Goal: Task Accomplishment & Management: Use online tool/utility

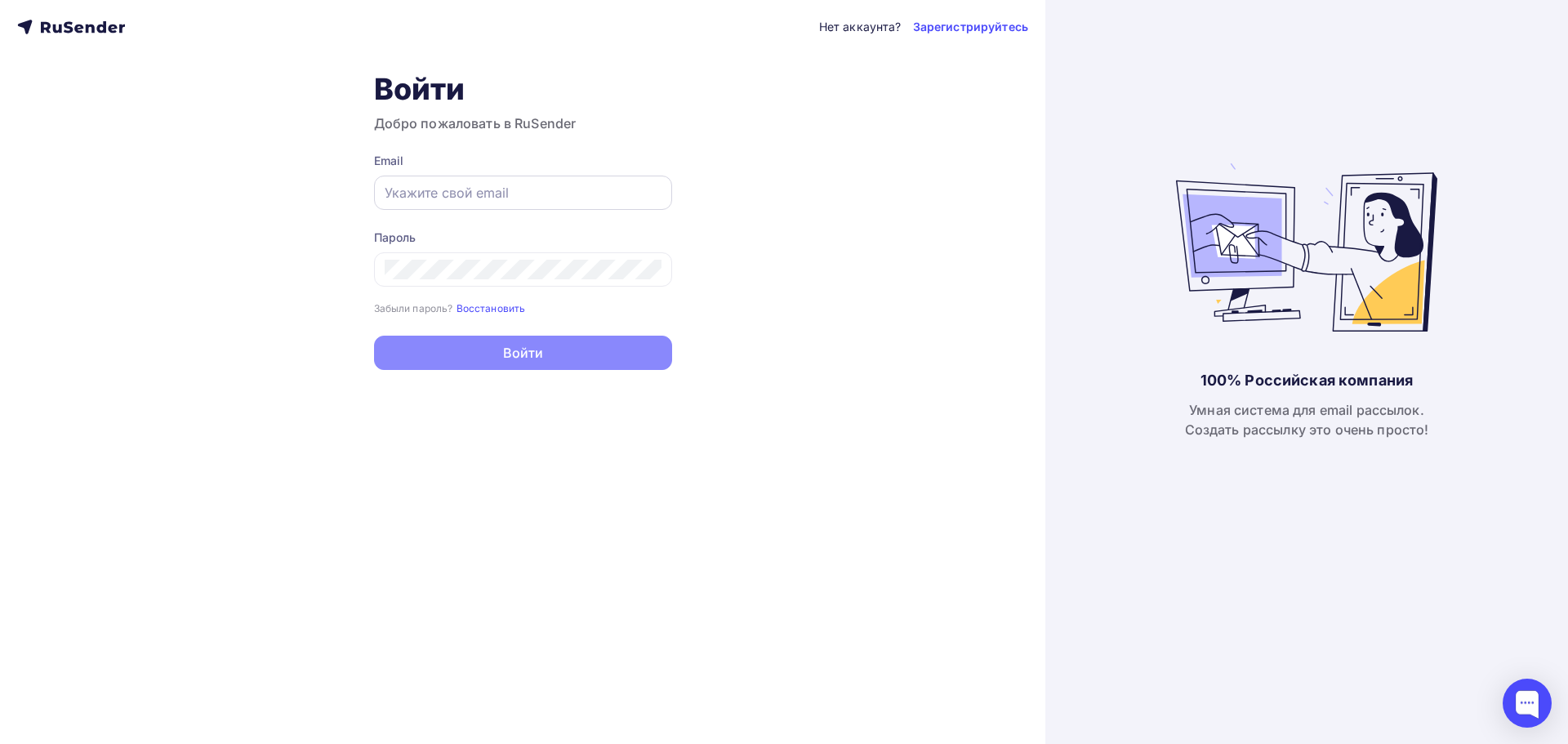
click at [455, 179] on div at bounding box center [523, 193] width 298 height 34
click at [396, 192] on input "text" at bounding box center [523, 193] width 277 height 20
paste input "[EMAIL_ADDRESS][DOMAIN_NAME]"
type input "[EMAIL_ADDRESS][DOMAIN_NAME]"
click at [302, 228] on div "Нет аккаунта? Зарегистрируйтесь Войти Добро пожаловать в RuSender Email dmsssof…" at bounding box center [523, 372] width 1045 height 744
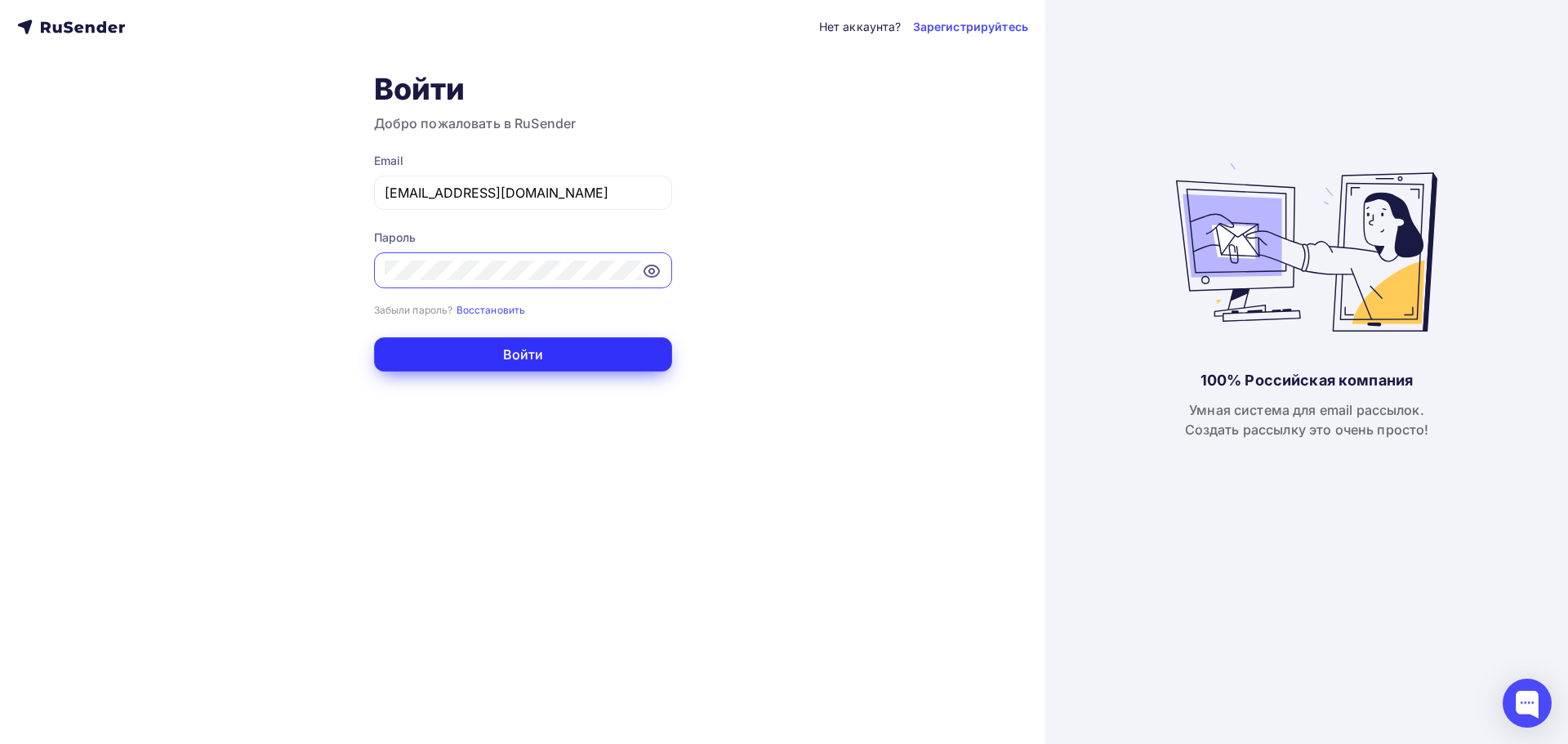
click at [478, 364] on button "Войти" at bounding box center [523, 355] width 298 height 34
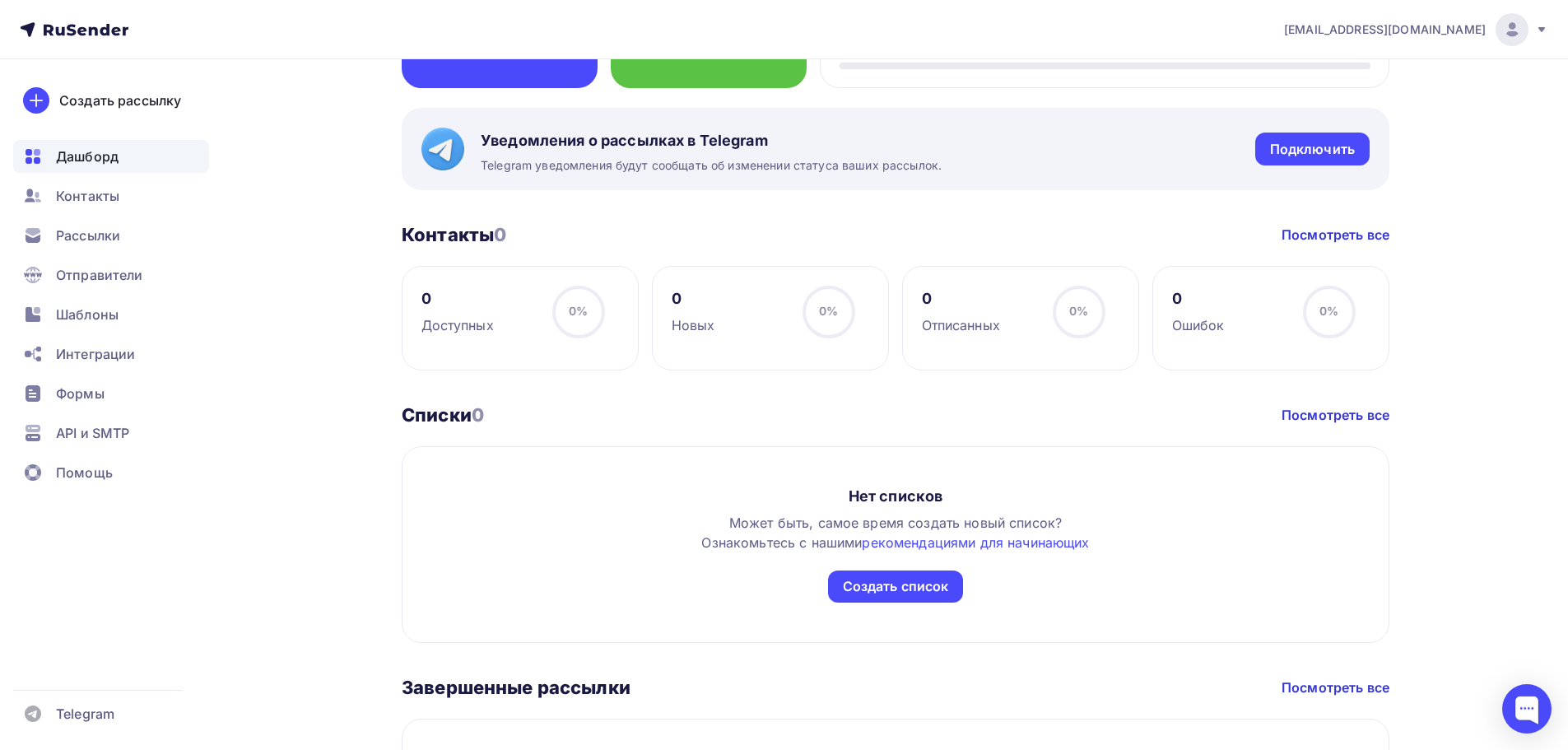
scroll to position [593, 0]
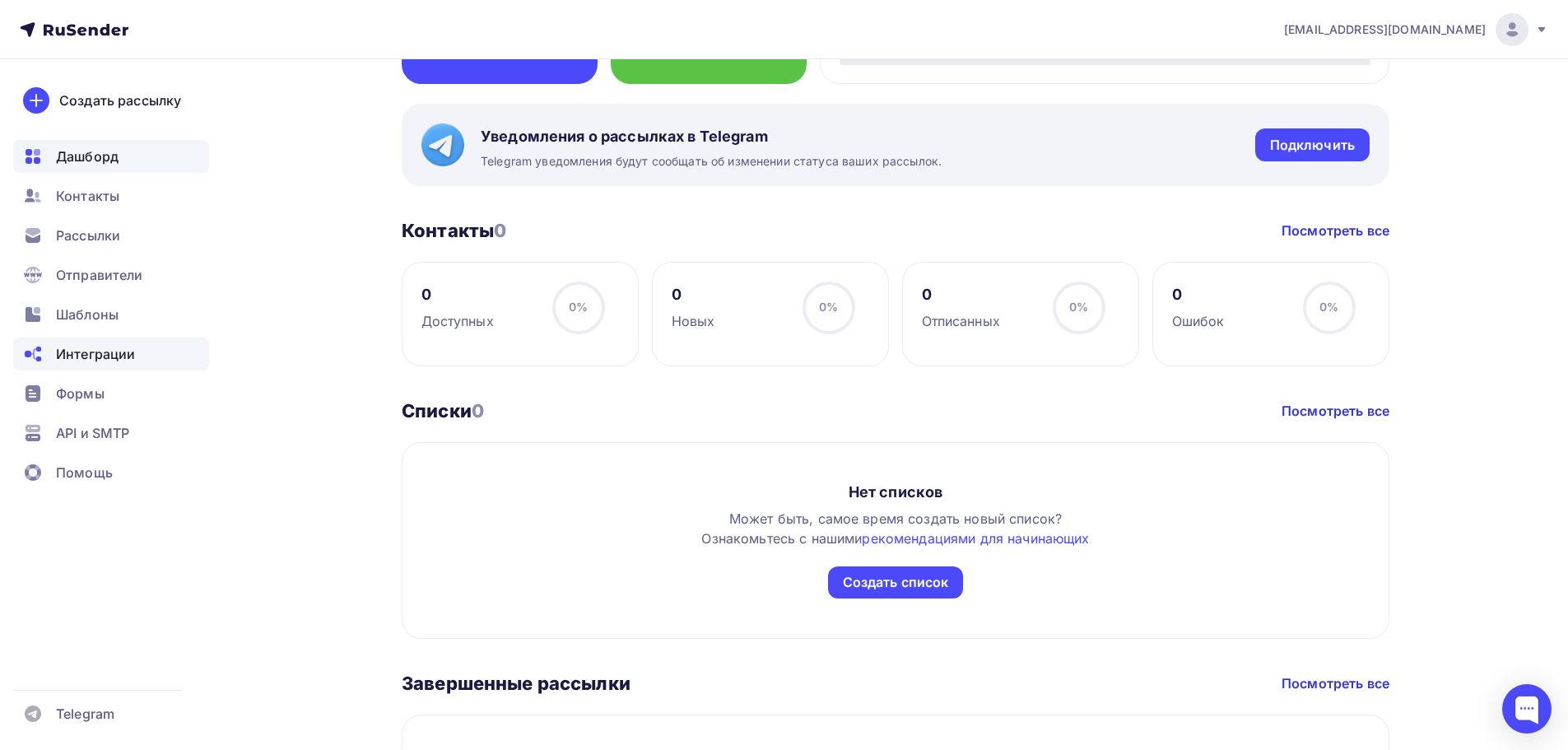
click at [108, 350] on span "Интеграции" at bounding box center [95, 354] width 79 height 20
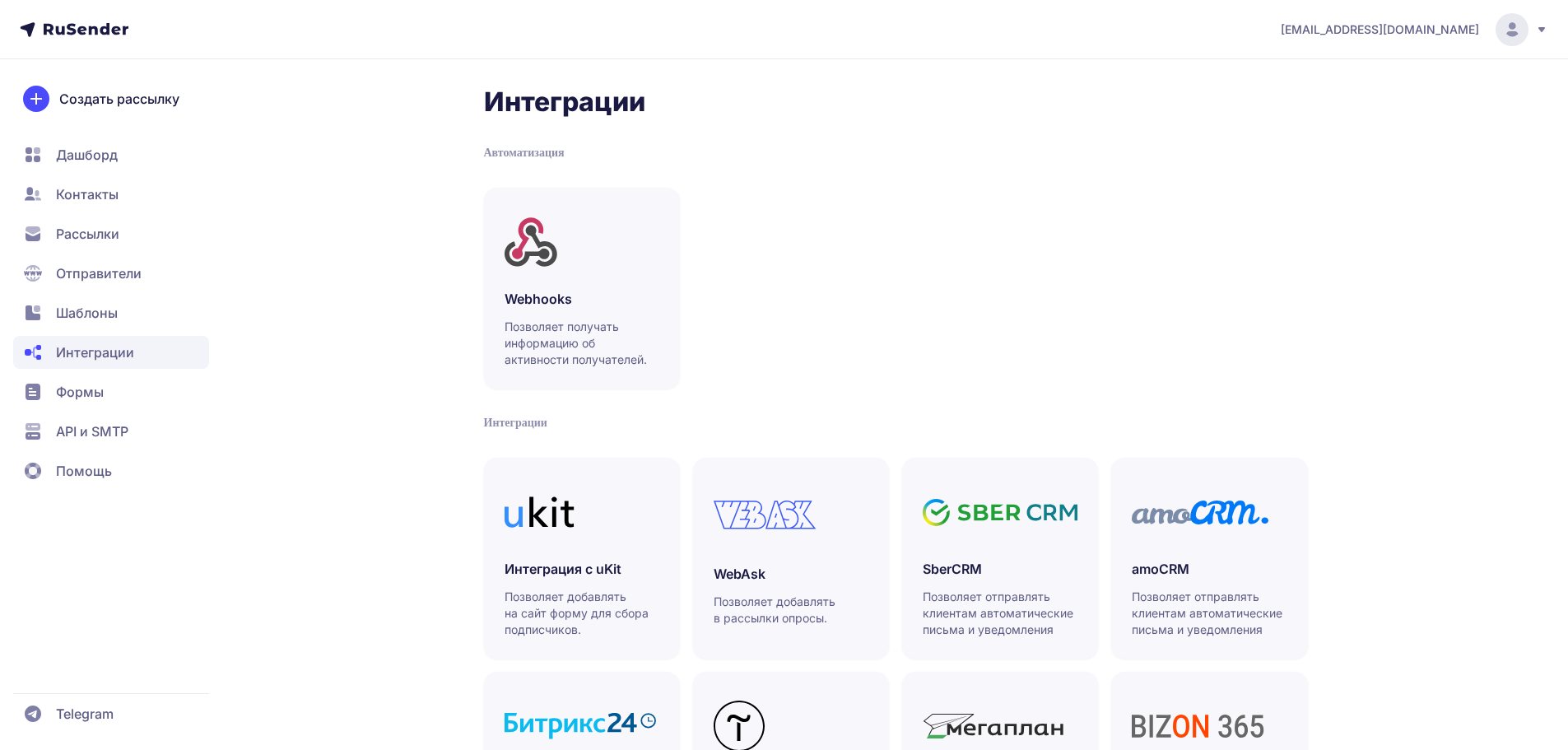
click at [126, 434] on span "API и SMTP" at bounding box center [92, 431] width 72 height 20
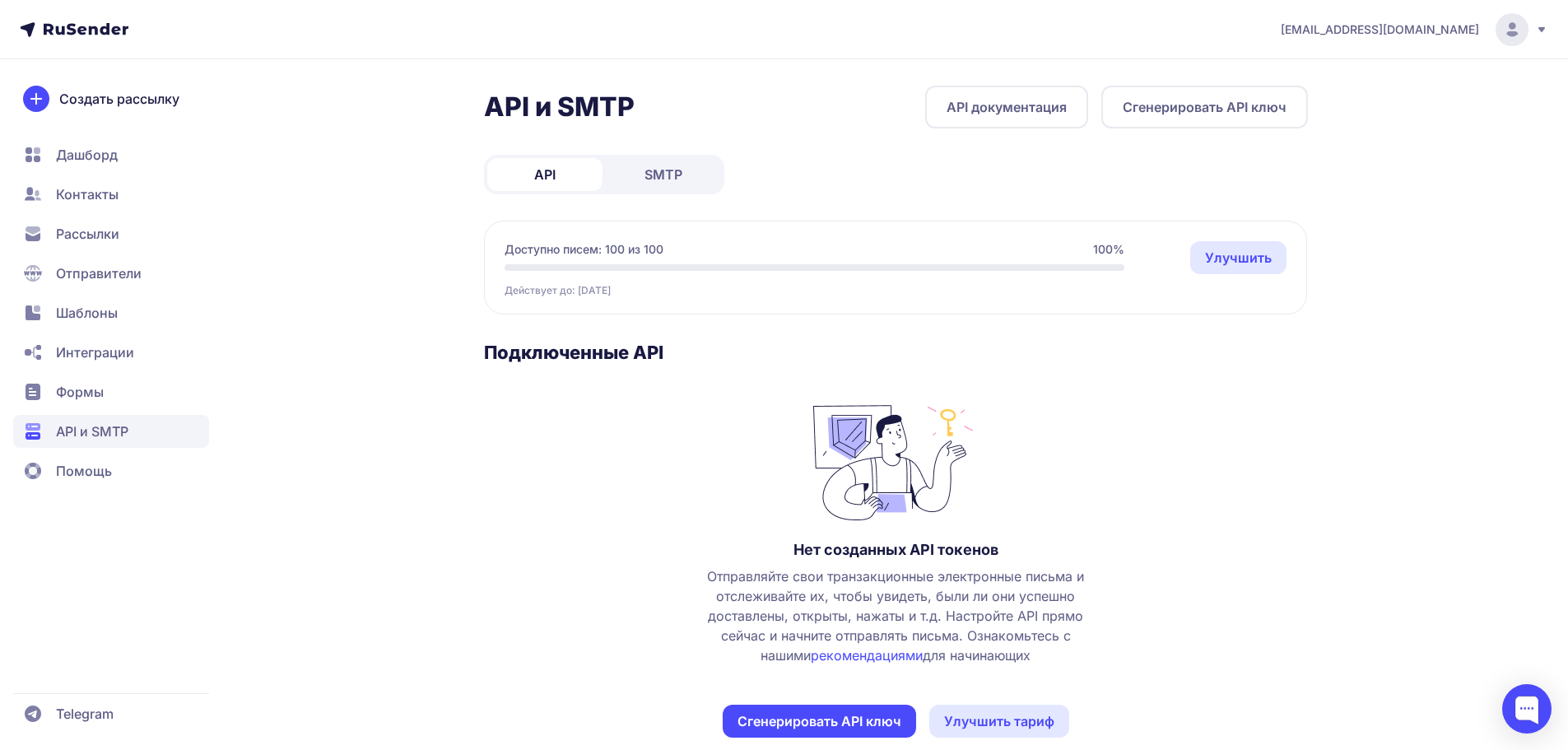
click at [1129, 115] on button "Сгенерировать API ключ" at bounding box center [1204, 107] width 207 height 43
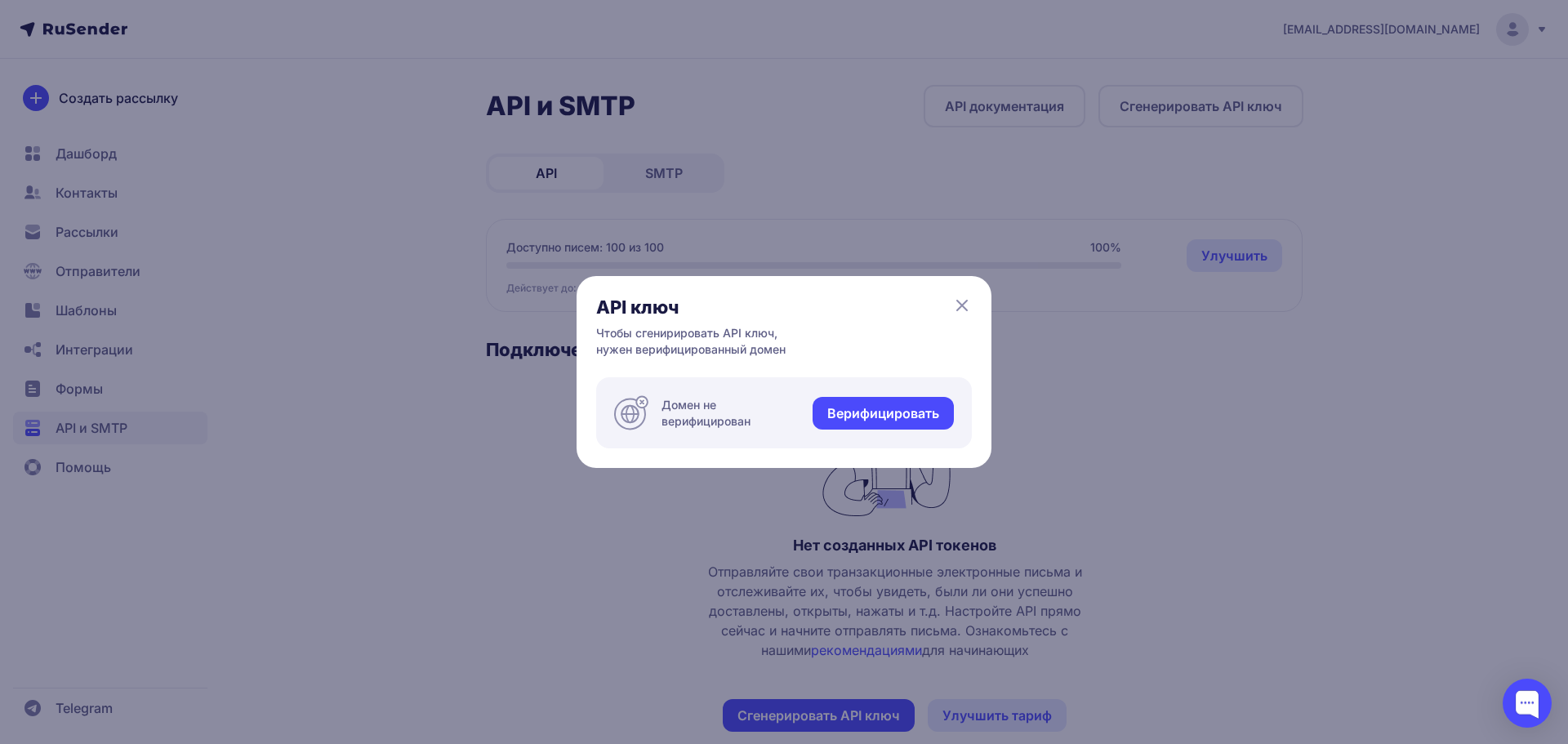
click at [881, 424] on link "Верифицировать" at bounding box center [884, 413] width 142 height 33
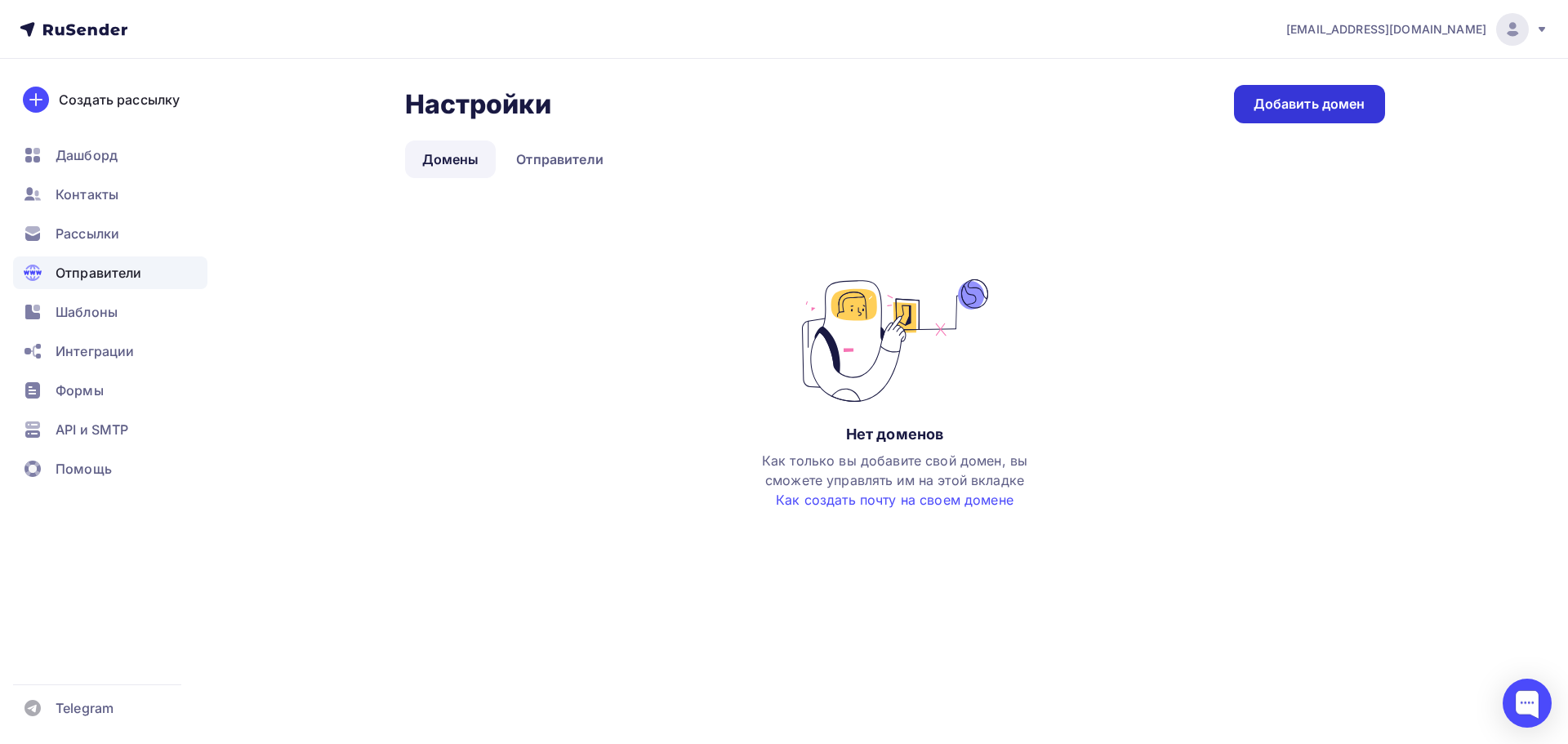
click at [1288, 110] on div "Добавить домен" at bounding box center [1310, 104] width 112 height 19
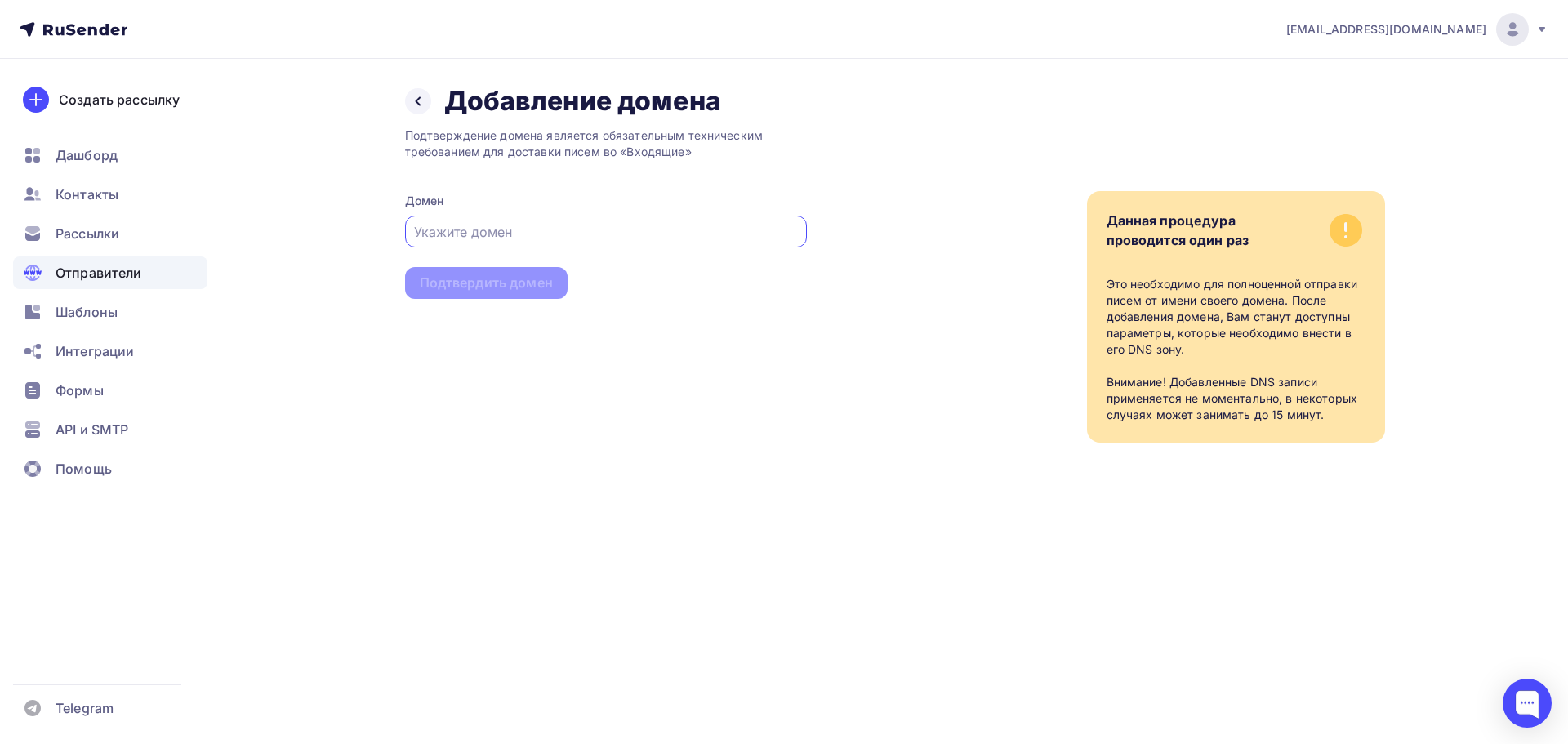
click at [526, 228] on input "text" at bounding box center [605, 232] width 383 height 20
paste input "https://dmss-soft.com/"
drag, startPoint x: 430, startPoint y: 218, endPoint x: 437, endPoint y: 235, distance: 18.4
click at [439, 231] on div "https://dmss-soft.com/" at bounding box center [606, 232] width 402 height 32
click at [437, 235] on input "https://dmss-soft.com/" at bounding box center [605, 232] width 383 height 20
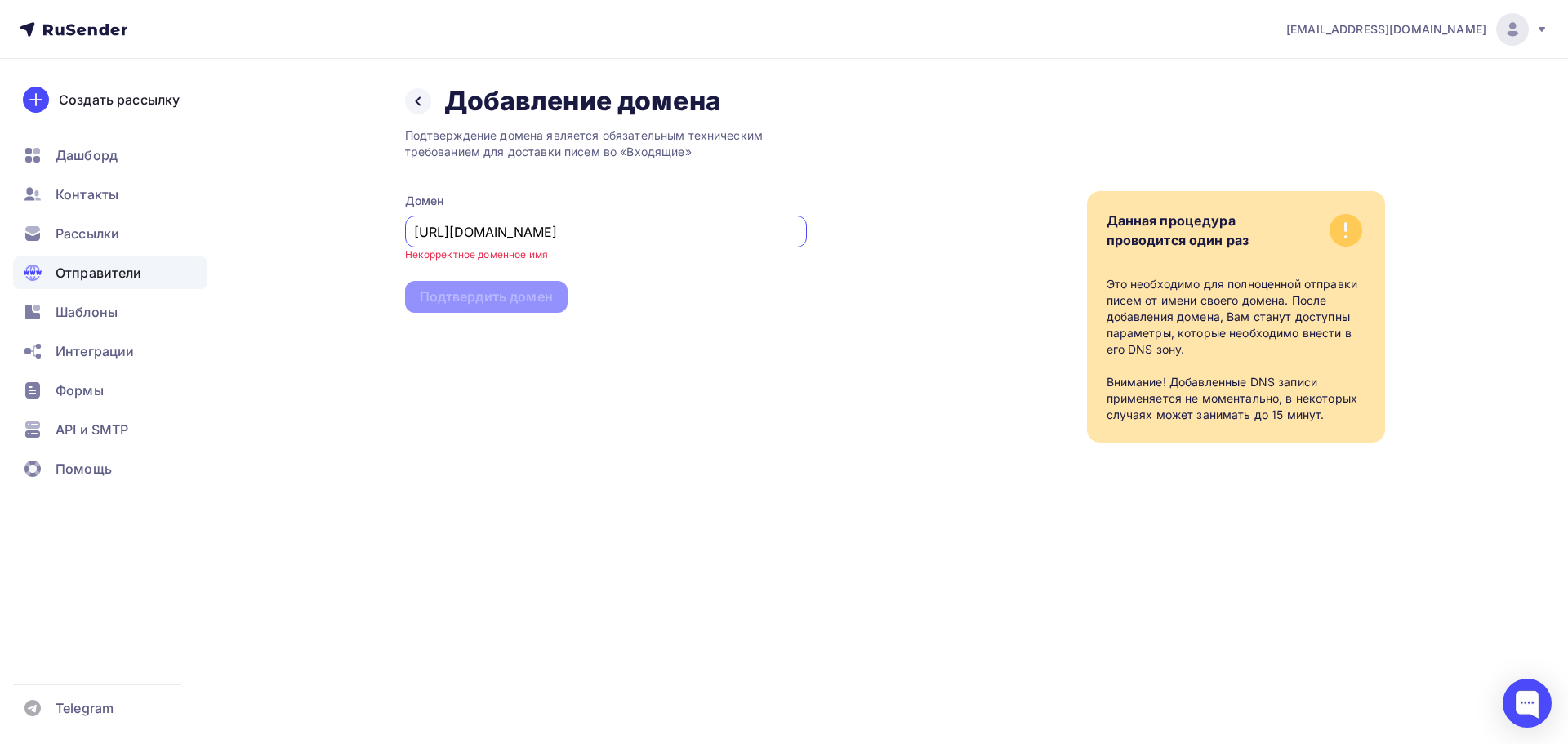
click at [438, 235] on input "https://dmss-soft.com/" at bounding box center [605, 232] width 383 height 20
click at [534, 233] on input "dmss-soft.com/" at bounding box center [605, 232] width 383 height 20
type input "dmss-soft.com"
click at [490, 285] on div "Подтвердить домен" at bounding box center [486, 284] width 133 height 19
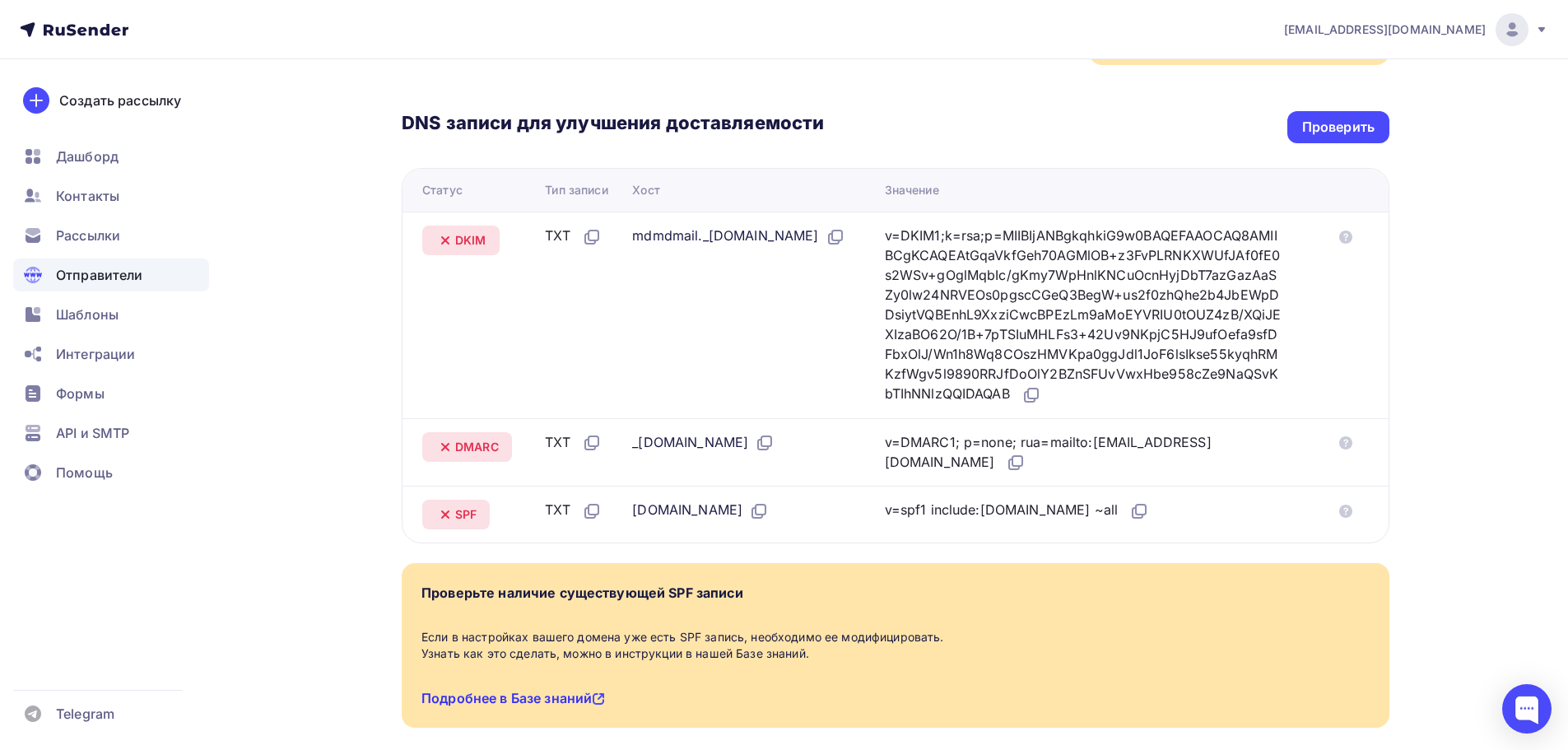
scroll to position [296, 0]
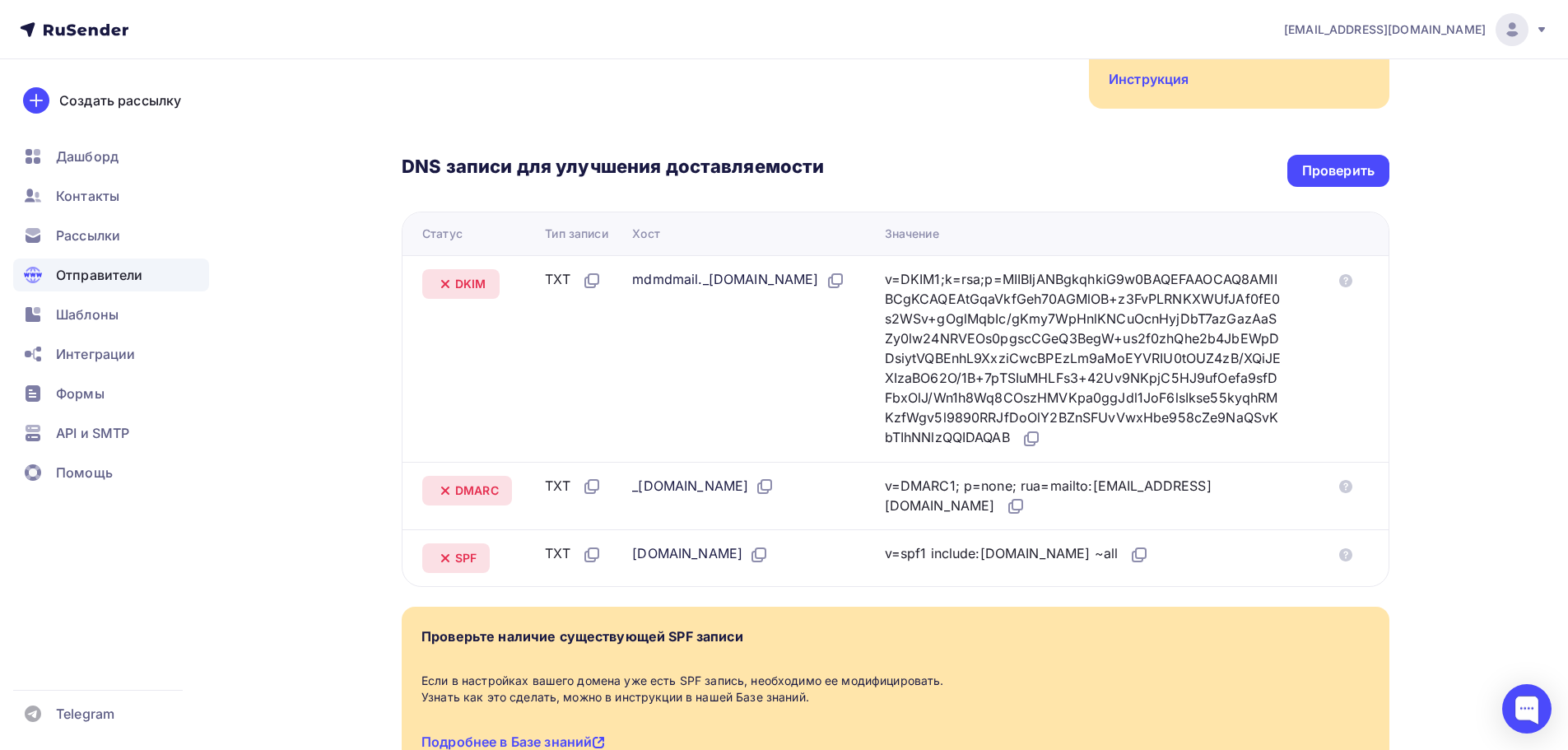
click at [799, 270] on div "mdmdmail._domainkey.dmss-soft.com" at bounding box center [738, 280] width 212 height 21
copy tr "mdmdmail._domainkey.dmss-soft.com"
click at [1041, 432] on icon at bounding box center [1031, 438] width 20 height 20
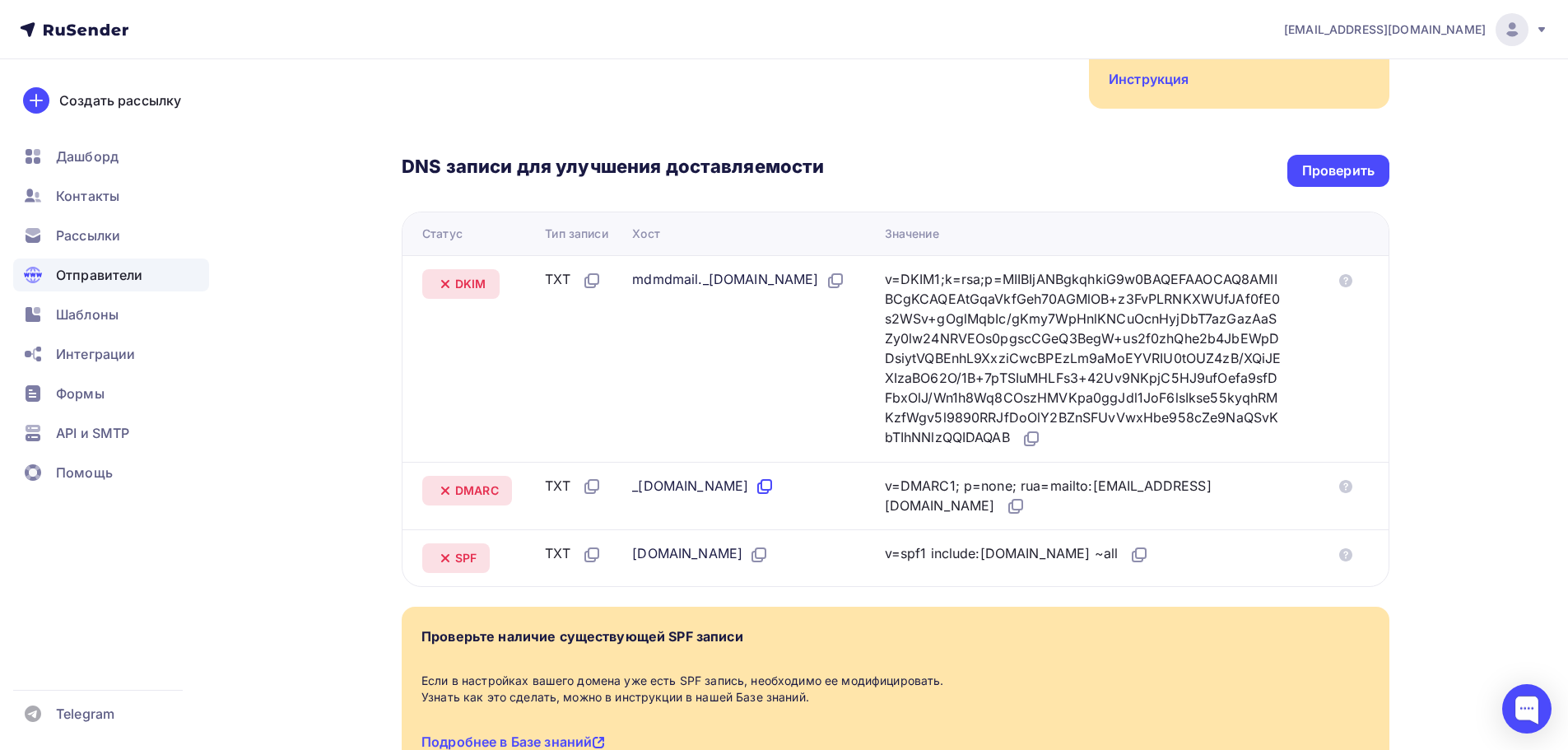
click at [774, 476] on icon at bounding box center [764, 486] width 20 height 20
click at [1006, 497] on icon at bounding box center [1015, 506] width 20 height 20
click at [585, 545] on icon at bounding box center [592, 555] width 20 height 20
click at [749, 545] on icon at bounding box center [758, 555] width 20 height 20
click at [1126, 543] on div "v=spf1 include:rsndr.ru ~all" at bounding box center [1091, 554] width 412 height 21
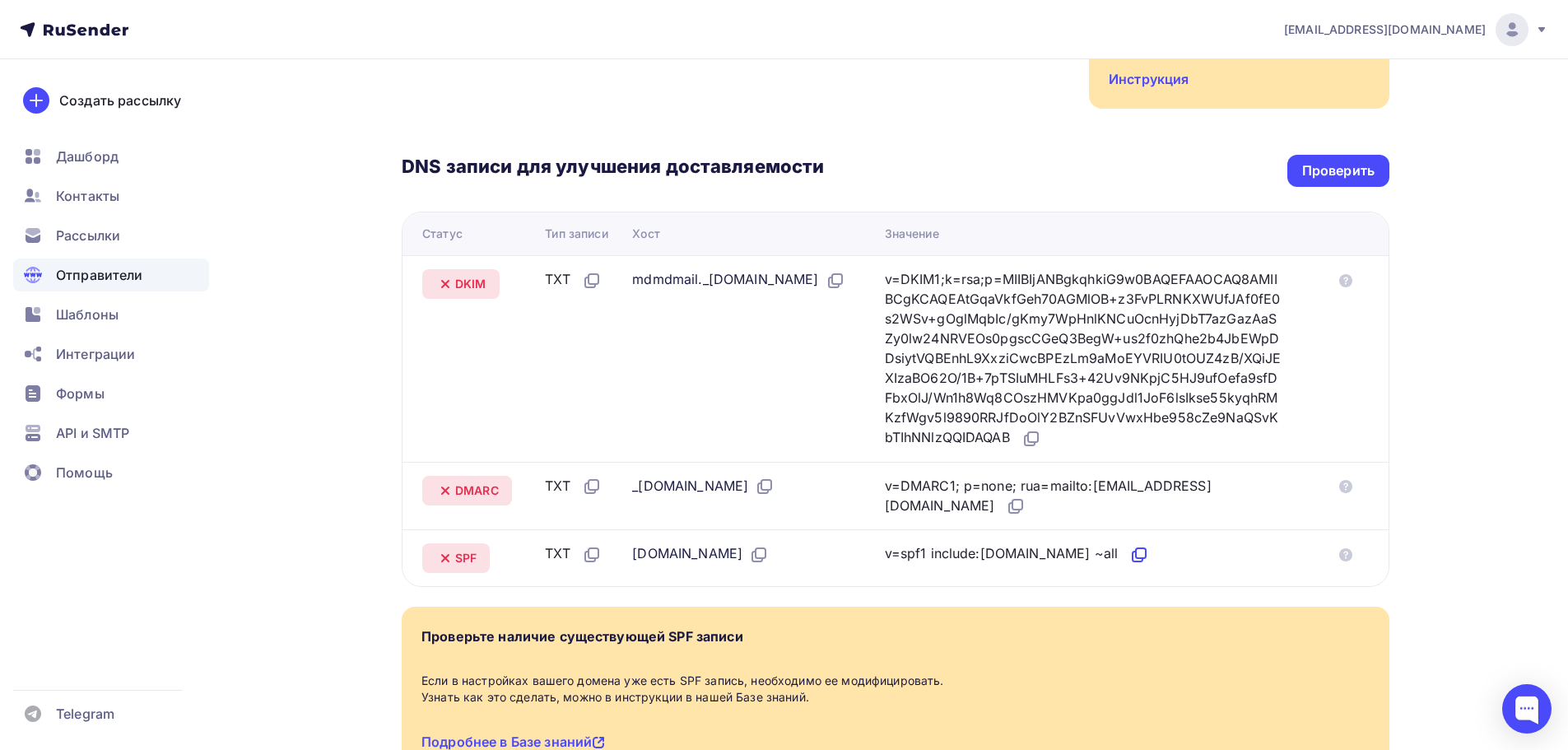
click at [1136, 549] on icon at bounding box center [1141, 554] width 10 height 10
click at [1377, 125] on div "DNS записи для улучшения доставляемости Проверить Статус Тип записи Хост Значен…" at bounding box center [895, 348] width 988 height 478
click at [1370, 161] on div "Проверить" at bounding box center [1338, 171] width 72 height 19
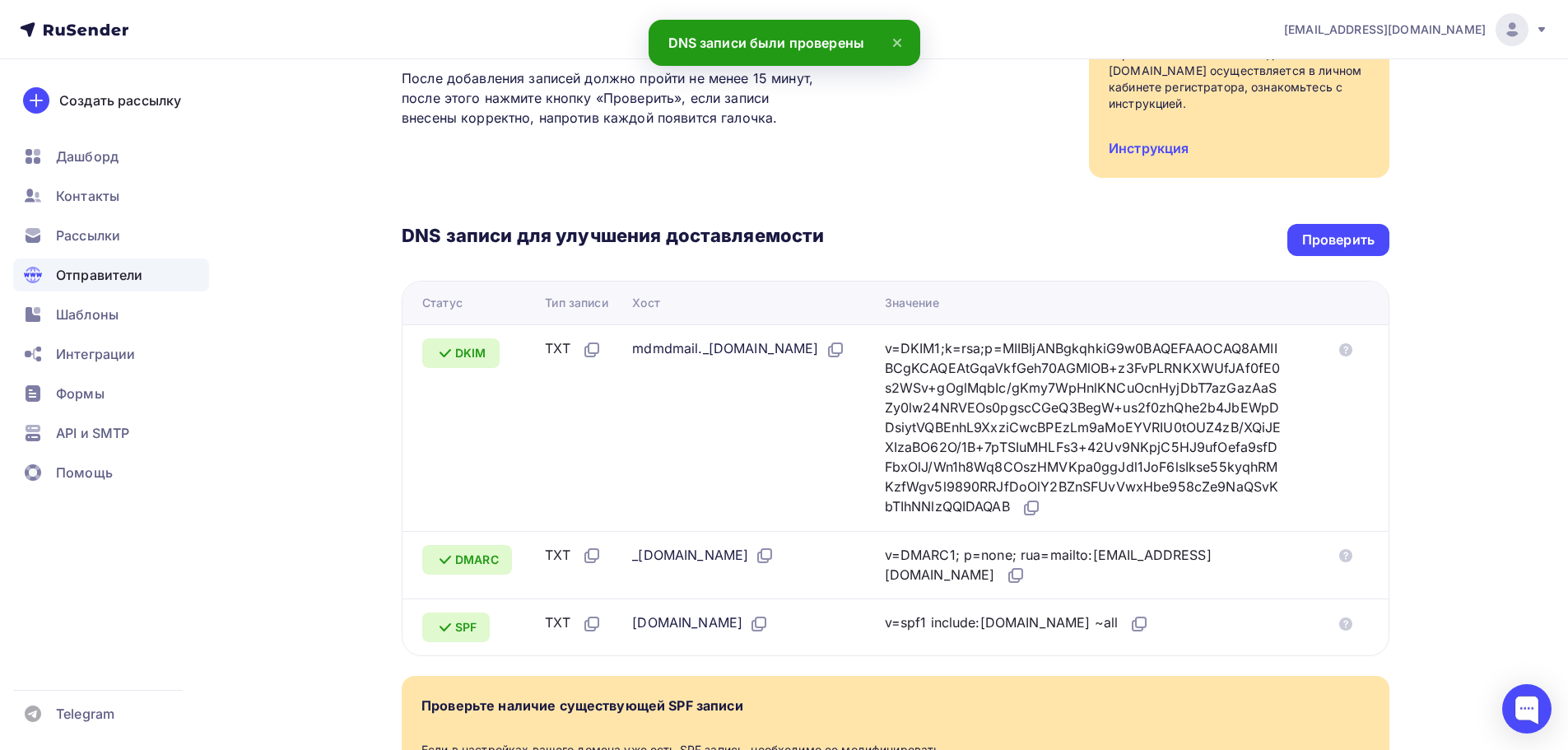
scroll to position [12, 0]
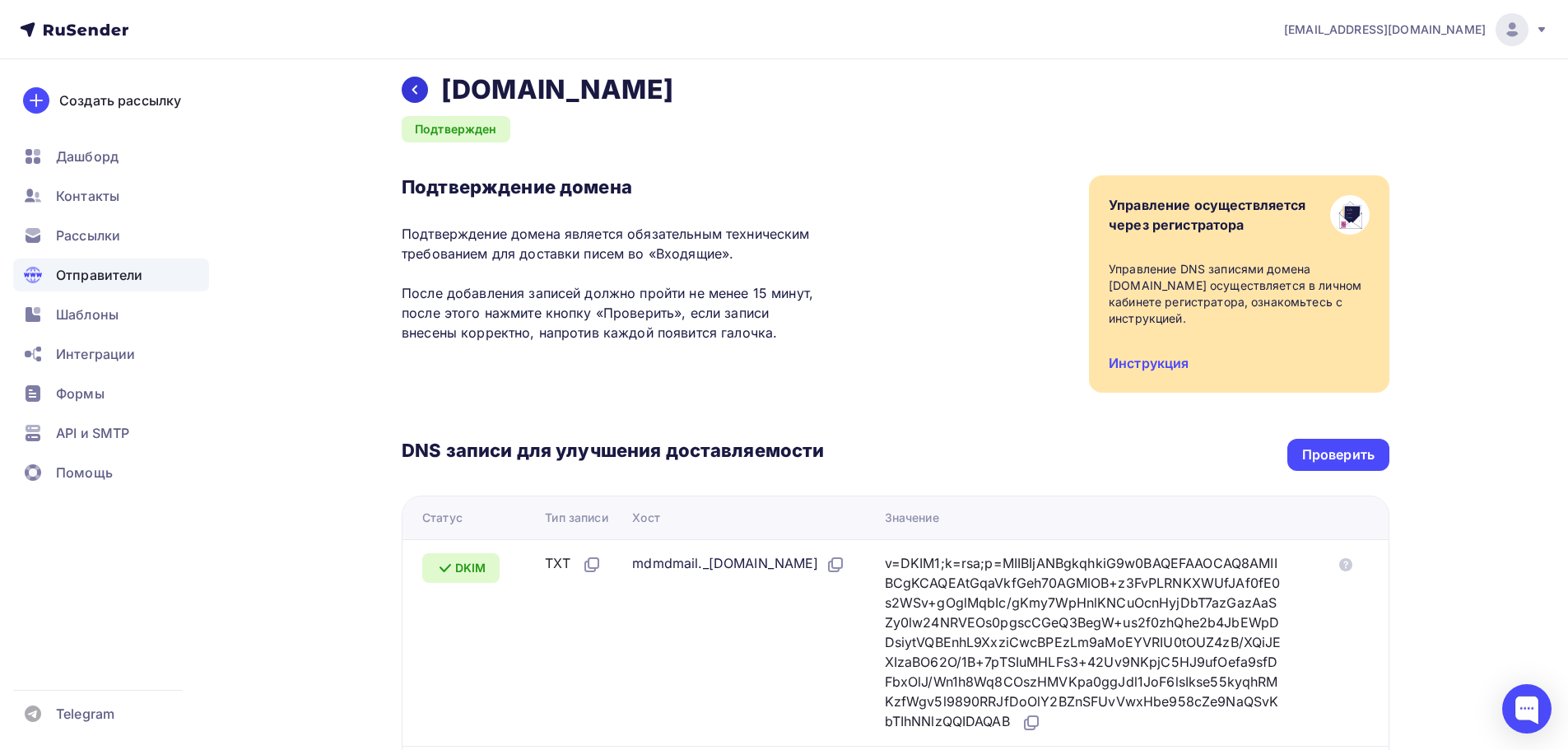
click at [408, 90] on div at bounding box center [415, 90] width 27 height 27
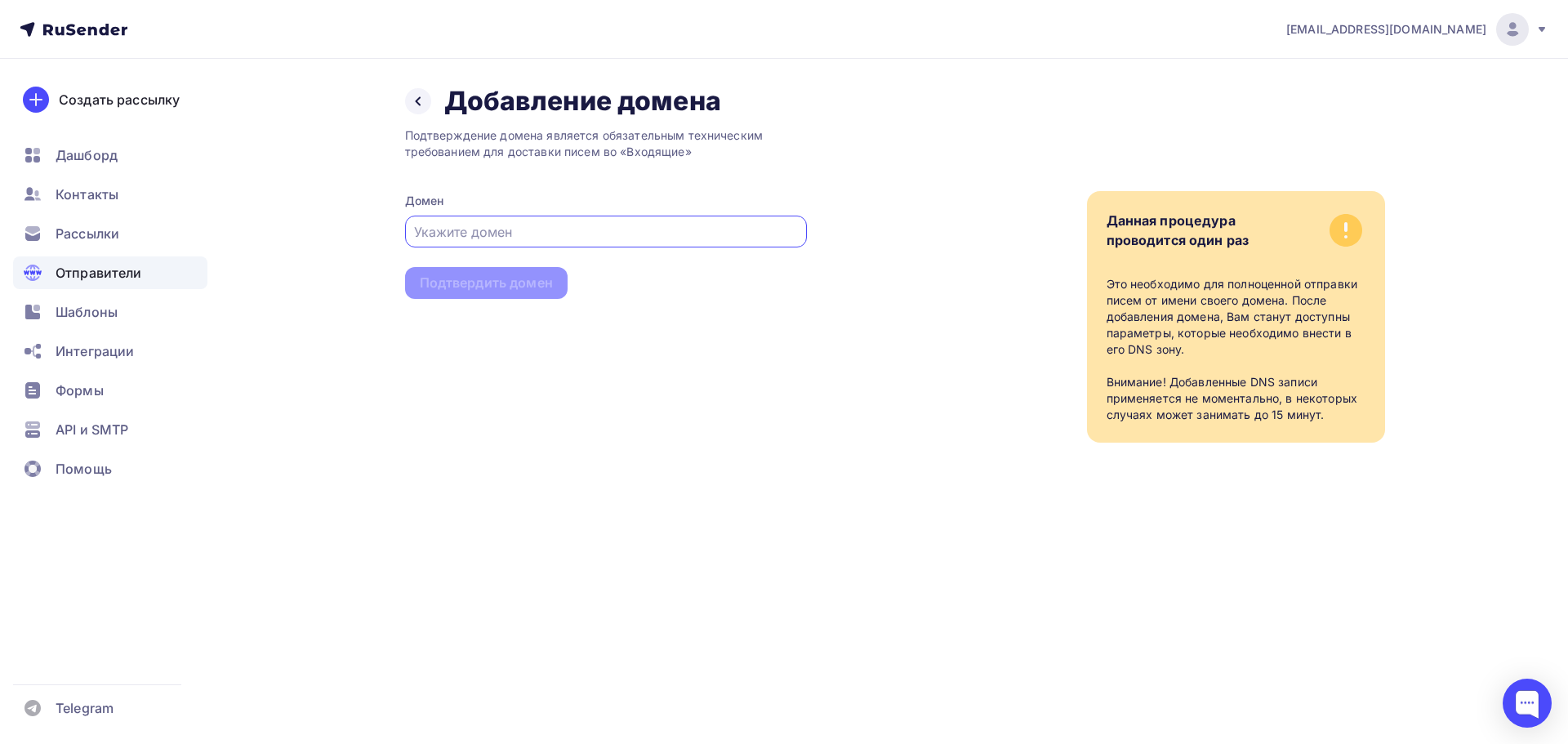
click at [43, 33] on icon at bounding box center [48, 28] width 9 height 10
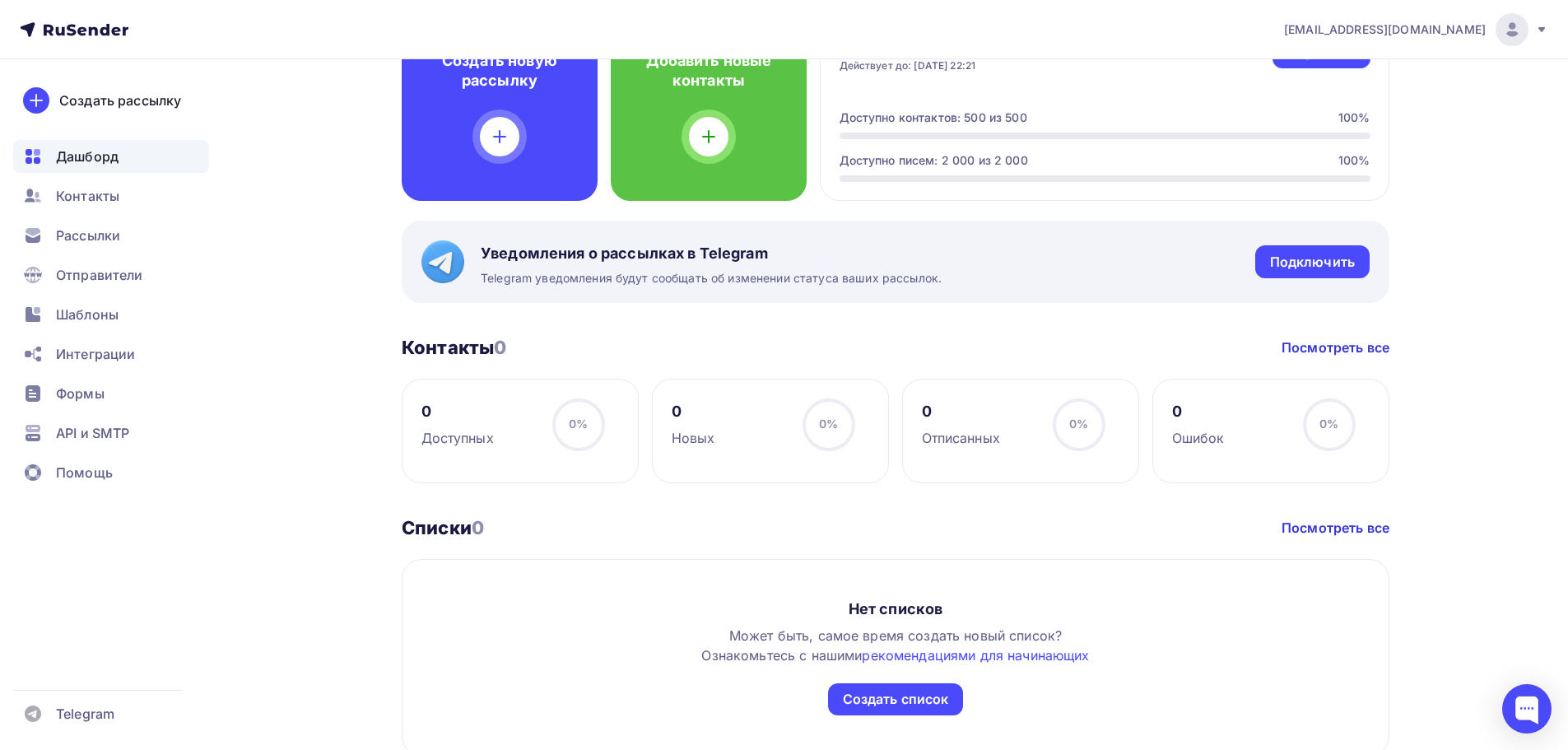
scroll to position [495, 0]
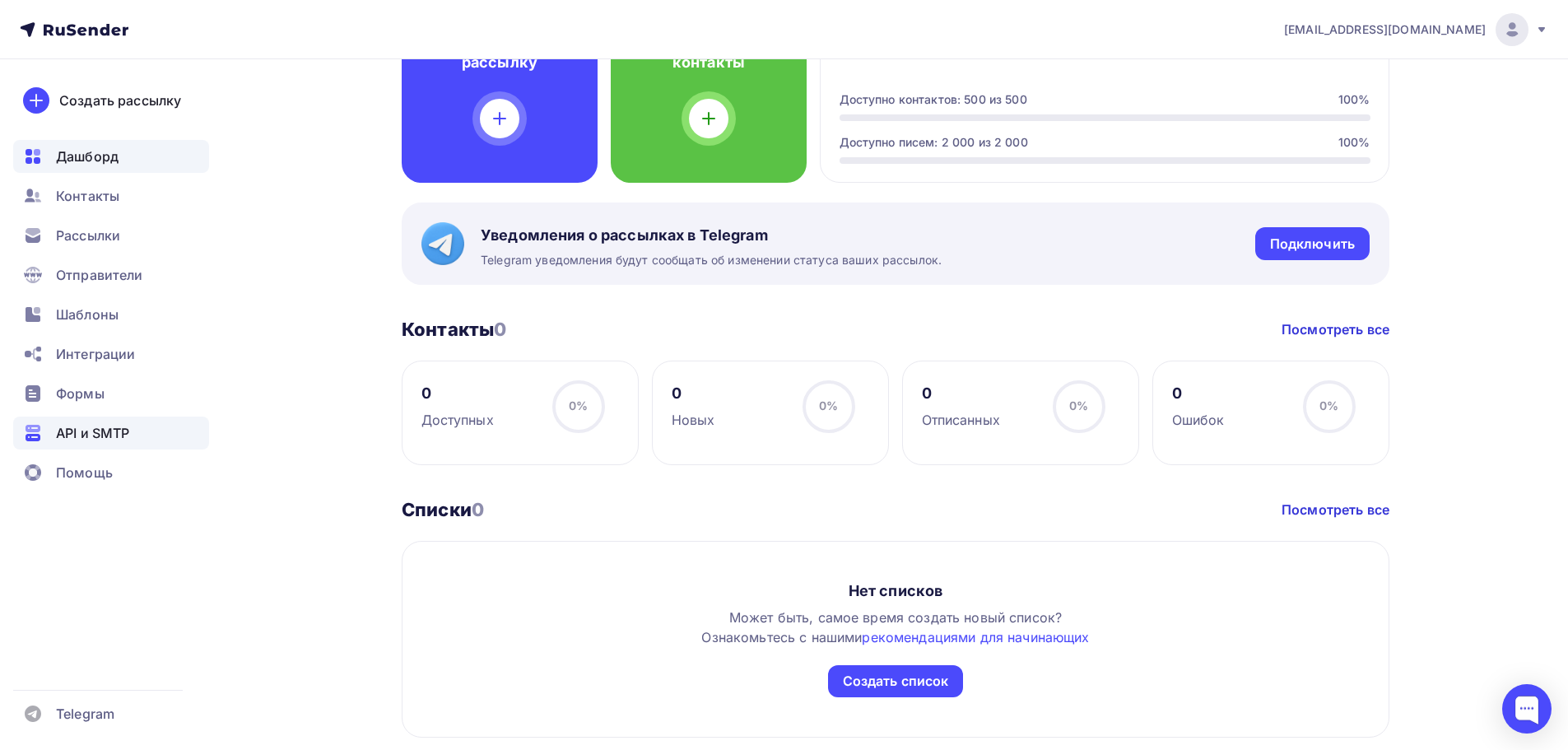
click at [98, 423] on span "API и SMTP" at bounding box center [92, 433] width 73 height 20
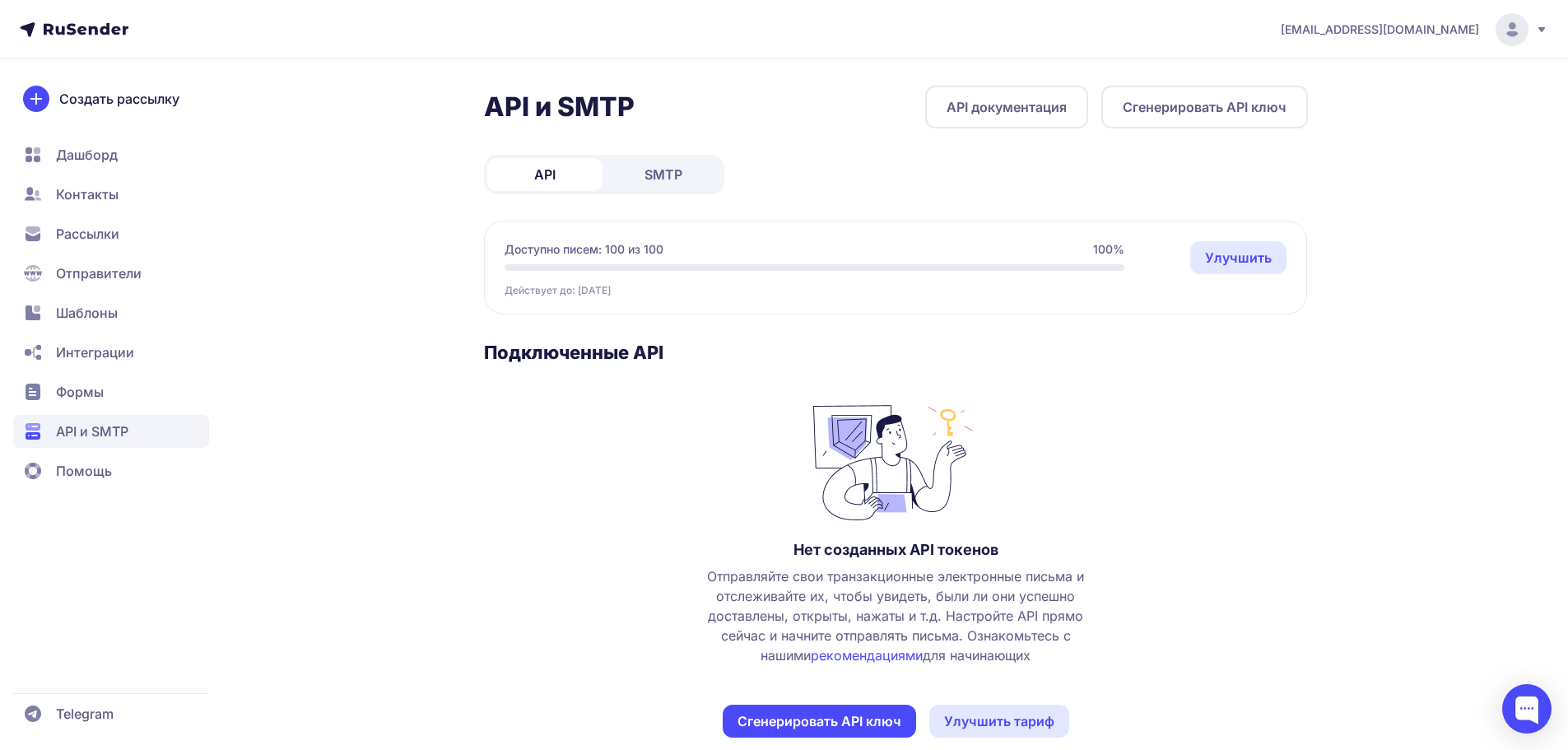
click at [1138, 105] on button "Сгенерировать API ключ" at bounding box center [1204, 107] width 207 height 43
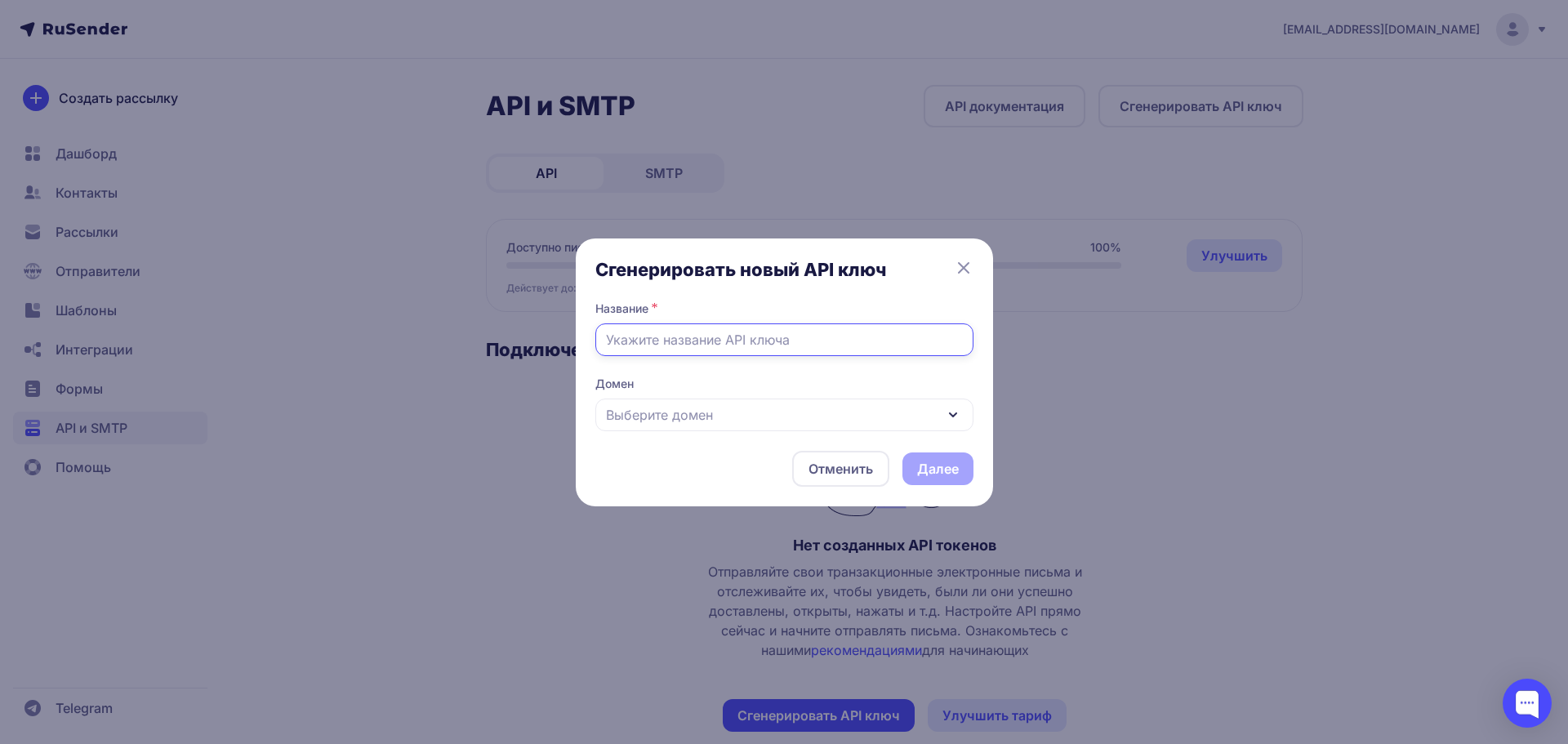
click at [705, 334] on input "text" at bounding box center [784, 339] width 378 height 33
click at [672, 420] on span "Выберите домен" at bounding box center [659, 415] width 107 height 20
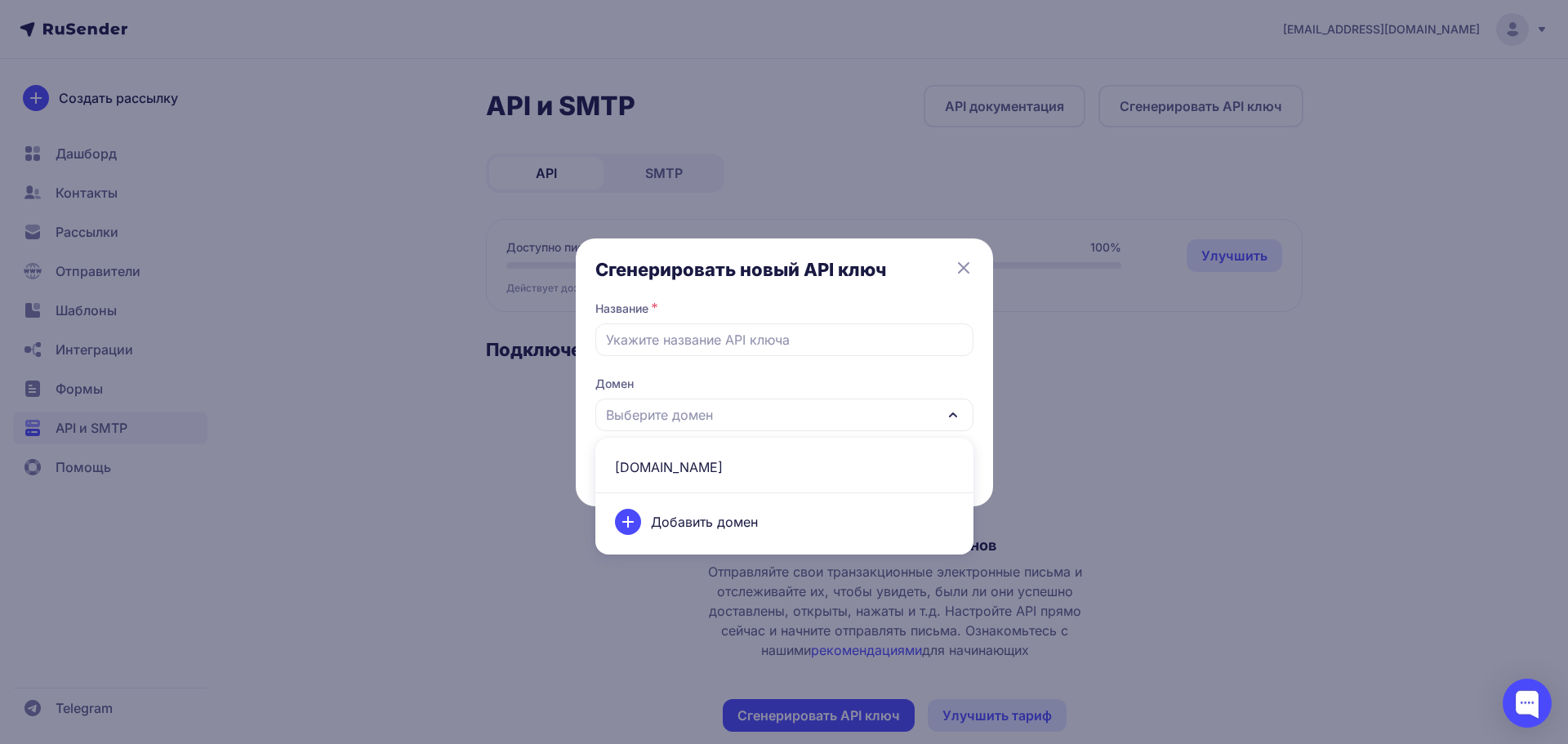
click at [677, 466] on span "dmss-soft.com" at bounding box center [784, 467] width 358 height 39
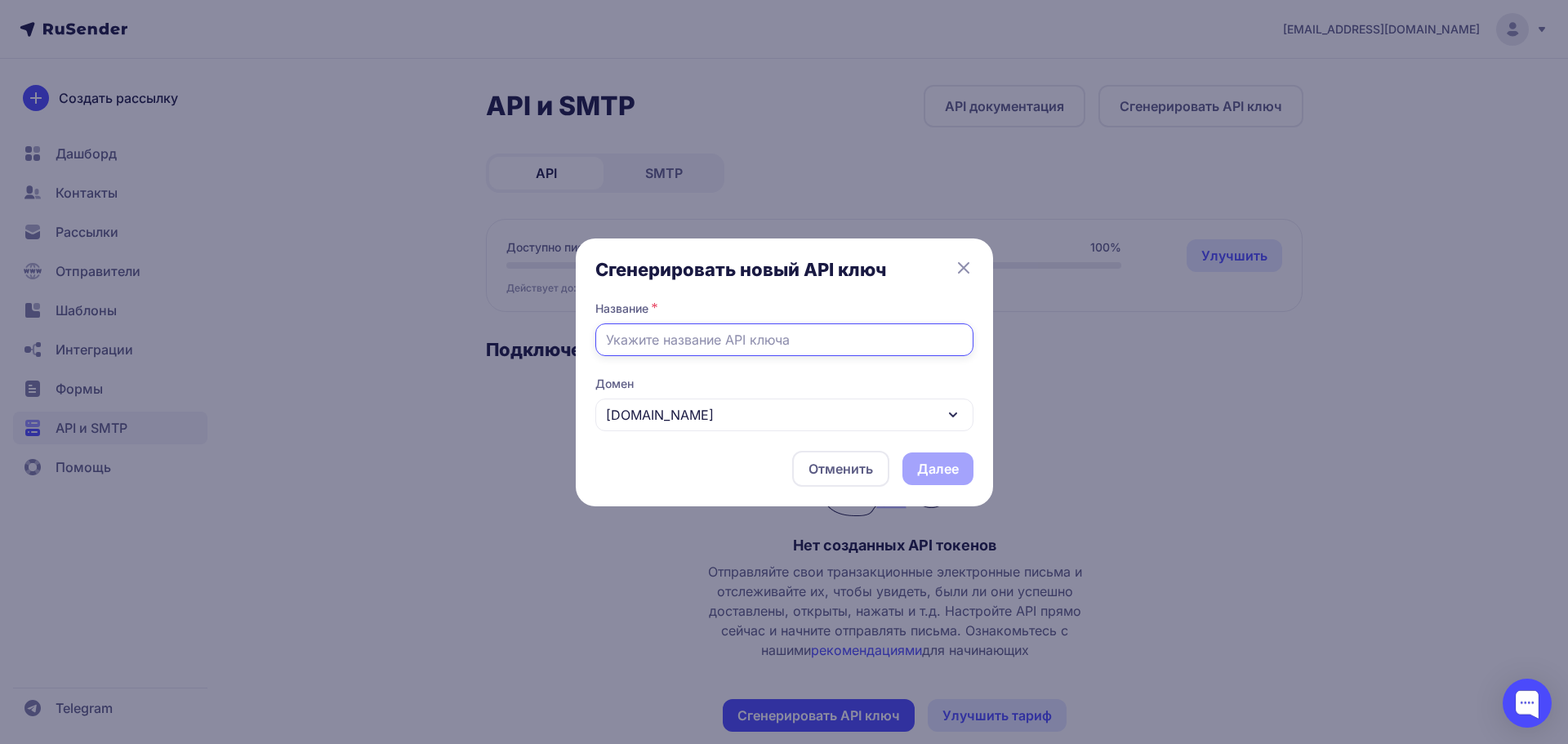
click at [652, 338] on input "text" at bounding box center [784, 339] width 378 height 33
type input "sender"
click at [941, 472] on button "Далее" at bounding box center [938, 469] width 71 height 33
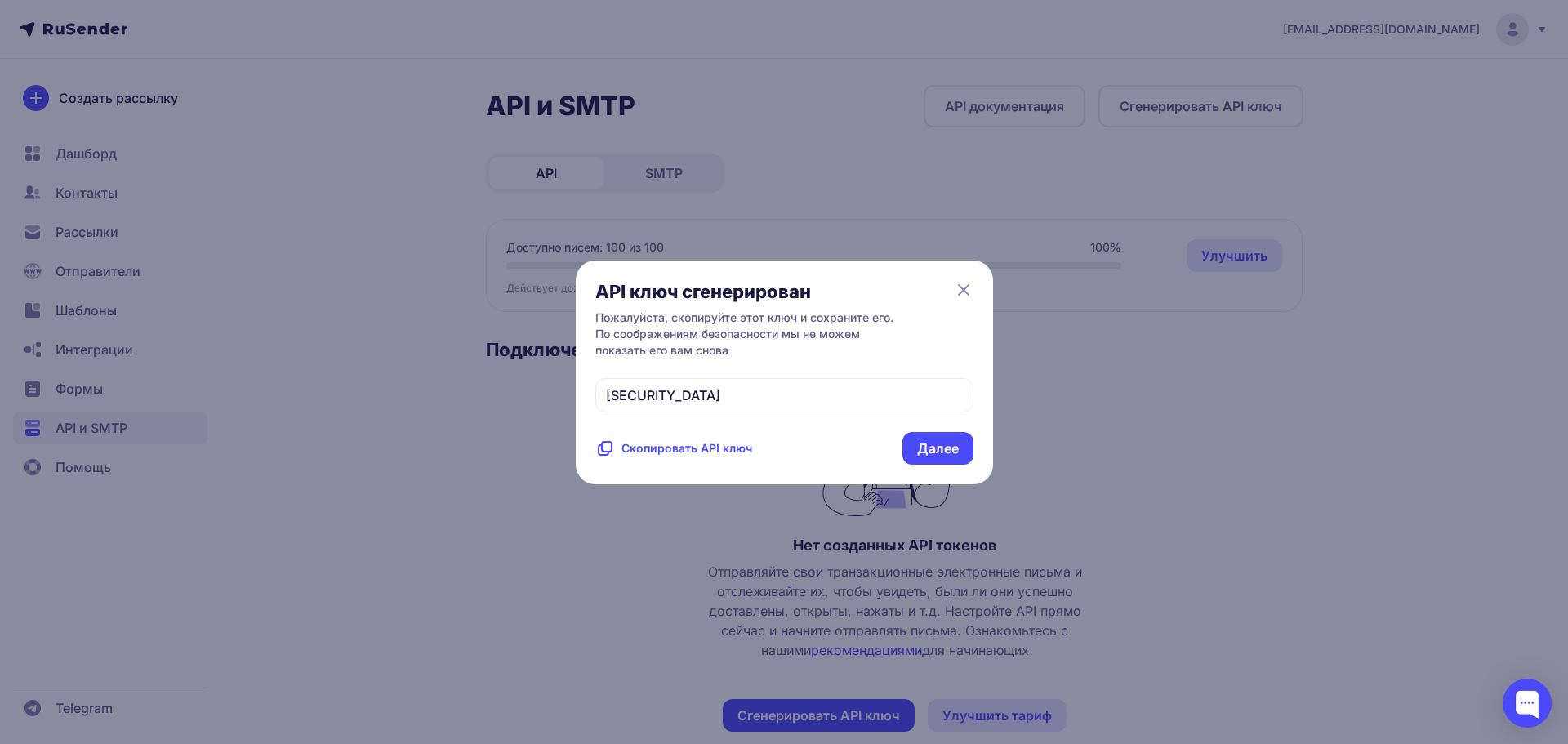
drag, startPoint x: 779, startPoint y: 425, endPoint x: 598, endPoint y: 363, distance: 191.3
click at [598, 378] on div "eyJhbGciOiJIUzI1NiIsInR5cCI6IkpXVCJ9.eyJpZFVzZXIiOjE2NDUzLCJpZEV4dGVybmFsTWFpbE…" at bounding box center [784, 395] width 378 height 34
copy span "eyJhbGciOiJIUzI1NiIsInR5cCI6IkpXVCJ9.eyJpZFVzZXIiOjE2NDUzLCJpZEV4dGVybmFsTWFpbE…"
click at [214, 463] on div "API ключ сгенерирован Пожалуйста, скопируйте этот ключ и сохраните его. По сооб…" at bounding box center [784, 372] width 1568 height 744
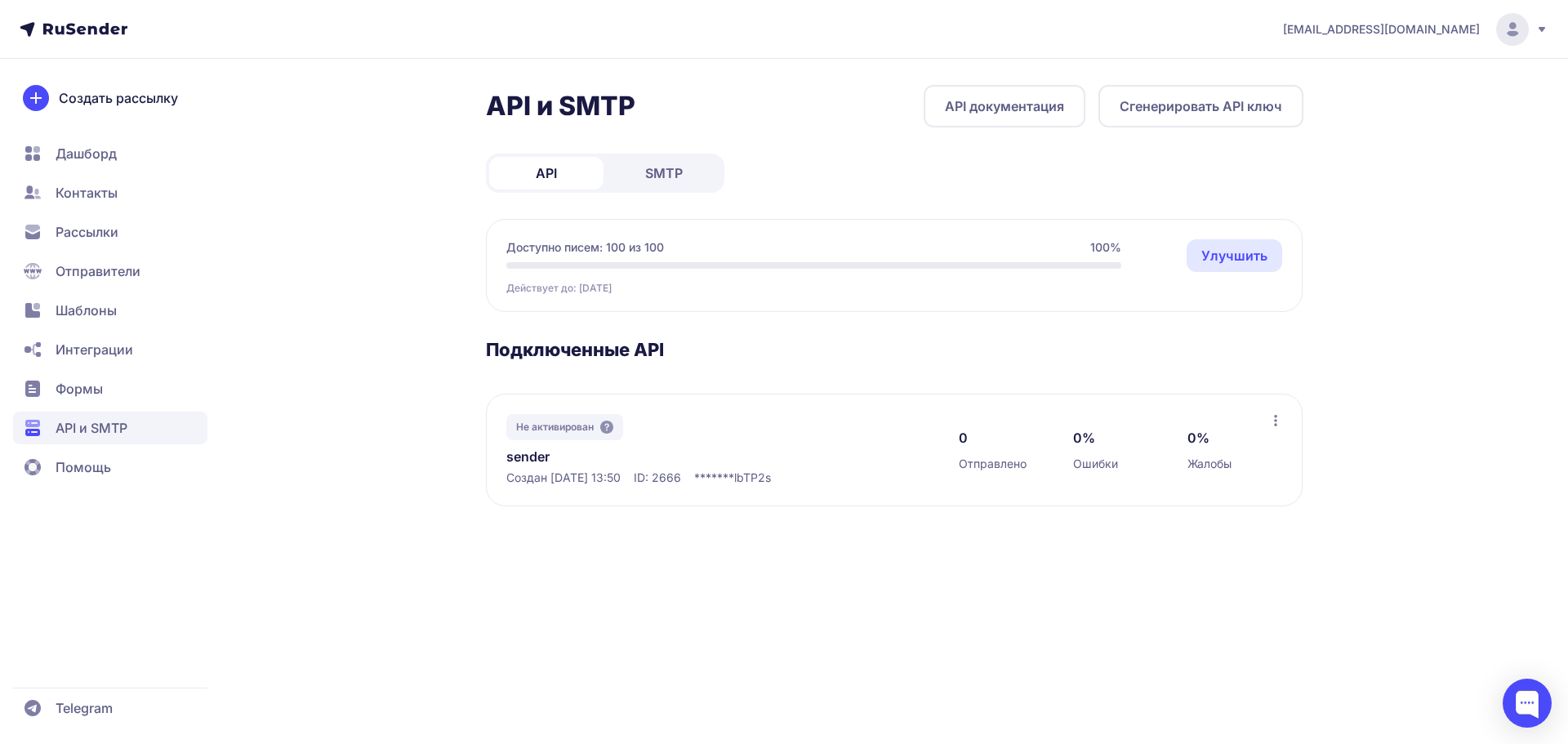
click at [103, 349] on span "Интеграции" at bounding box center [95, 350] width 78 height 20
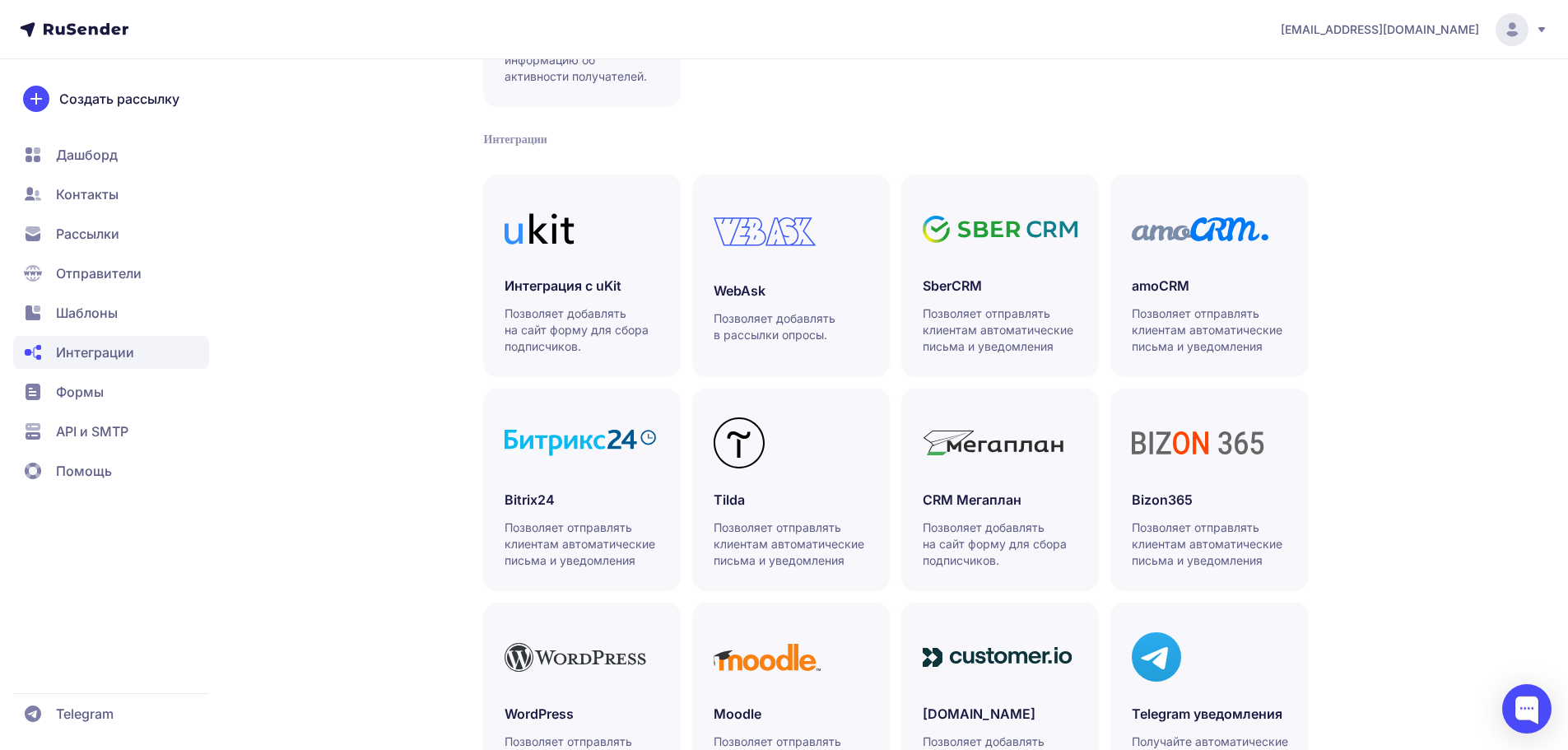
scroll to position [382, 0]
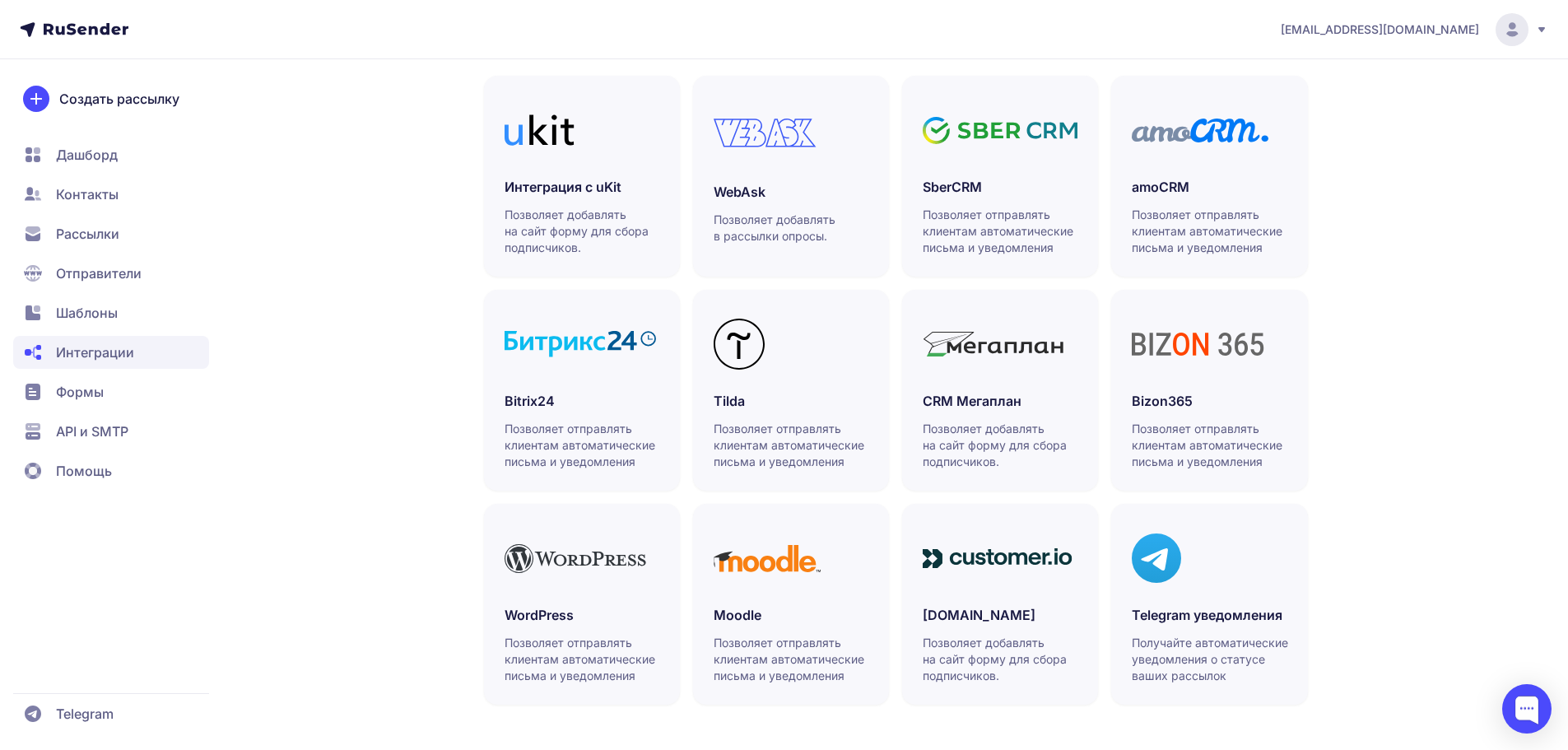
click at [129, 429] on span "API и SMTP" at bounding box center [92, 431] width 72 height 20
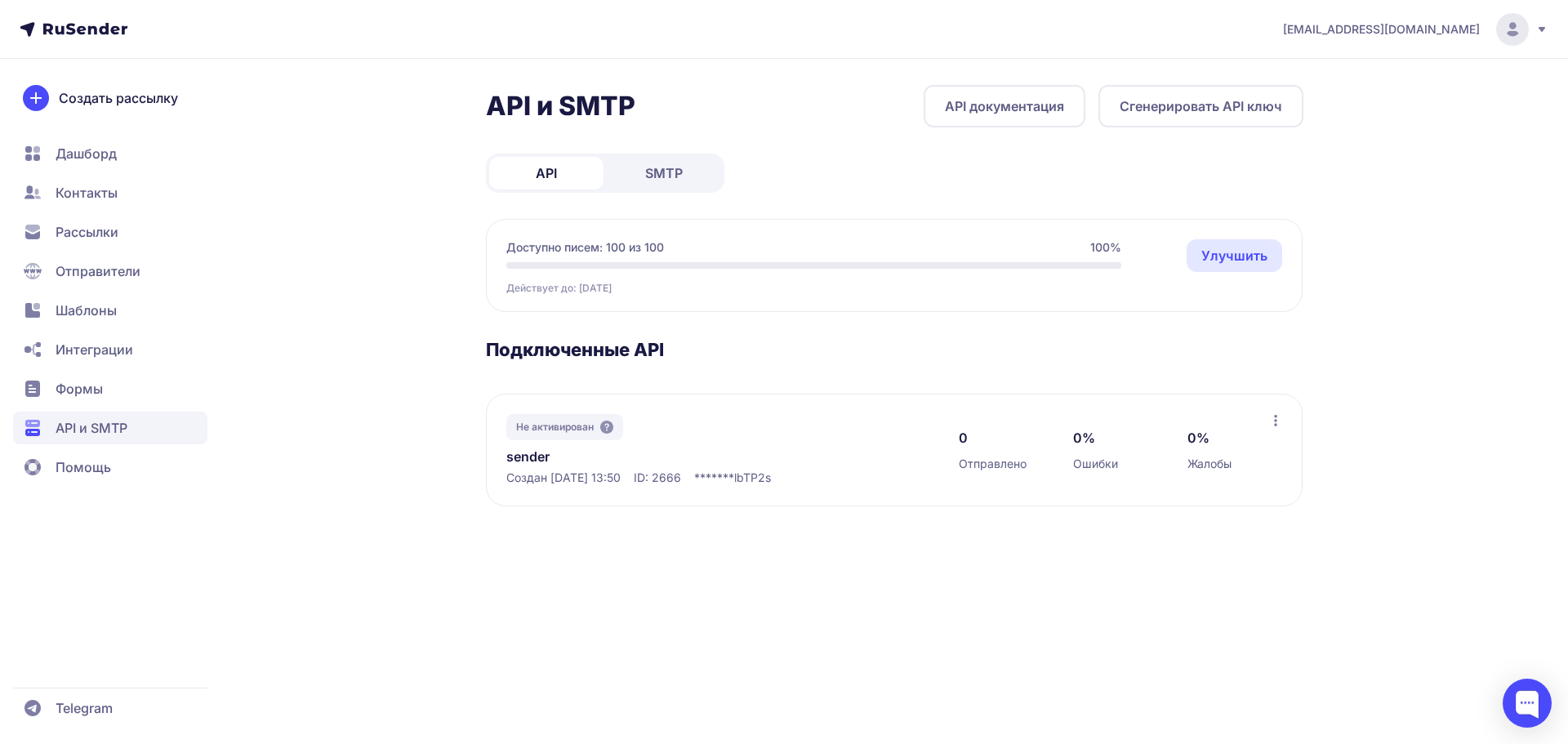
click at [934, 107] on link "API документация" at bounding box center [1004, 106] width 162 height 43
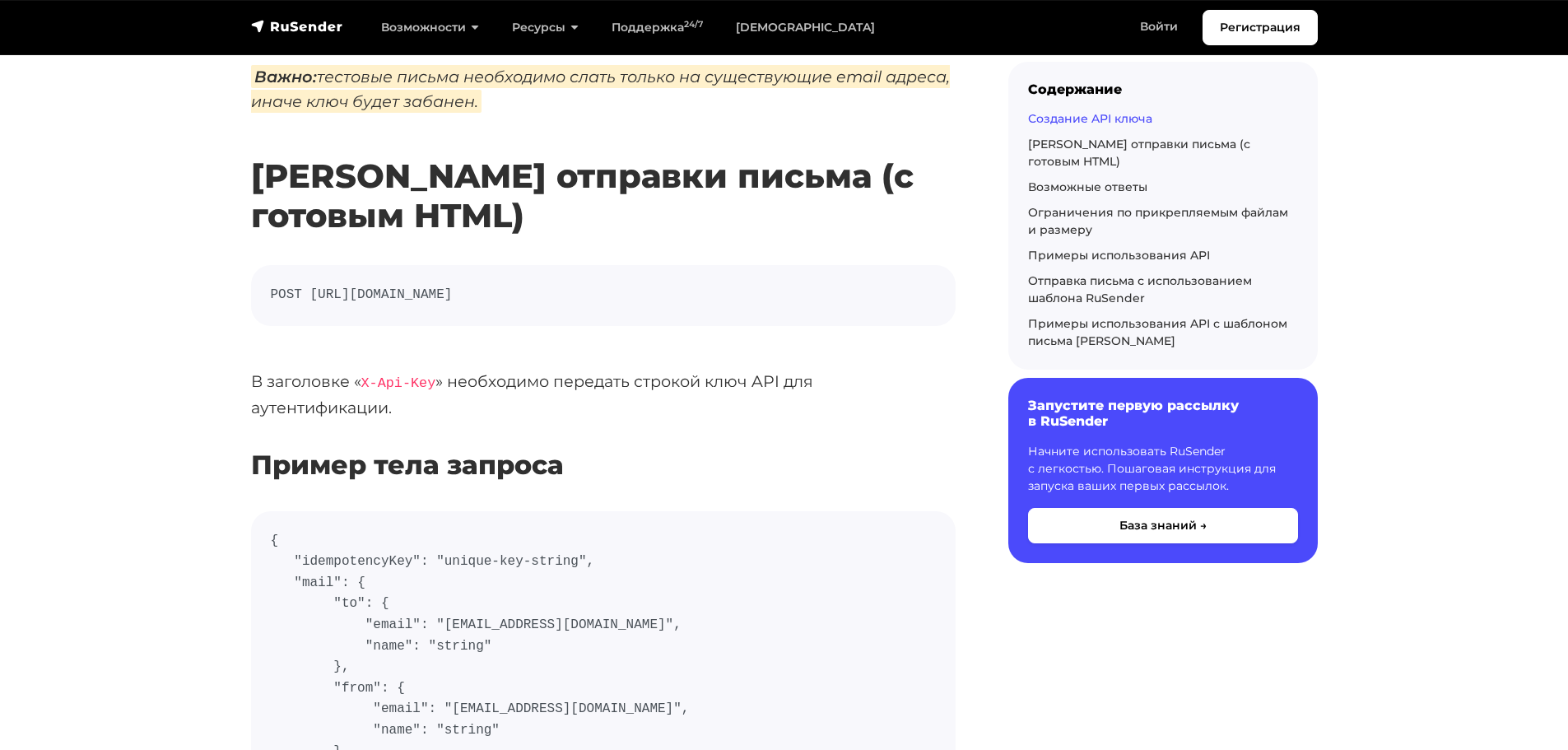
scroll to position [692, 0]
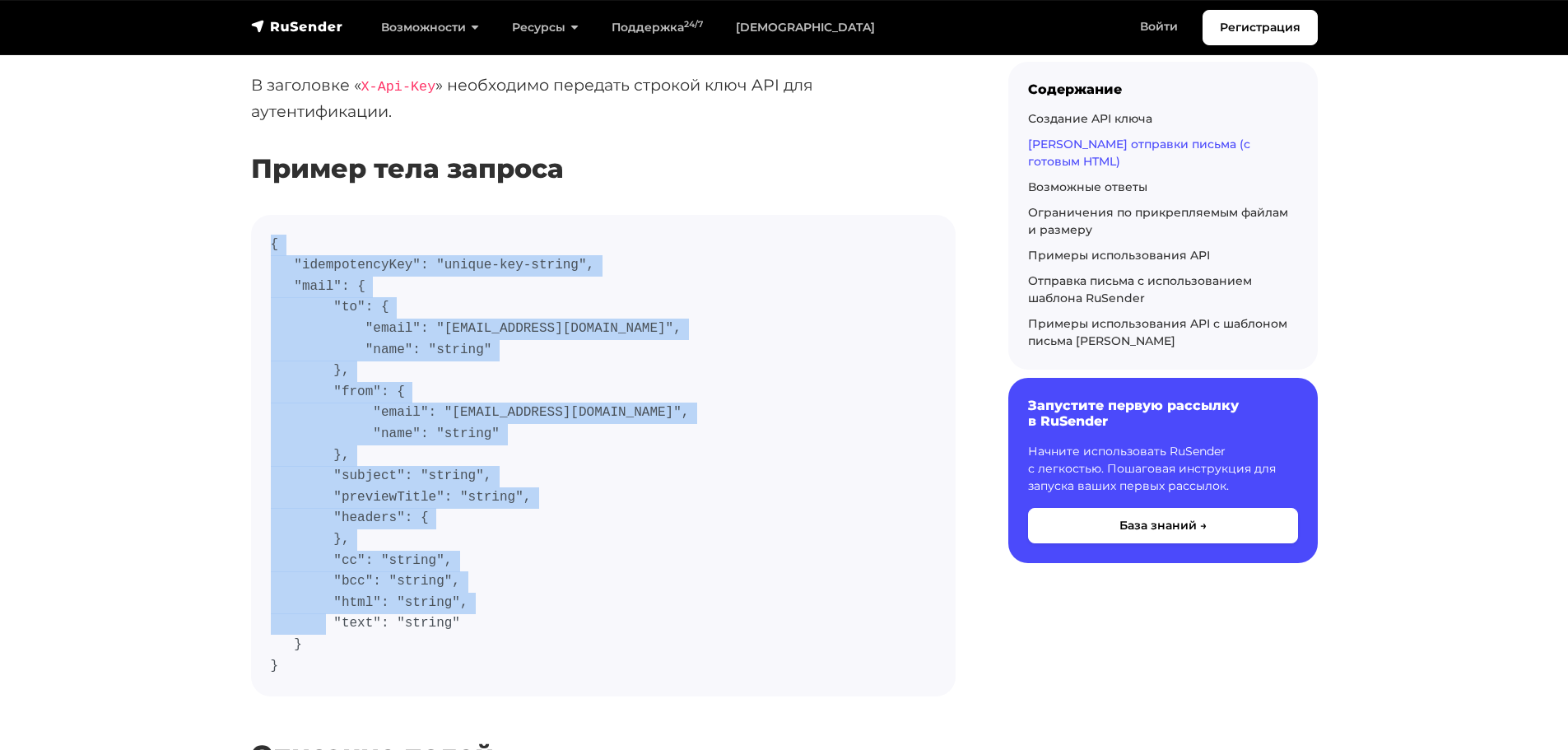
drag, startPoint x: 295, startPoint y: 670, endPoint x: 278, endPoint y: 233, distance: 437.3
click at [278, 233] on pre "{ "idempotencyKey": "unique-key-string", "mail": { "to": { "email": "user@examp…" at bounding box center [604, 456] width 705 height 482
copy code "{ "idempotencyKey": "unique-key-string", "mail": { "to": { "email": "user@examp…"
click at [657, 500] on code "{ "idempotencyKey": "unique-key-string", "mail": { "to": { "email": "user@examp…" at bounding box center [603, 456] width 665 height 442
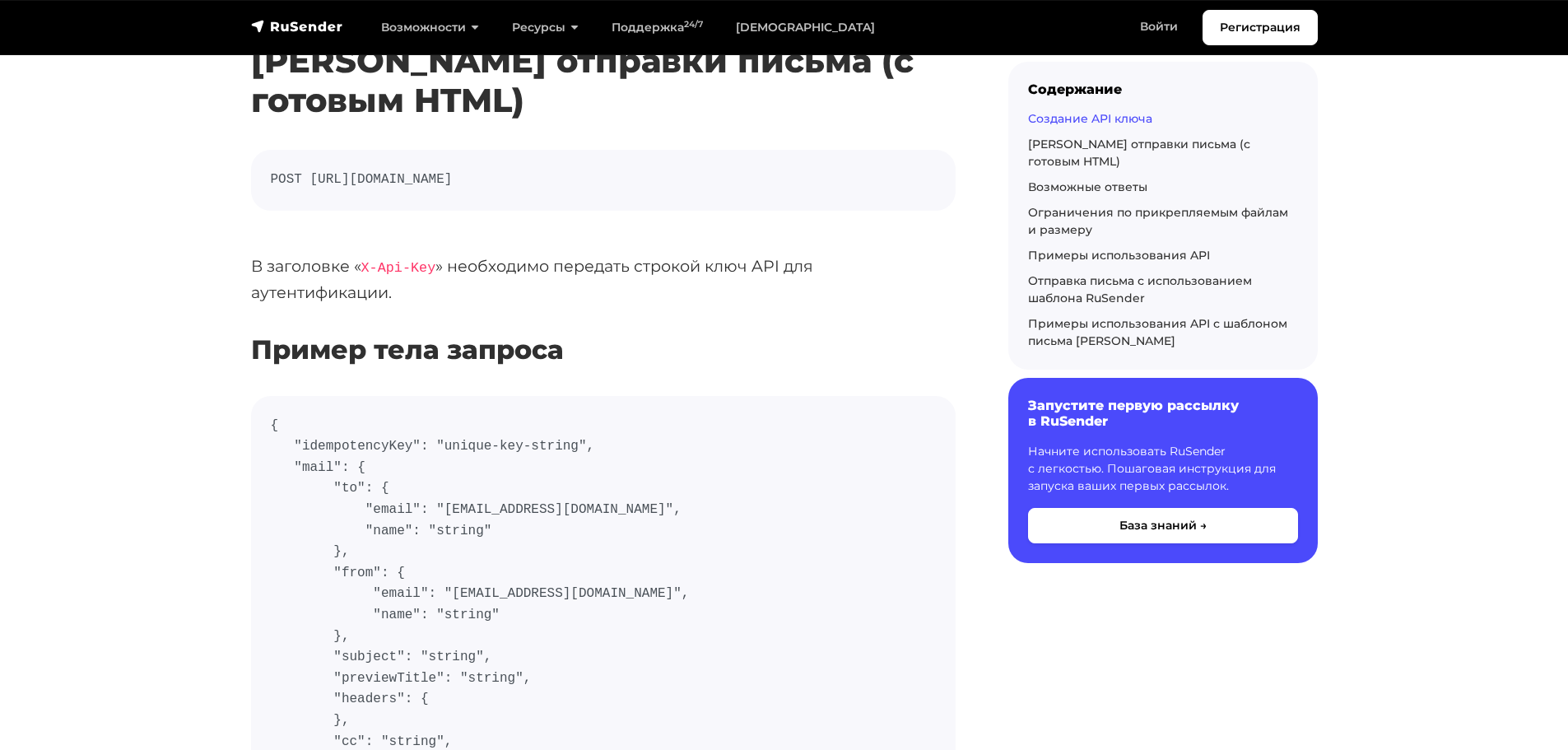
scroll to position [296, 0]
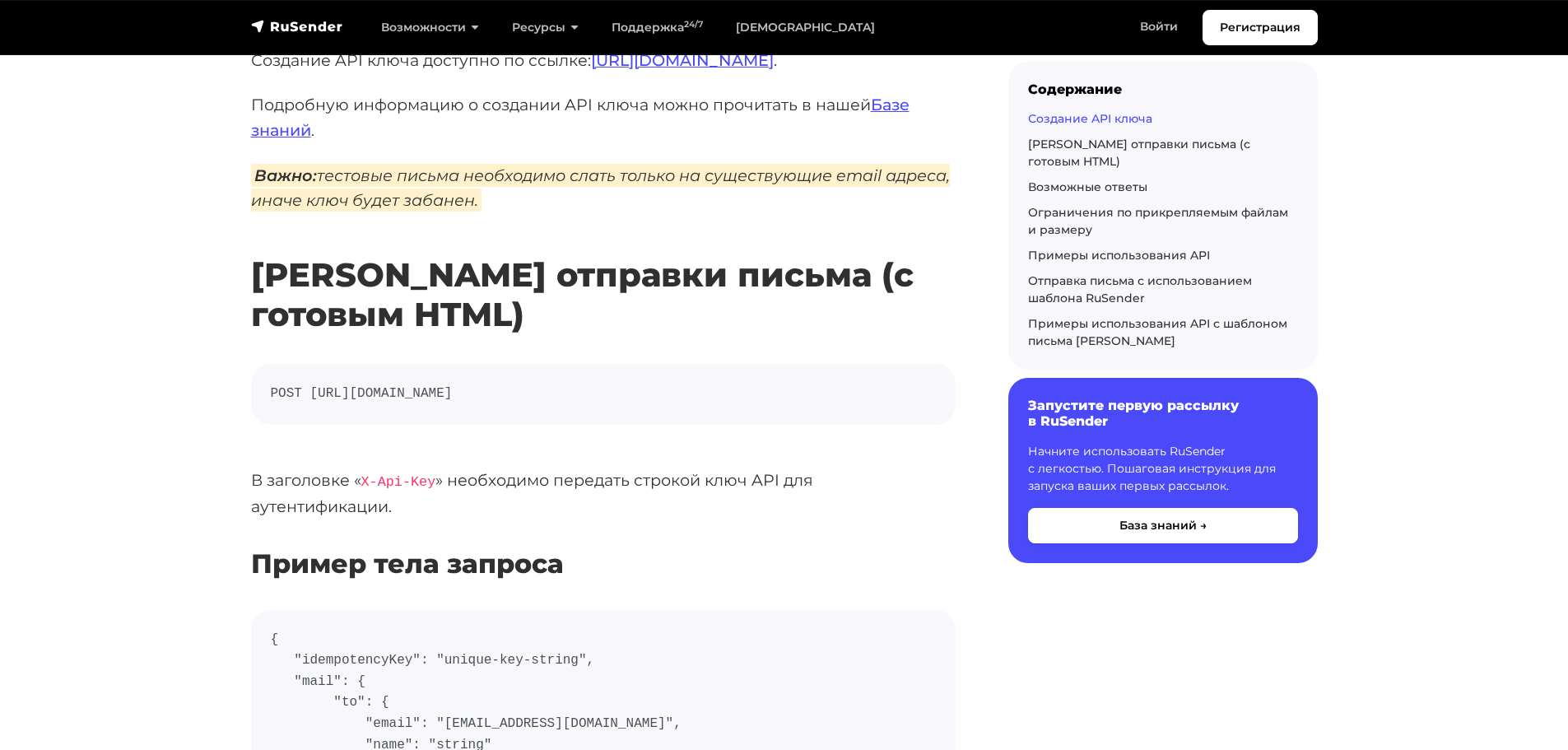
drag, startPoint x: 782, startPoint y: 397, endPoint x: 271, endPoint y: 391, distance: 511.0
click at [271, 391] on code "POST https://api.beta.rusender.ru/api/v1/external-mails/send" at bounding box center [603, 395] width 665 height 21
copy code "POST https://api.beta.rusender.ru/api/v1/external-mails/send"
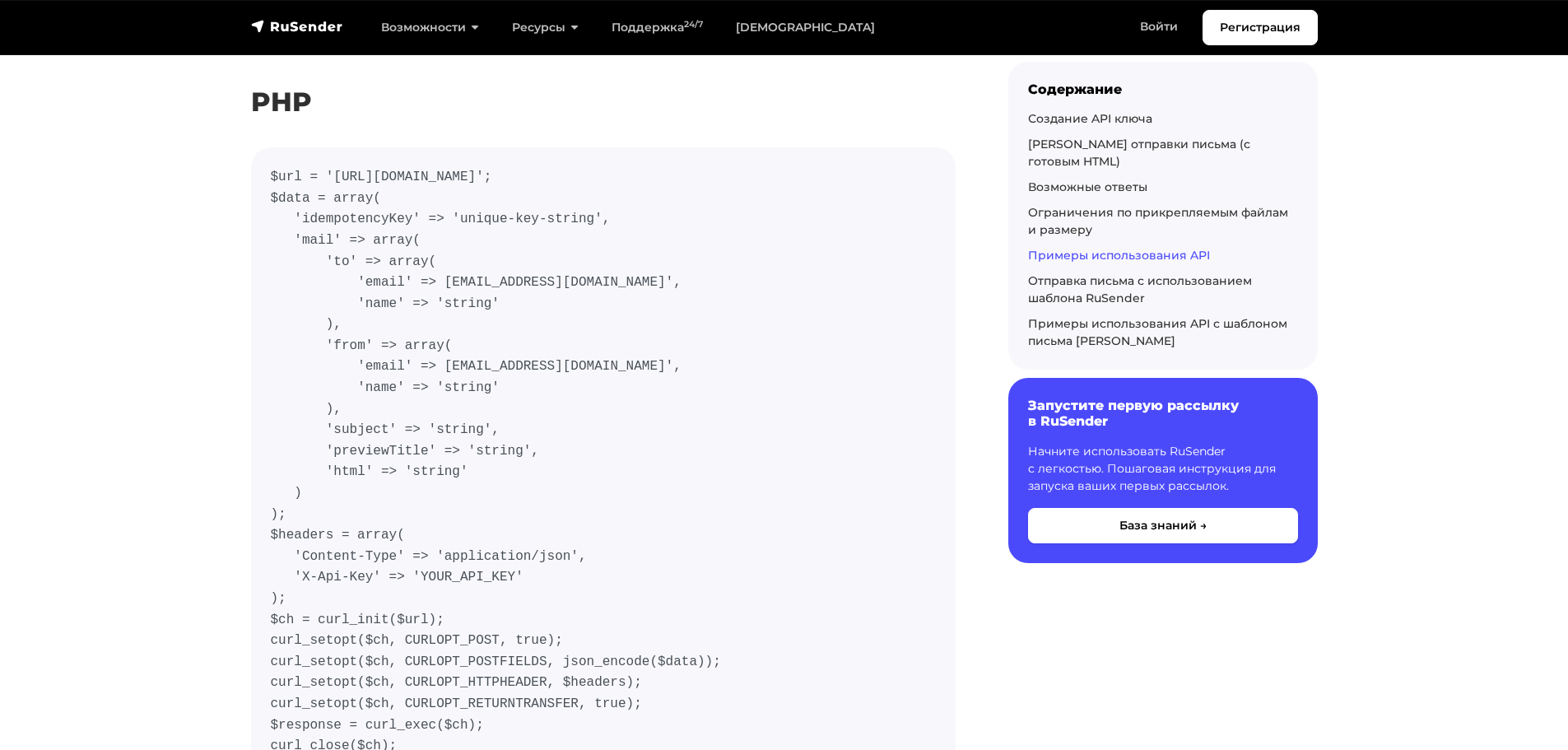
scroll to position [5436, 0]
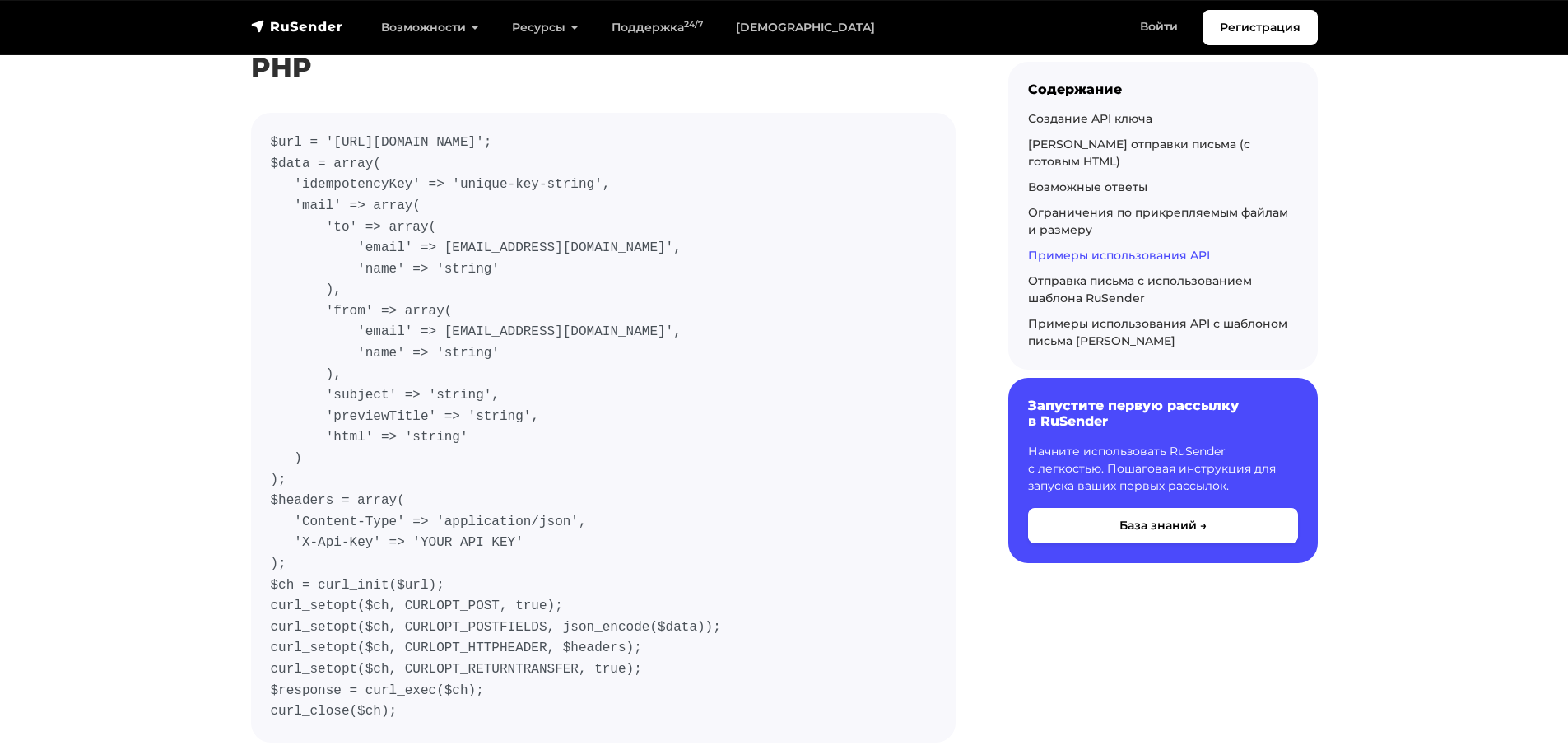
drag, startPoint x: 412, startPoint y: 688, endPoint x: 270, endPoint y: 123, distance: 582.6
click at [270, 123] on pre "$url = 'https://api.beta.rusender.ru/api/v1/external-mails/send'; $data = array…" at bounding box center [604, 427] width 705 height 630
copy code "$url = 'https://api.beta.rusender.ru/api/v1/external-mails/send'; $data = array…"
click at [427, 517] on code "$url = 'https://api.beta.rusender.ru/api/v1/external-mails/send'; $data = array…" at bounding box center [603, 428] width 665 height 591
click at [424, 516] on code "$url = 'https://api.beta.rusender.ru/api/v1/external-mails/send'; $data = array…" at bounding box center [603, 428] width 665 height 591
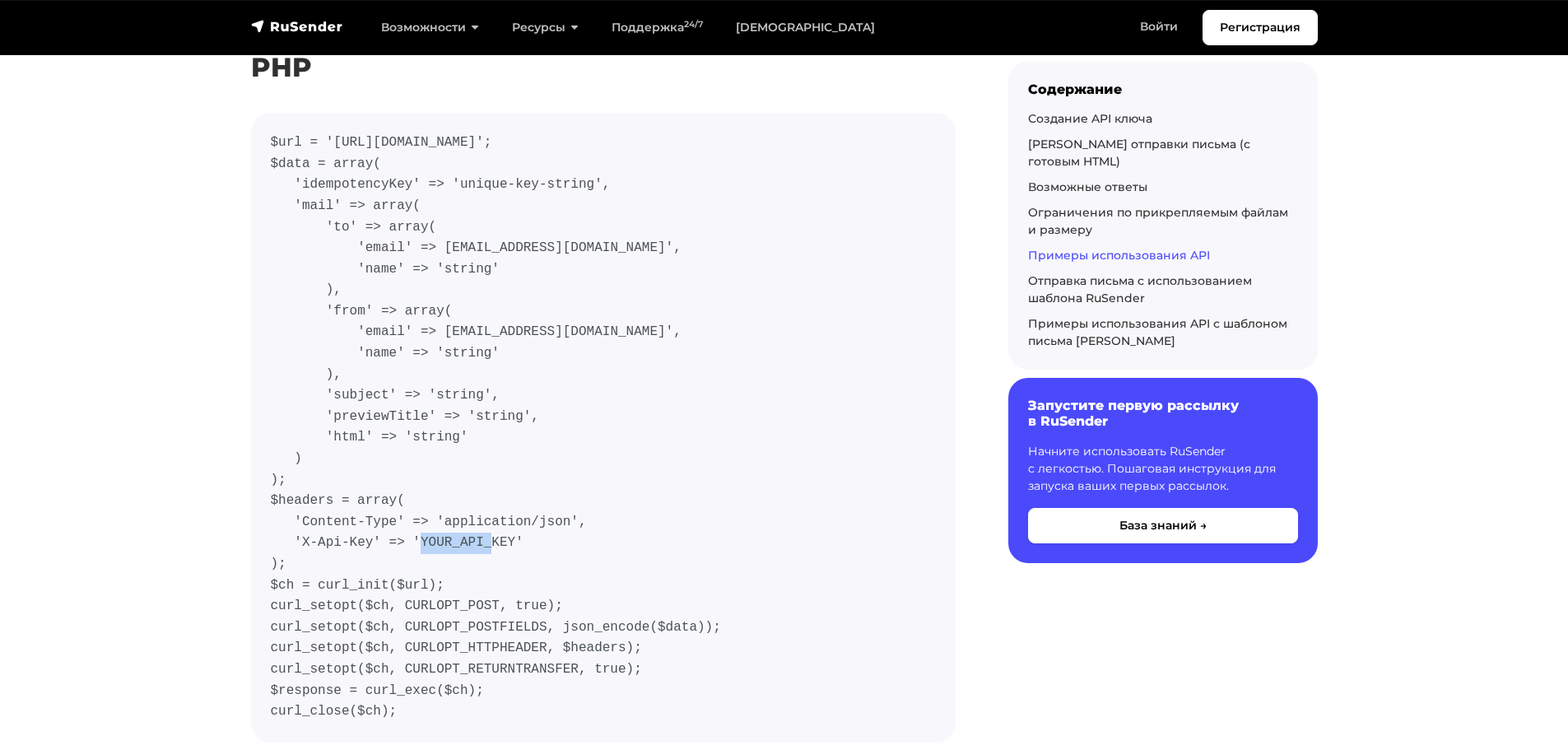
drag, startPoint x: 301, startPoint y: 514, endPoint x: 373, endPoint y: 515, distance: 72.0
click at [373, 515] on code "$url = 'https://api.beta.rusender.ru/api/v1/external-mails/send'; $data = array…" at bounding box center [603, 428] width 665 height 591
copy code "X-Api-Key"
click at [271, 216] on code "$url = 'https://api.beta.rusender.ru/api/v1/external-mails/send'; $data = array…" at bounding box center [603, 428] width 665 height 591
drag, startPoint x: 439, startPoint y: 697, endPoint x: 259, endPoint y: 112, distance: 612.1
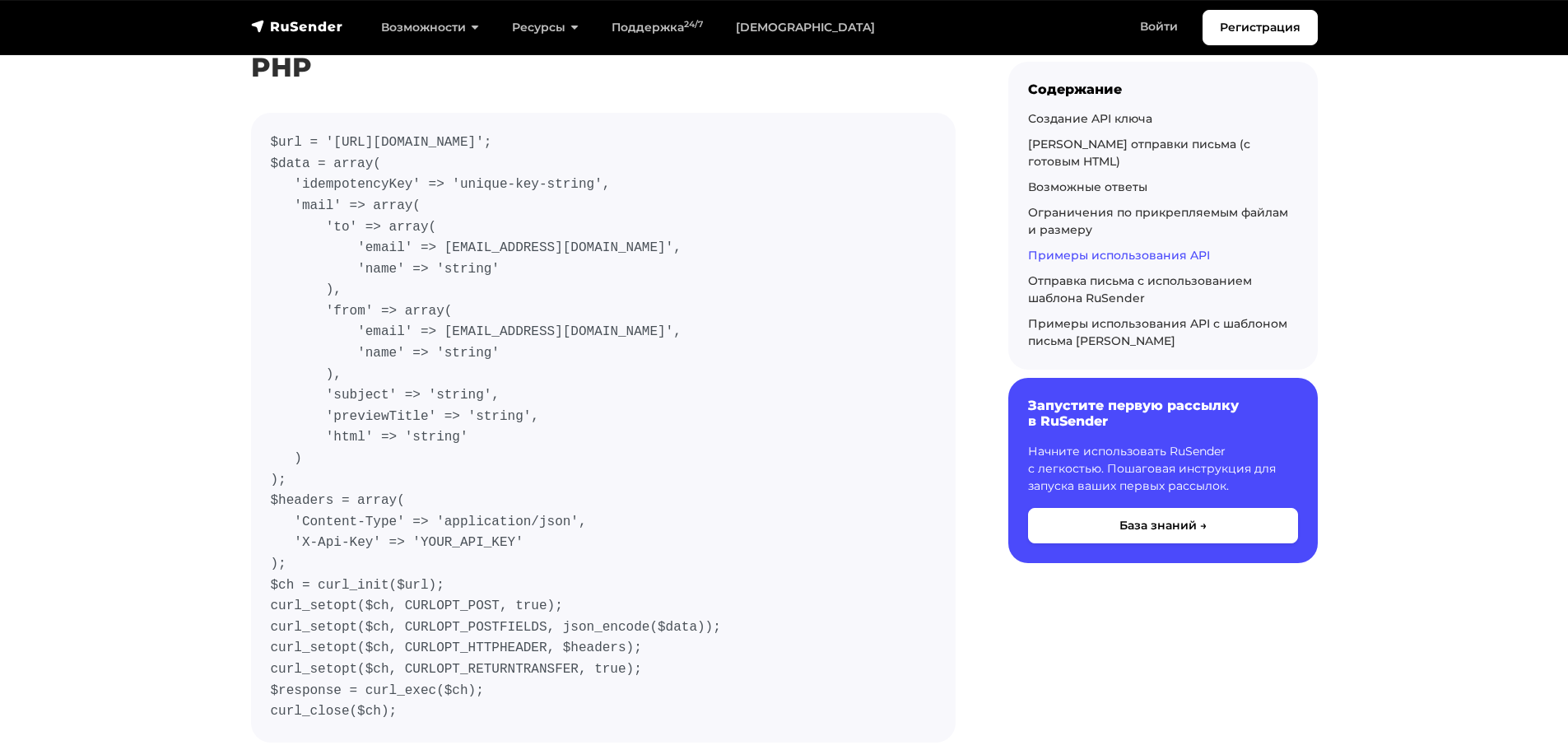
click at [259, 112] on pre "$url = 'https://api.beta.rusender.ru/api/v1/external-mails/send'; $data = array…" at bounding box center [604, 427] width 705 height 630
copy code "$url = 'https://api.beta.rusender.ru/api/v1/external-mails/send'; $data = array…"
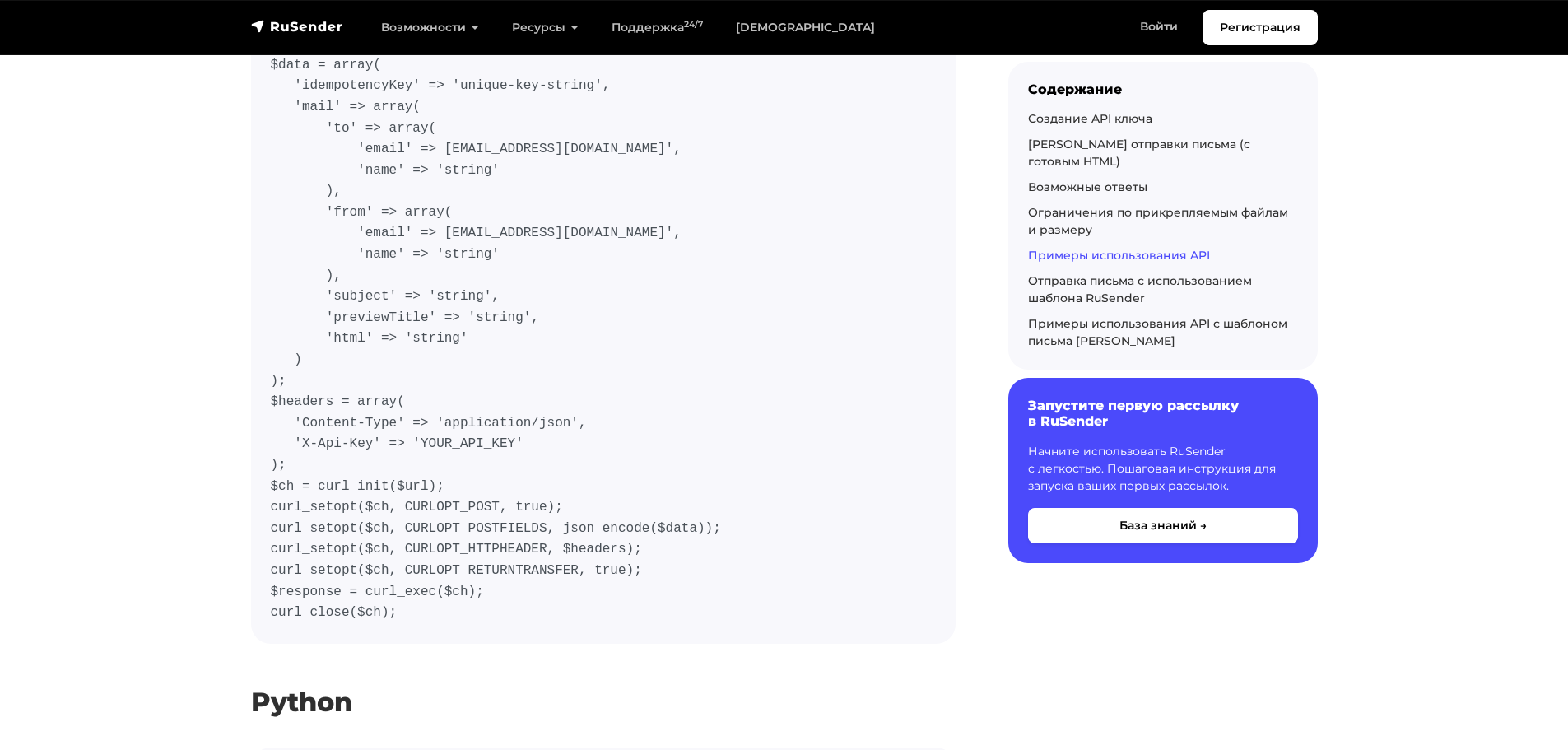
click at [619, 457] on code "$url = 'https://api.beta.rusender.ru/api/v1/external-mails/send'; $data = array…" at bounding box center [603, 329] width 665 height 591
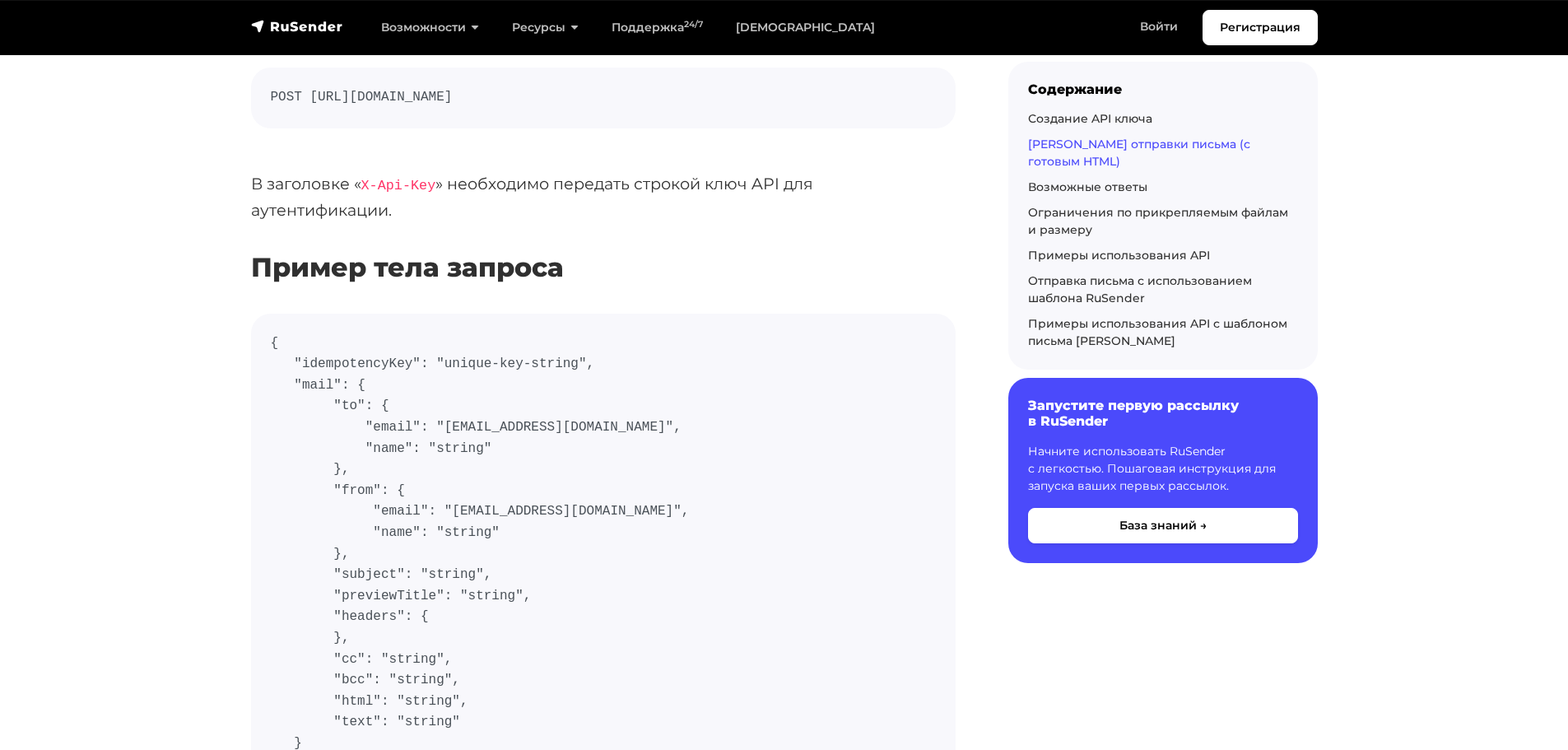
scroll to position [296, 0]
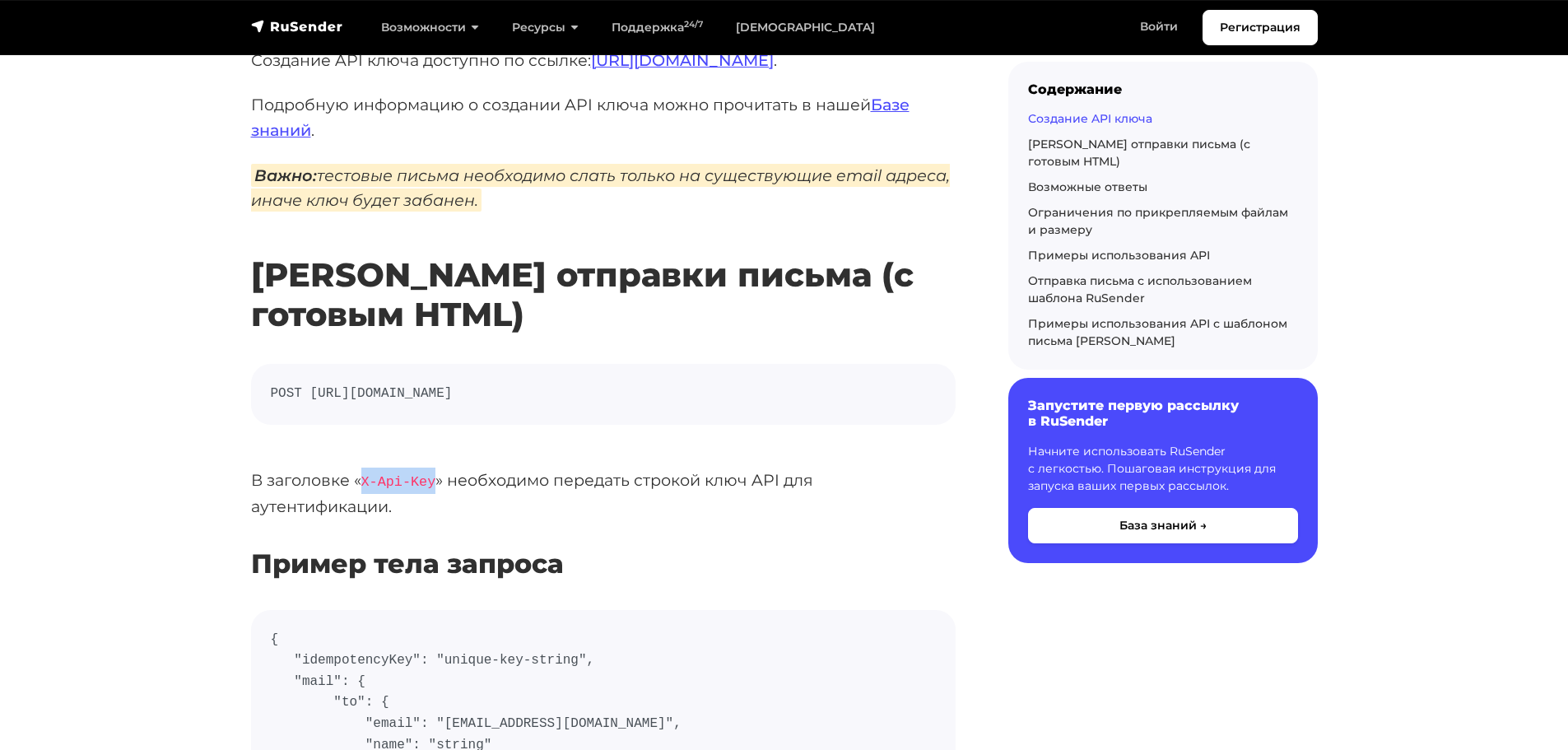
drag, startPoint x: 365, startPoint y: 477, endPoint x: 433, endPoint y: 475, distance: 68.0
click at [433, 475] on code "X-Api-Key" at bounding box center [398, 482] width 75 height 15
copy code "X-Api-Key"
click at [591, 312] on h2 "Роут отправки письма (с готовым HTML)" at bounding box center [604, 271] width 705 height 128
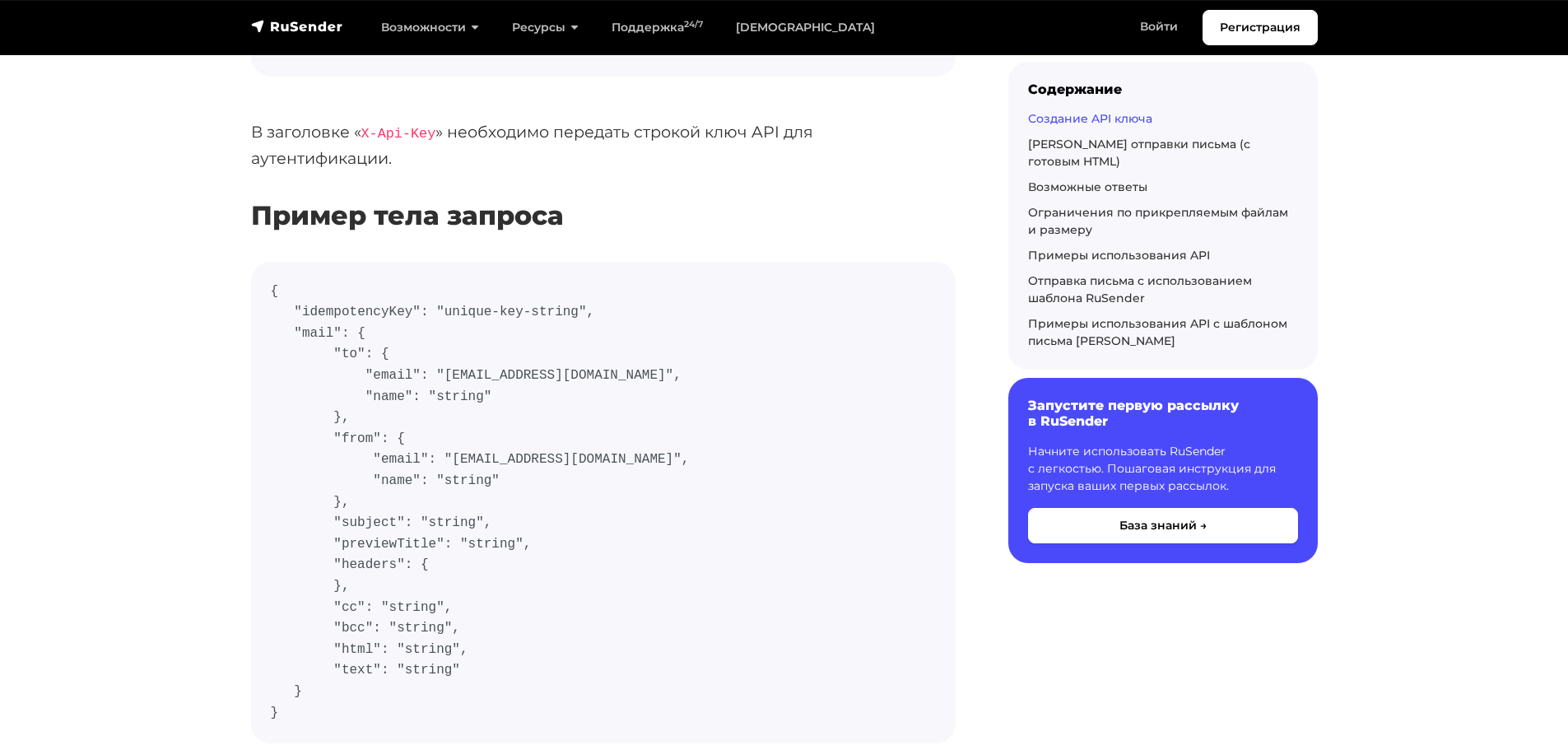
scroll to position [692, 0]
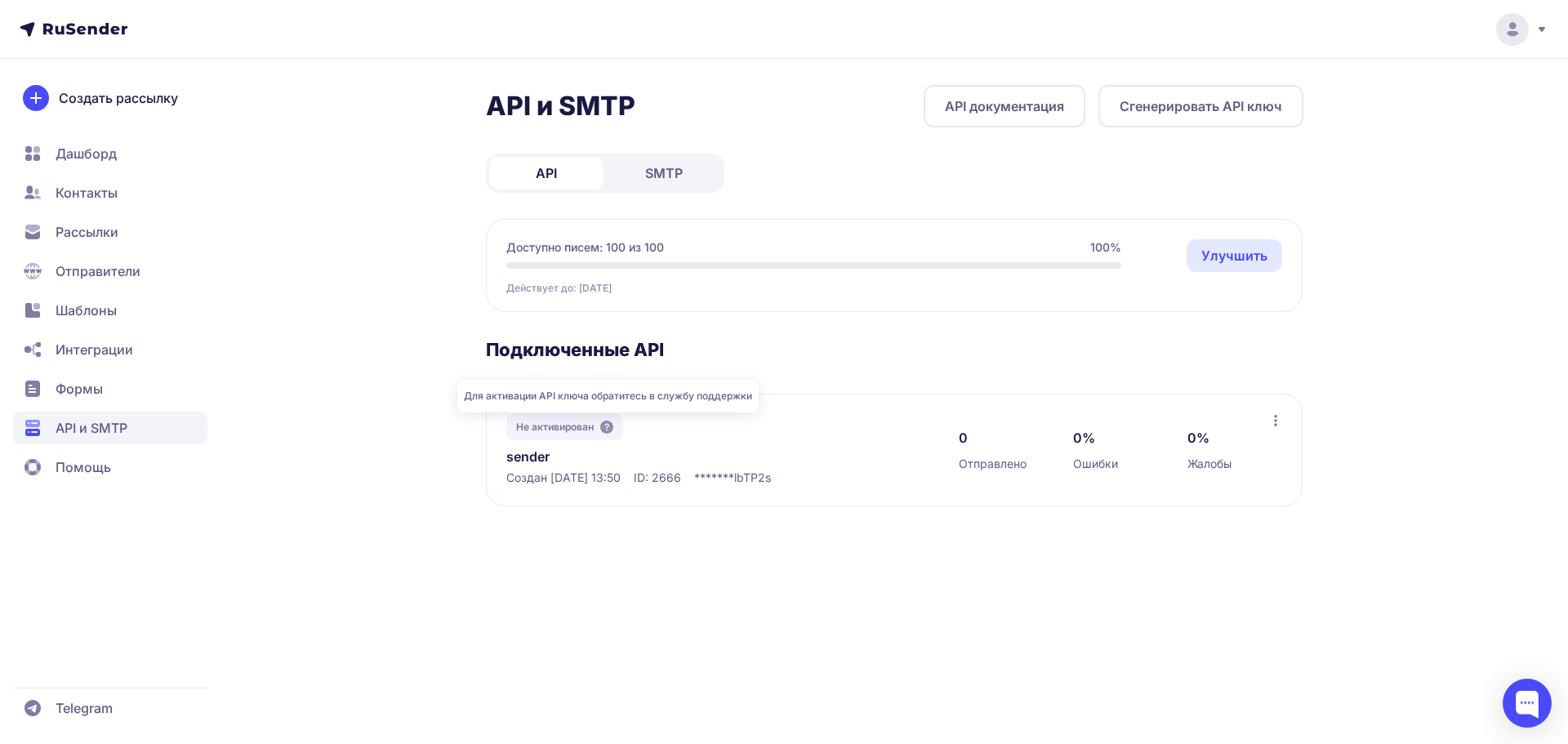
click at [609, 431] on icon at bounding box center [607, 427] width 13 height 13
click at [1519, 693] on div at bounding box center [1527, 703] width 49 height 49
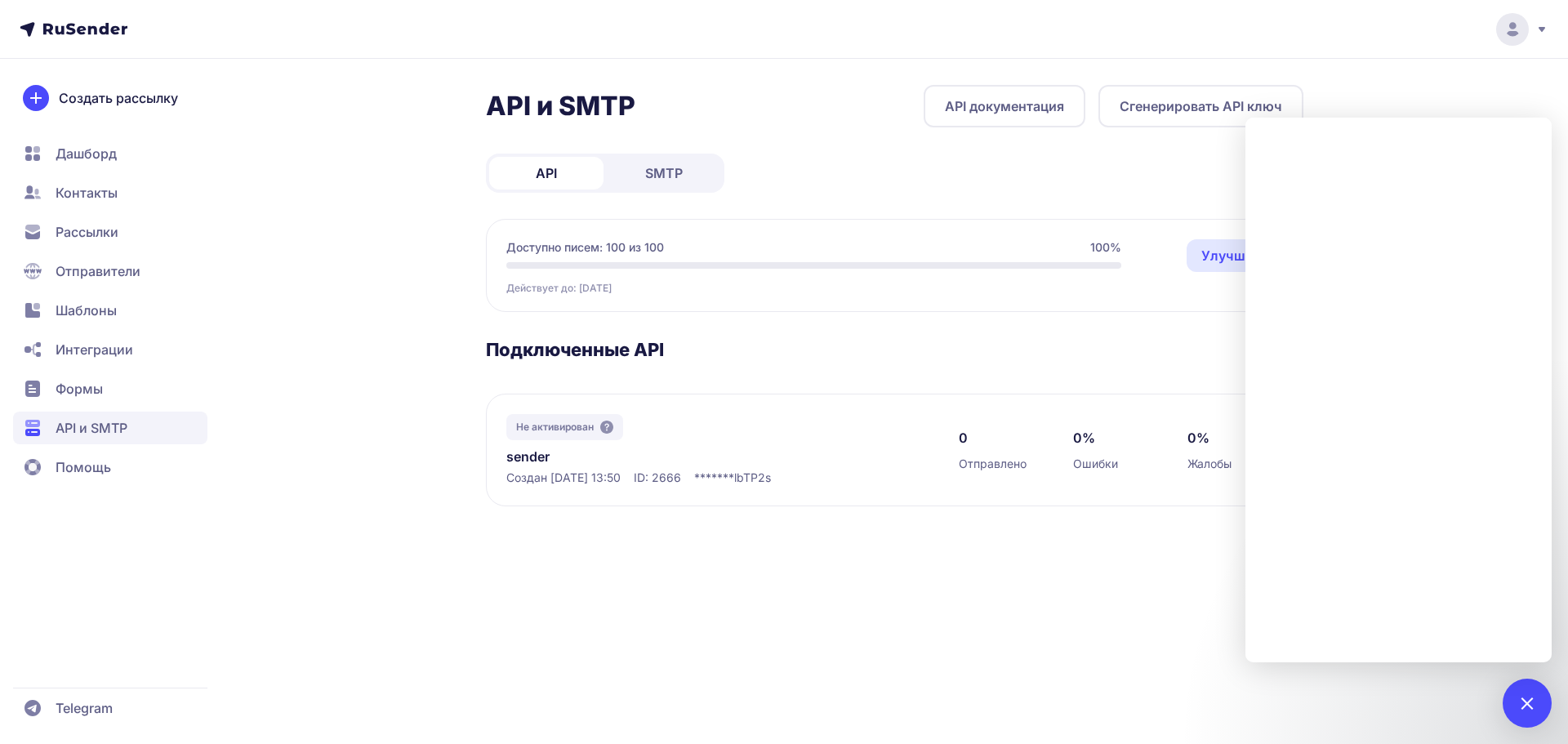
click at [579, 429] on span "Не активирован" at bounding box center [555, 427] width 78 height 13
copy div "Не активирован"
click at [607, 436] on div "Не активирован" at bounding box center [565, 427] width 117 height 26
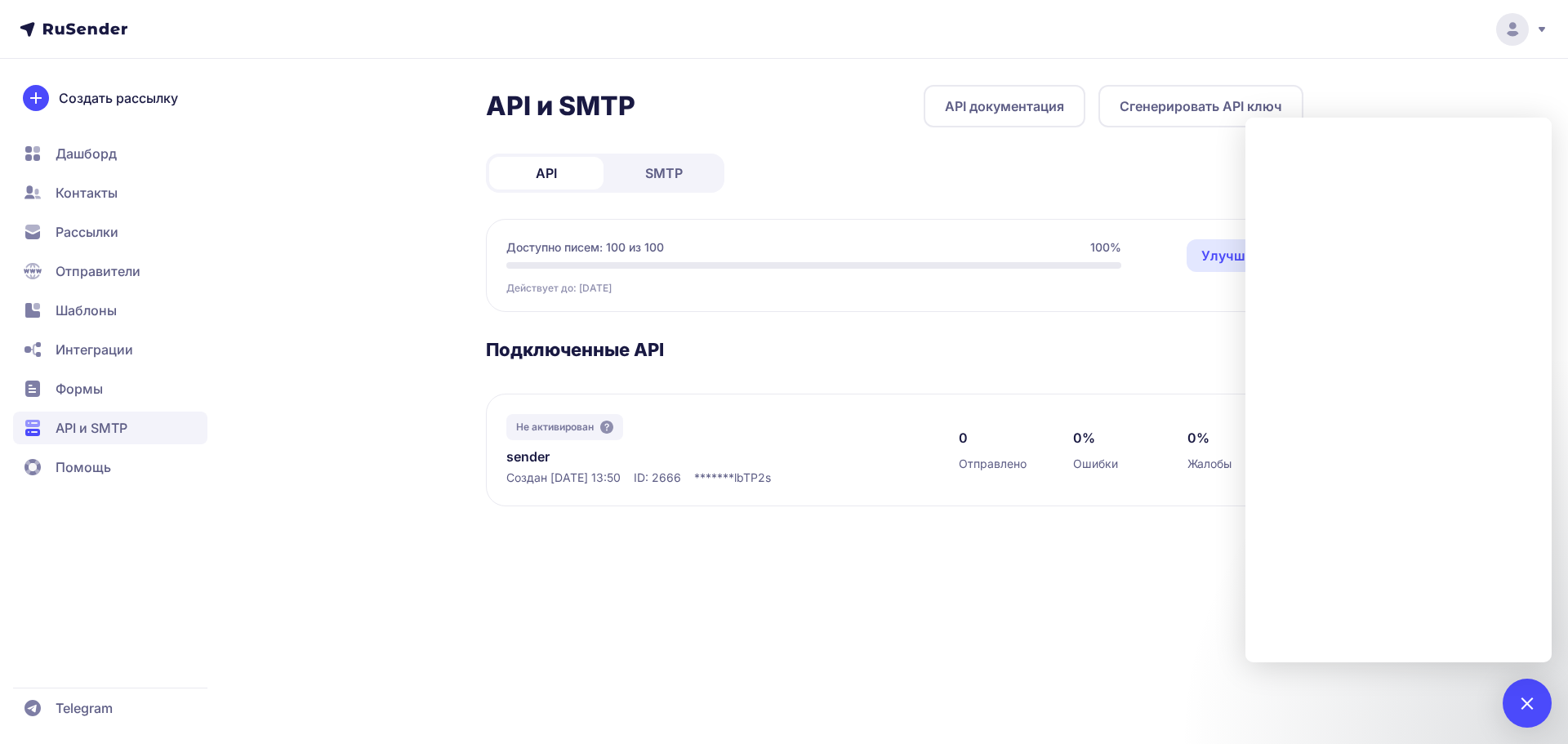
click at [601, 427] on div "Не активирован" at bounding box center [565, 427] width 117 height 26
click at [612, 400] on div "Не активирован sender Создан 02.10.2025, 13:50 ID: 2666 ******* lbTP2s 0 Отправ…" at bounding box center [894, 450] width 817 height 112
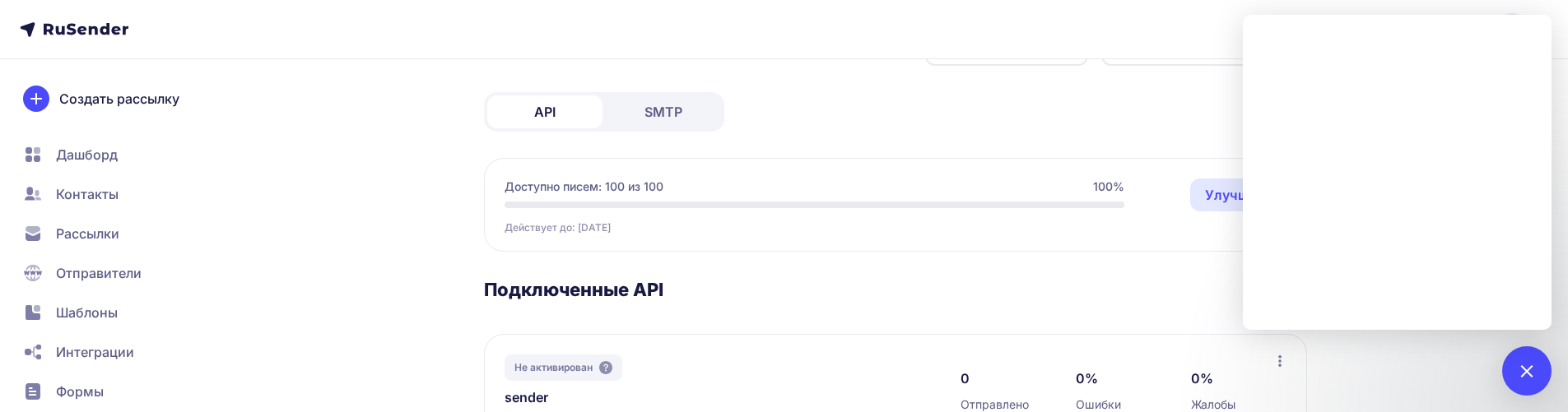
scroll to position [137, 0]
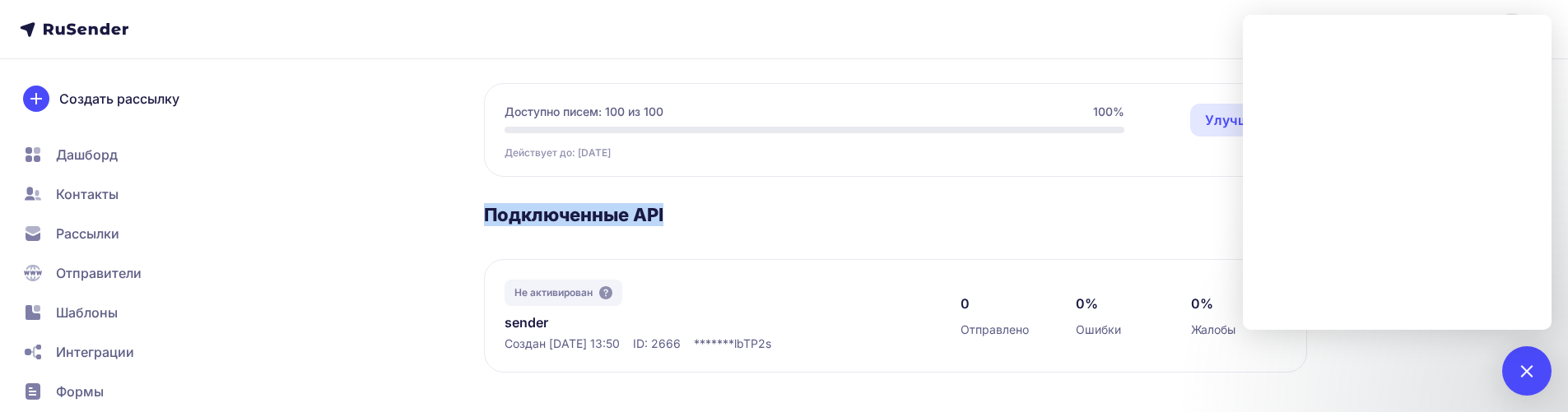
drag, startPoint x: 676, startPoint y: 219, endPoint x: 882, endPoint y: 207, distance: 206.3
click at [470, 217] on div "API и SMTP API документация Сгенерировать API ключ API SMTP Доступно писем: 100…" at bounding box center [784, 180] width 1185 height 463
copy h3 "Подключенные API"
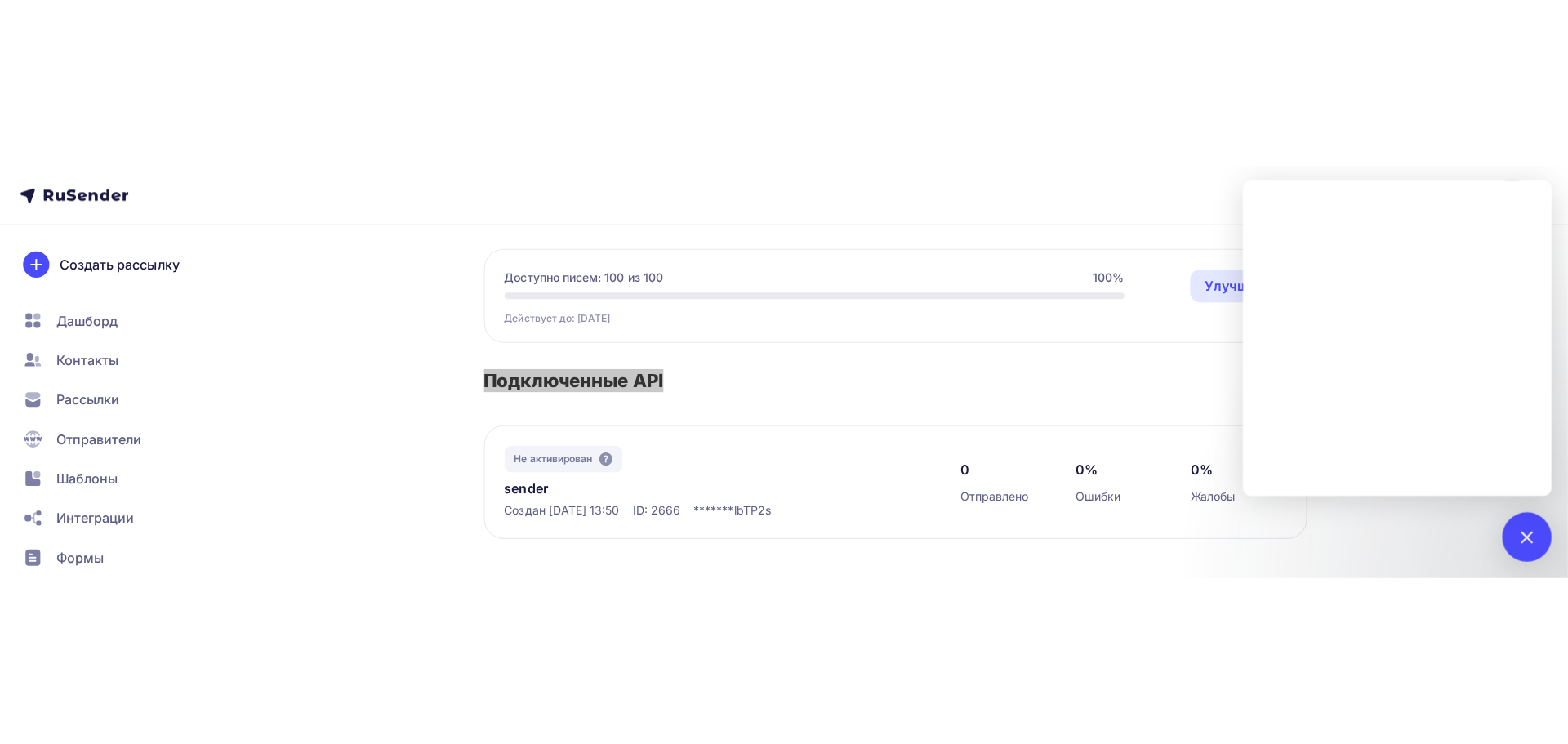
scroll to position [0, 0]
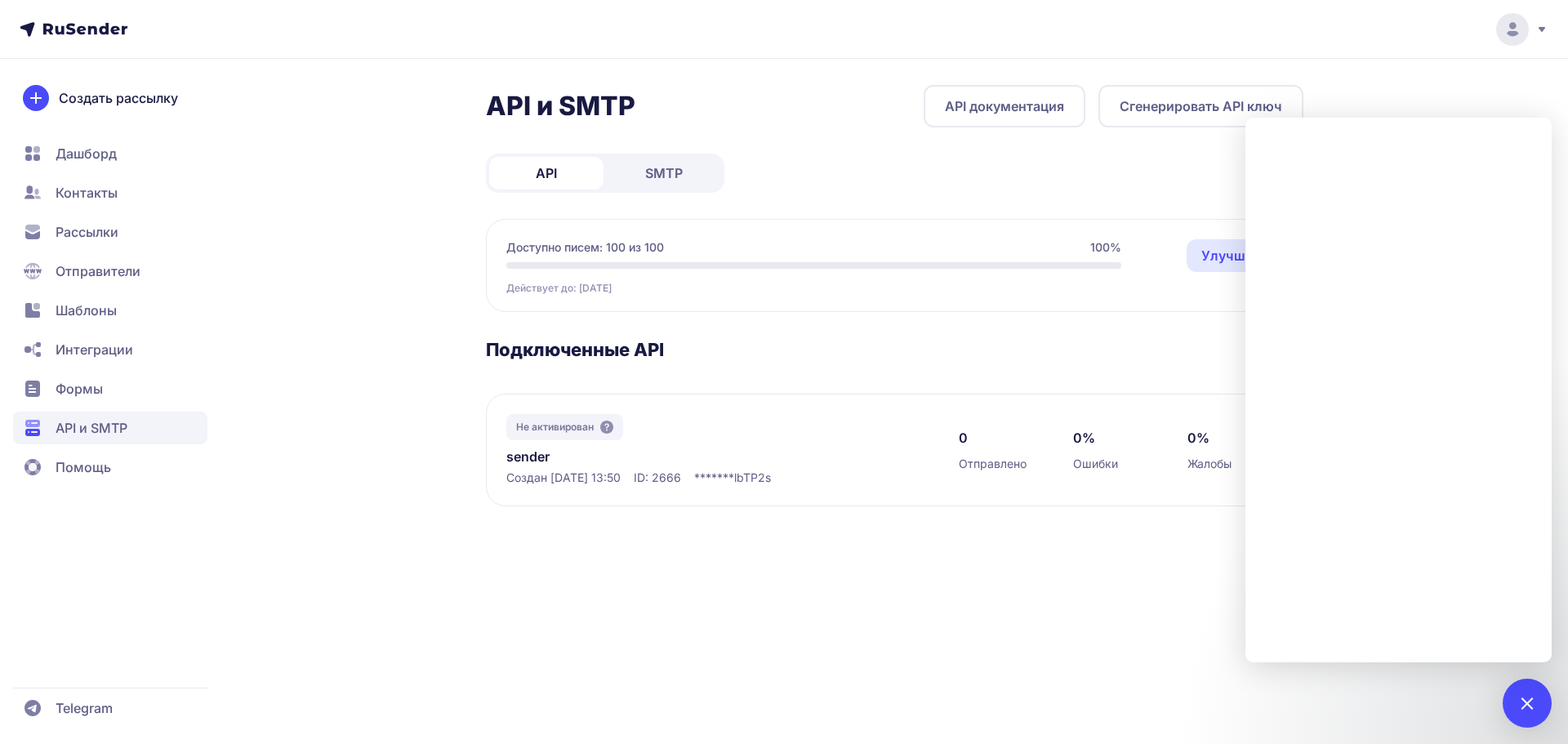
click at [1532, 33] on div at bounding box center [1514, 29] width 69 height 33
click at [1439, 76] on link "Аккаунт" at bounding box center [1402, 79] width 274 height 33
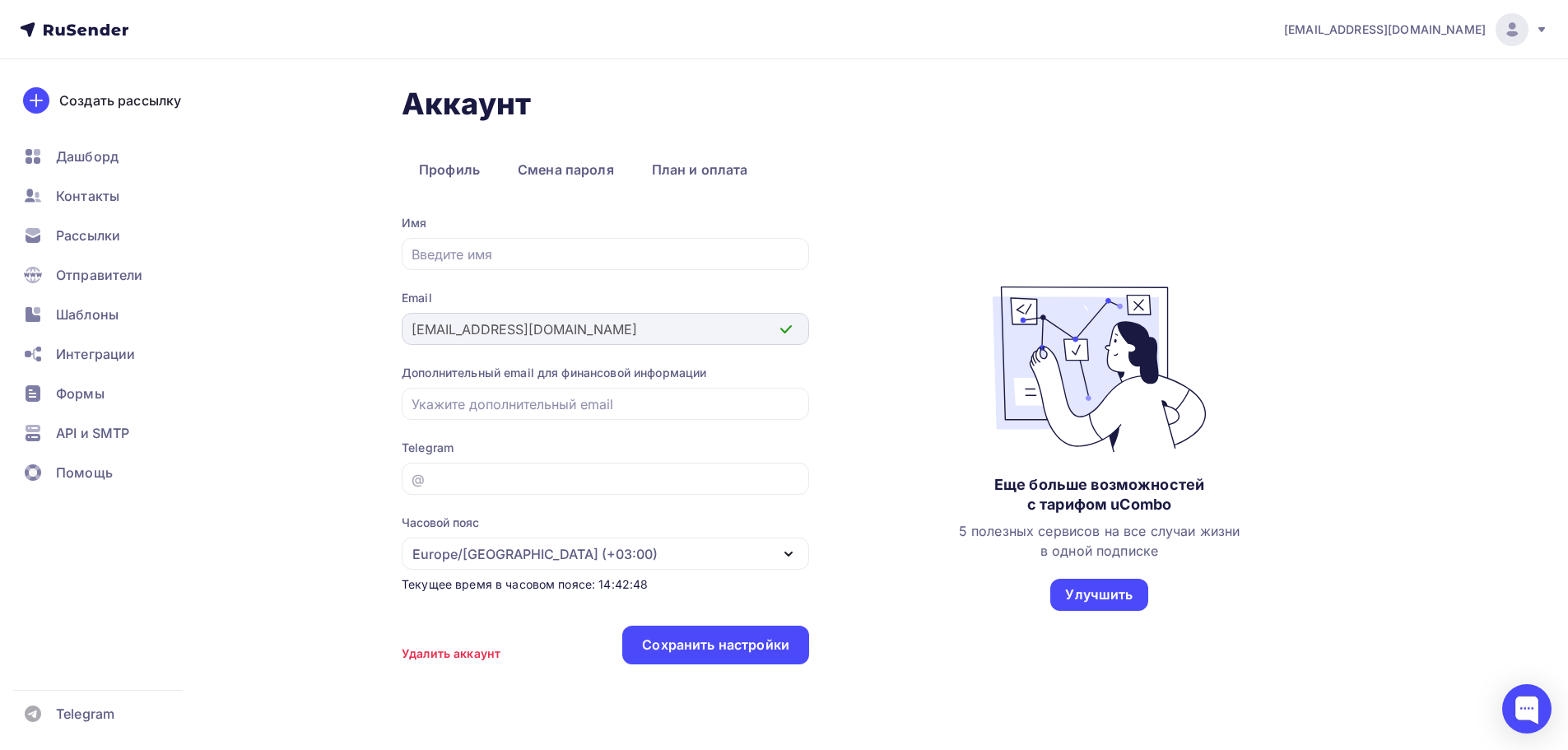
click at [410, 333] on div "[EMAIL_ADDRESS][DOMAIN_NAME]" at bounding box center [606, 329] width 408 height 32
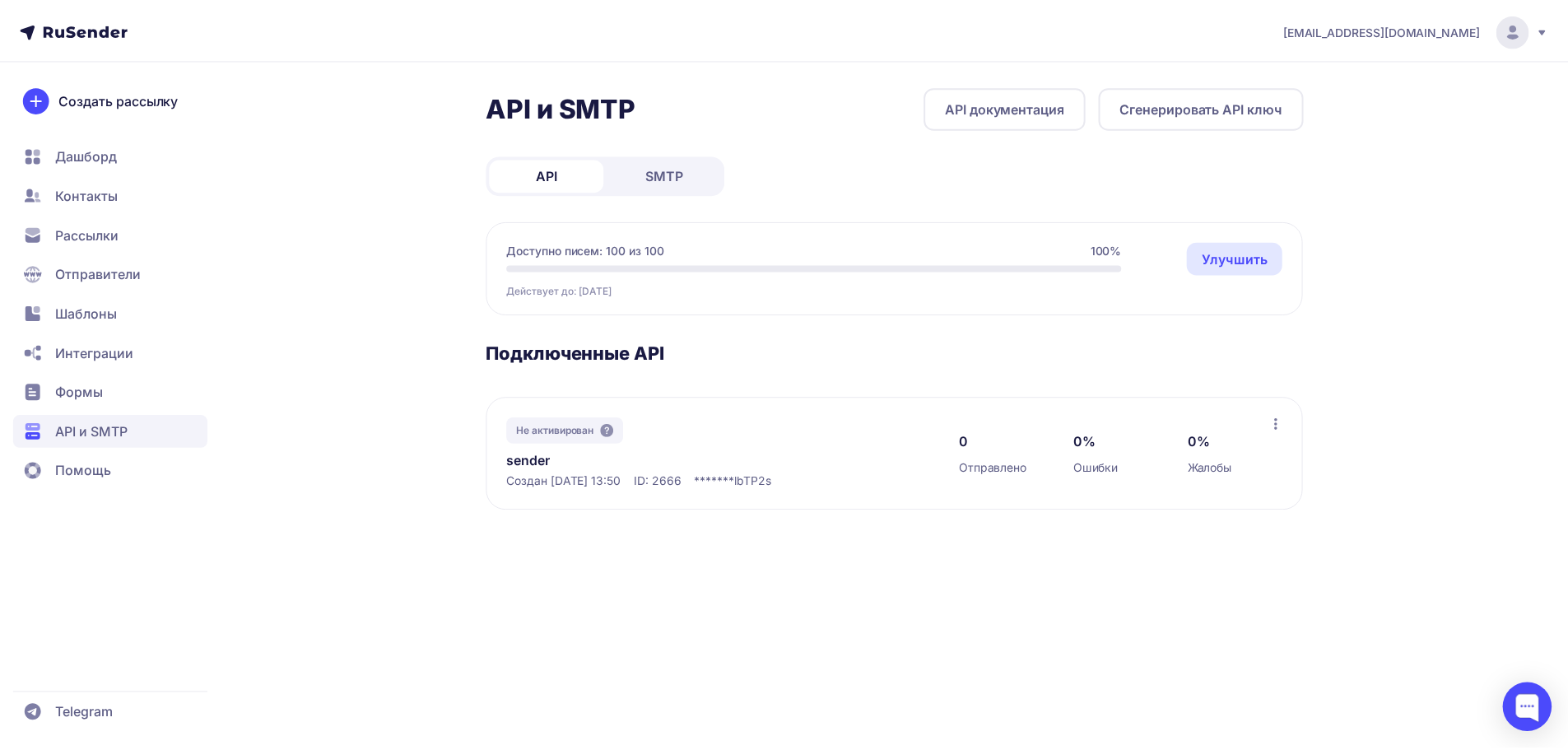
scroll to position [382, 0]
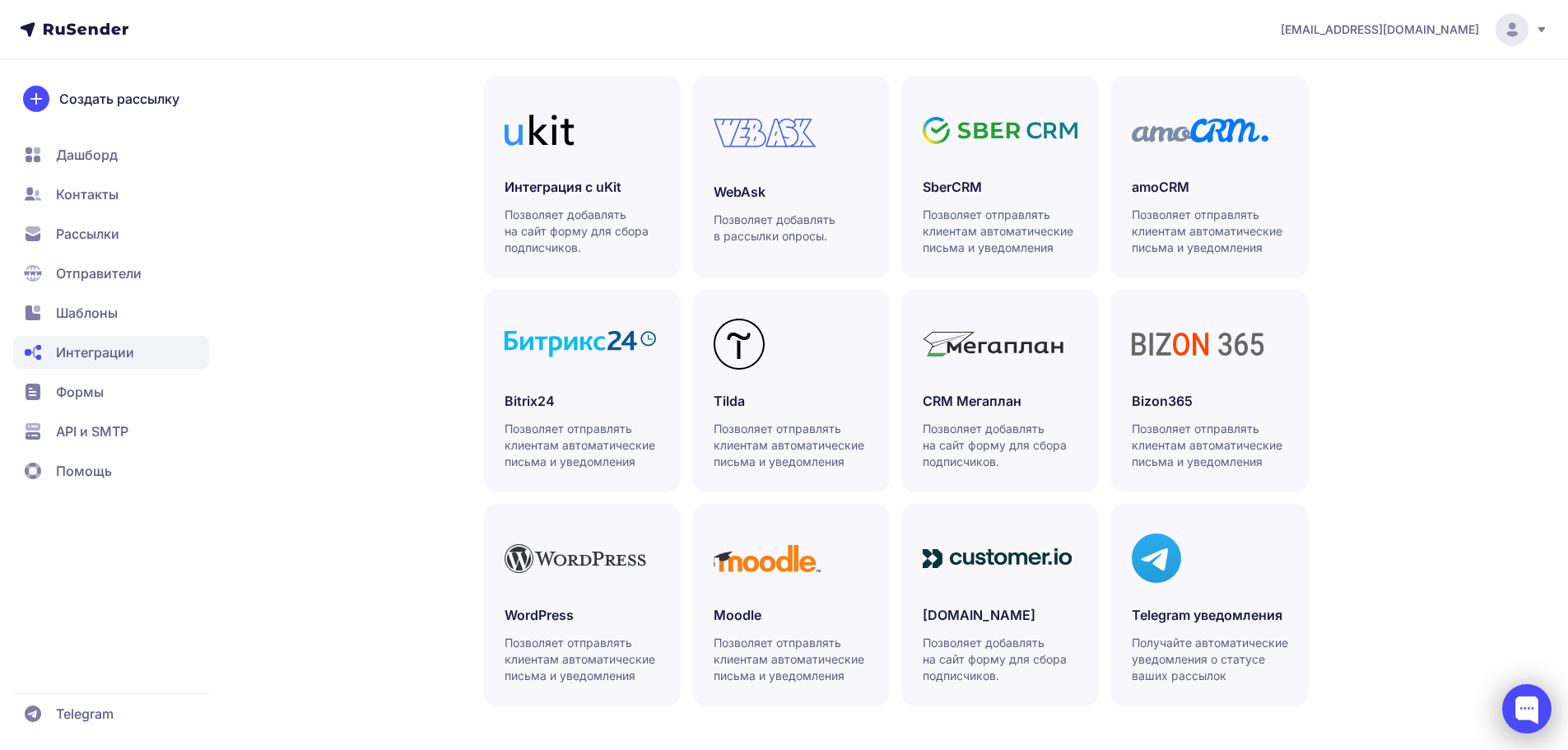
click at [1543, 705] on div at bounding box center [1527, 709] width 50 height 50
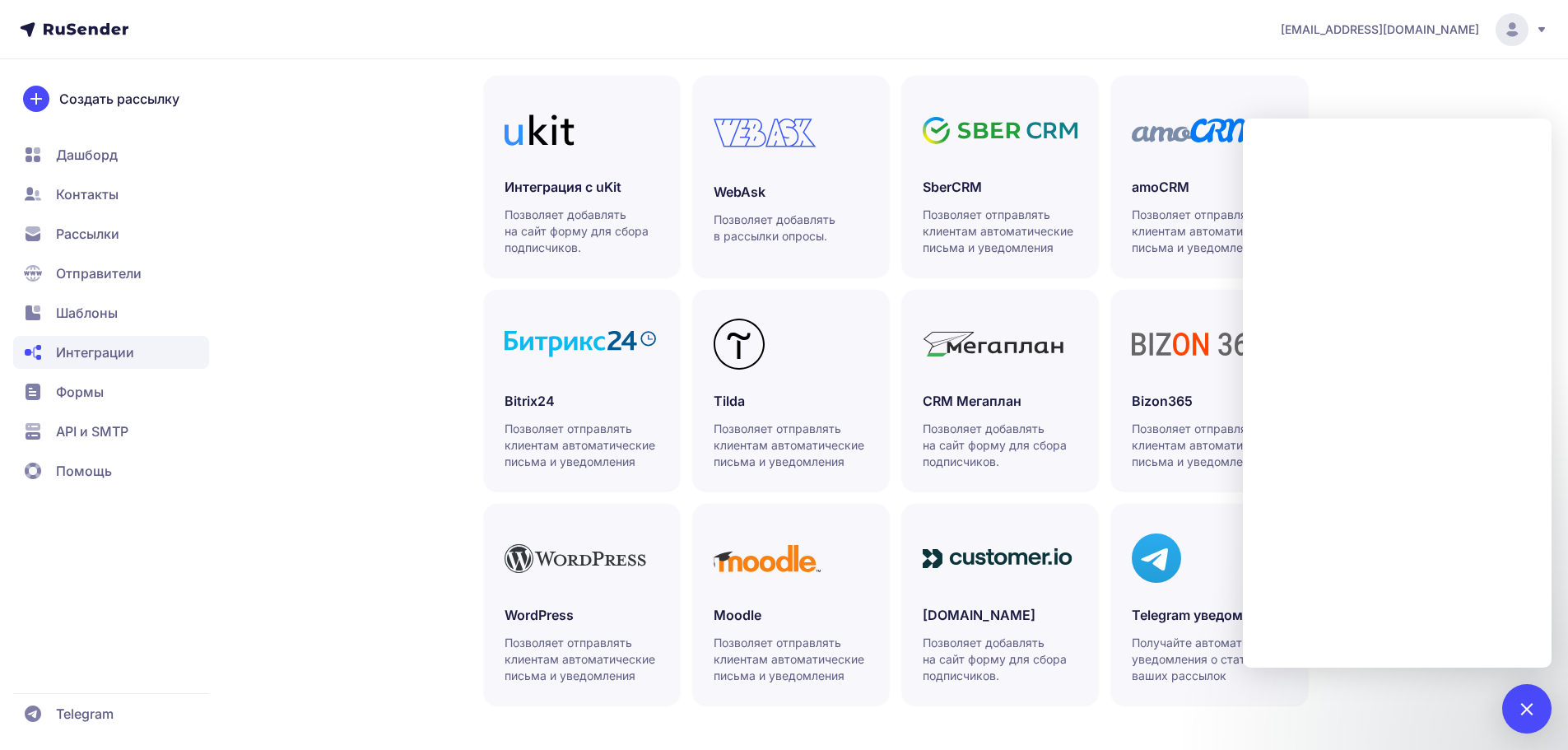
click at [1512, 37] on circle at bounding box center [1512, 30] width 33 height 33
click at [1477, 62] on div "Аккаунт Тарифы Выйти" at bounding box center [1399, 119] width 296 height 131
click at [1474, 70] on link "Аккаунт" at bounding box center [1400, 80] width 276 height 33
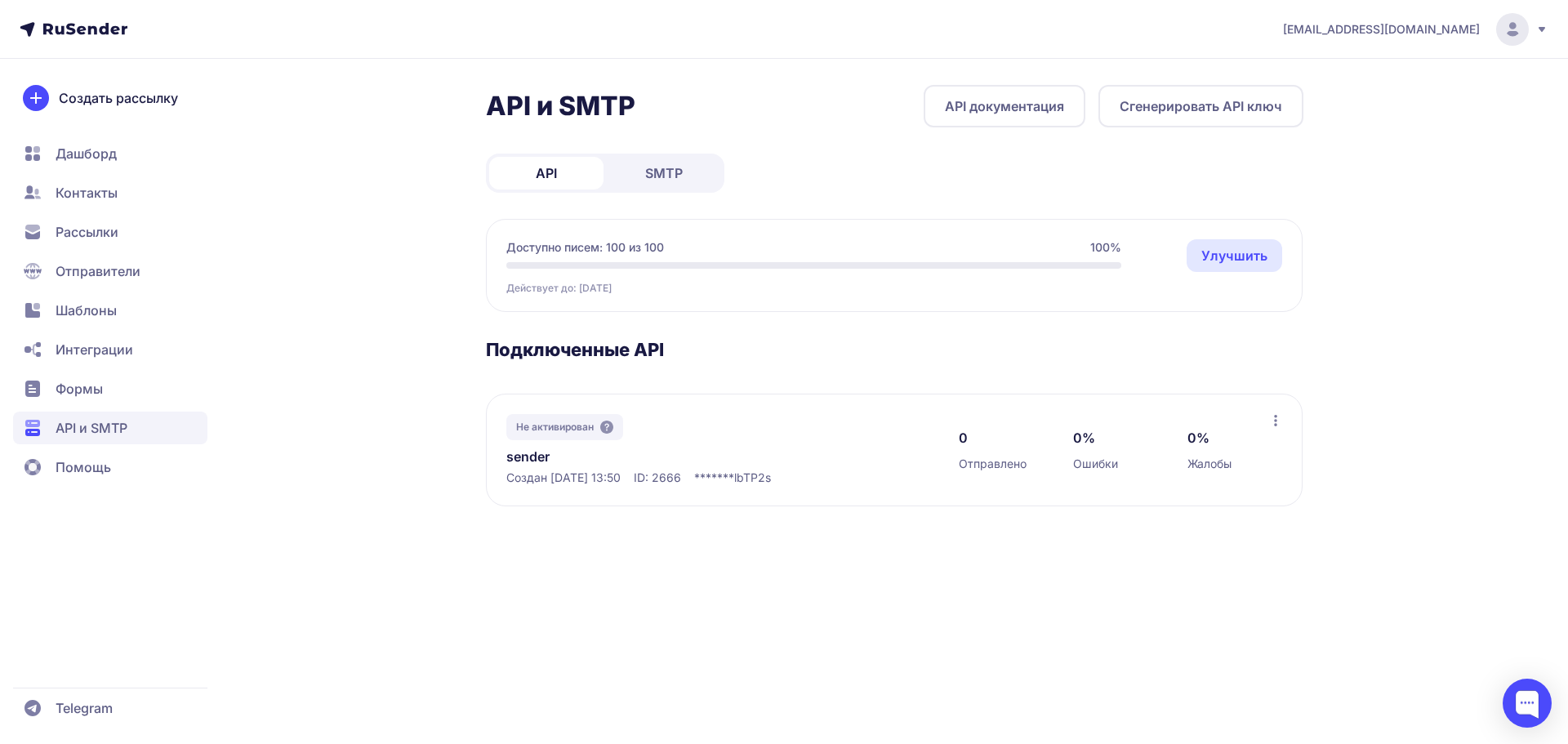
click at [538, 455] on link "sender" at bounding box center [674, 457] width 335 height 20
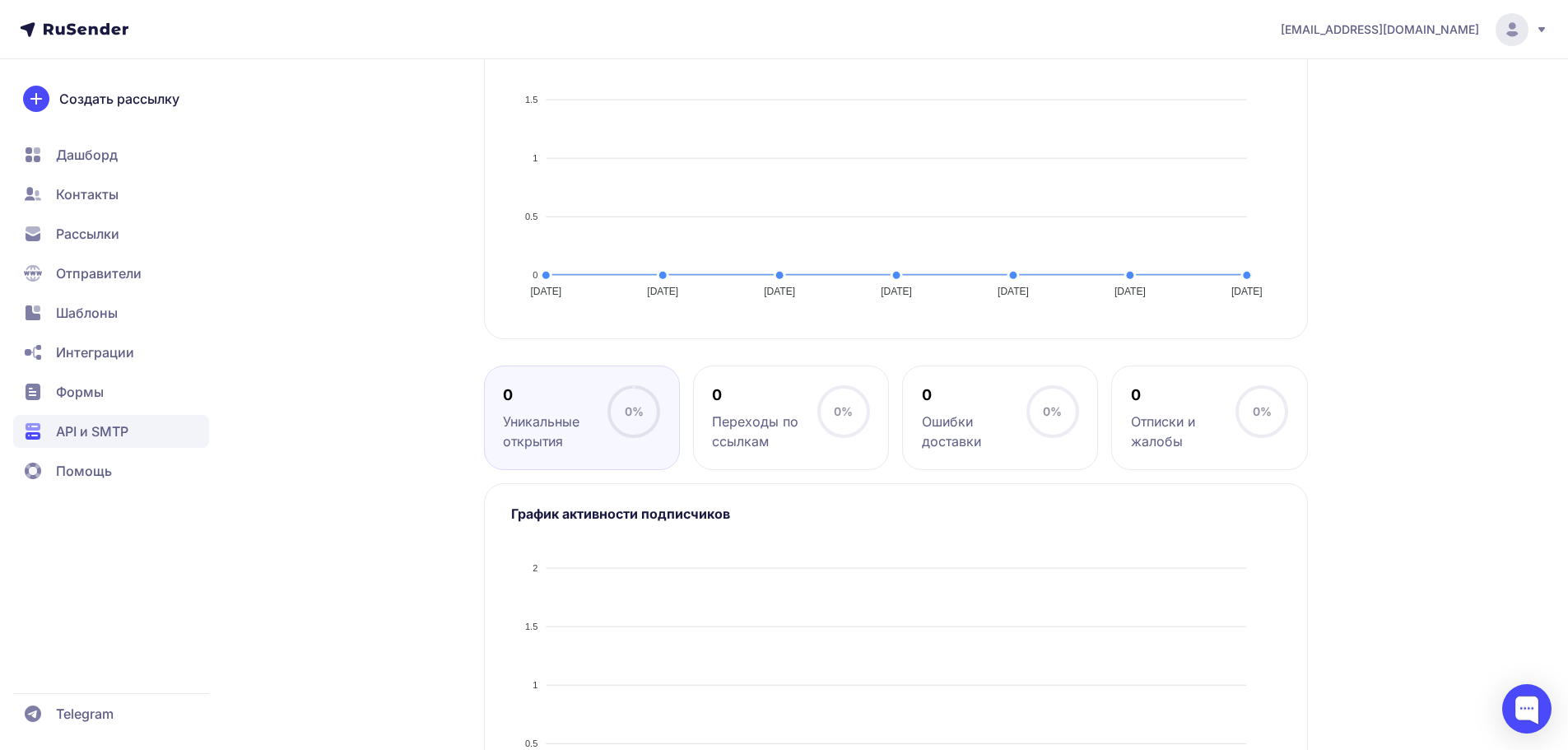
scroll to position [296, 0]
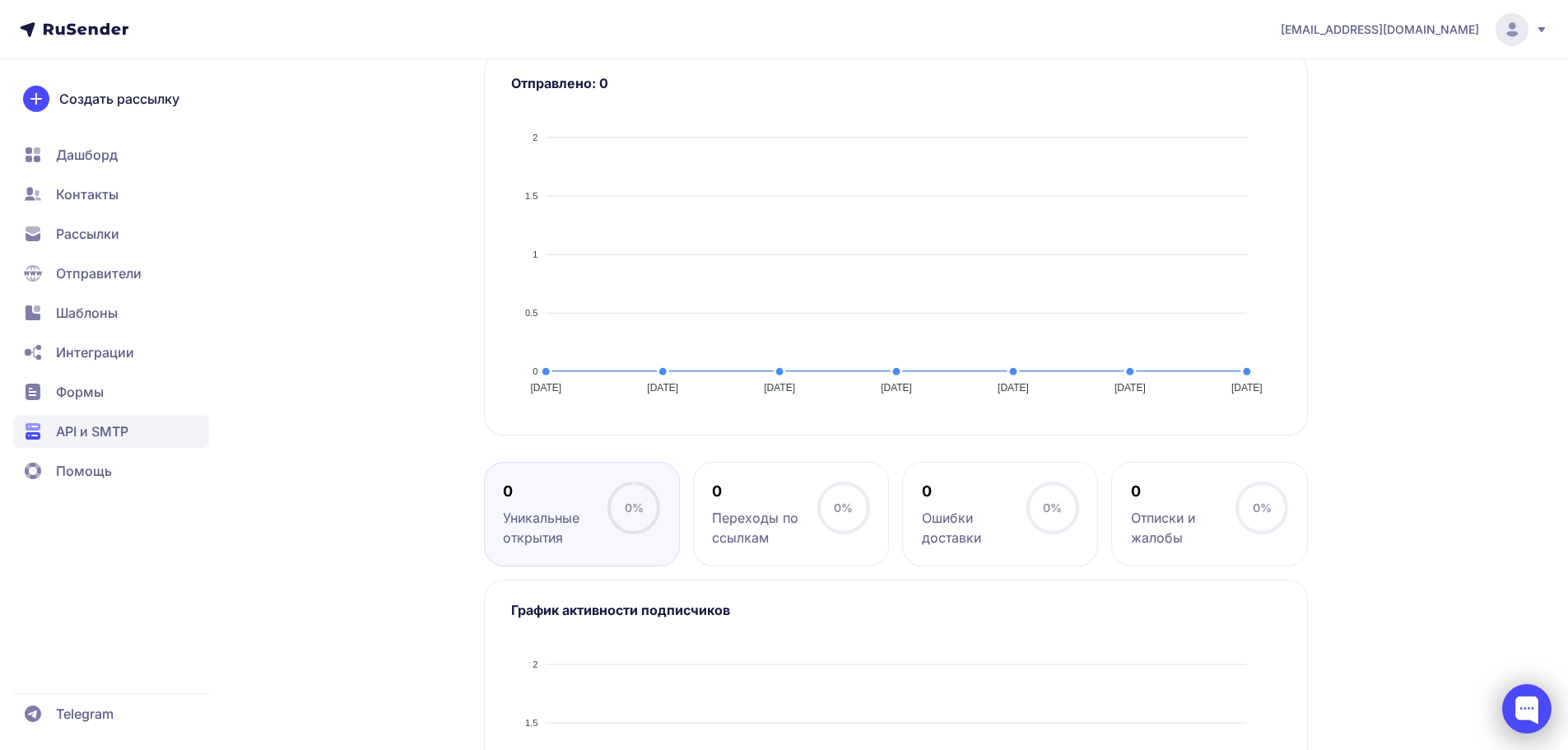
click at [1533, 701] on div at bounding box center [1527, 709] width 50 height 50
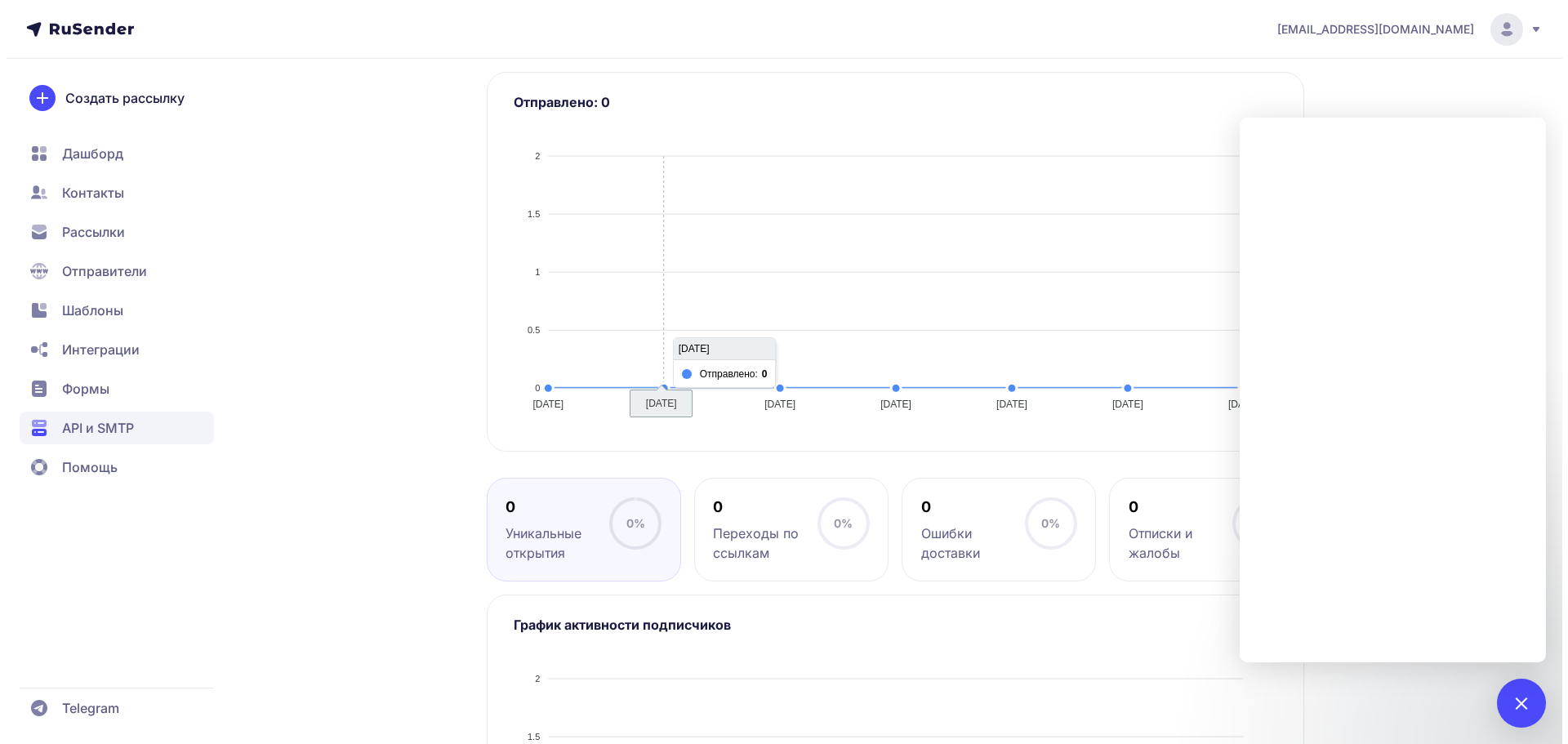
scroll to position [0, 0]
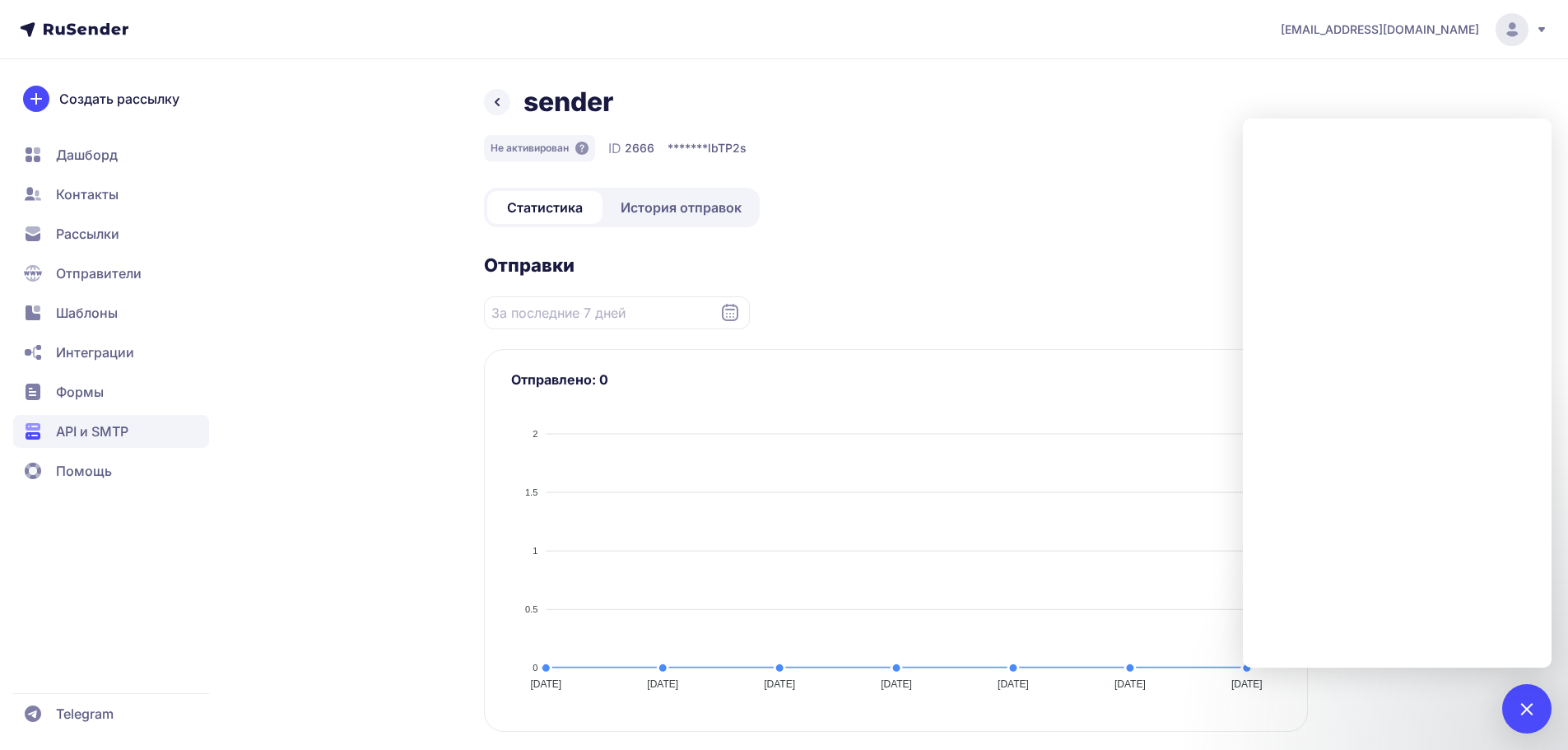
click at [507, 91] on div "sender" at bounding box center [895, 102] width 824 height 33
click at [503, 101] on icon at bounding box center [497, 102] width 20 height 20
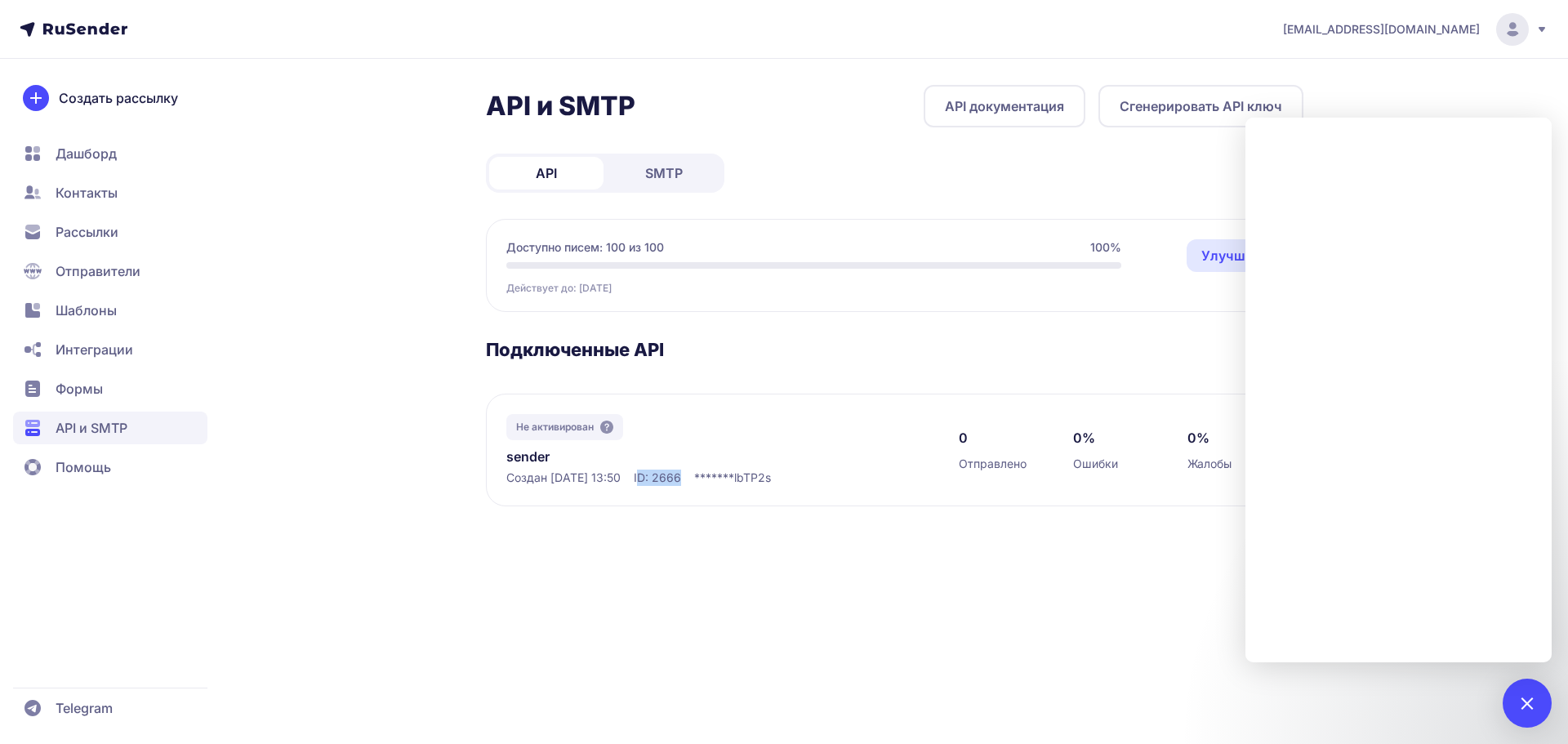
drag, startPoint x: 660, startPoint y: 477, endPoint x: 705, endPoint y: 477, distance: 45.0
click at [705, 477] on div "Создан [DATE] 13:50 ID: 2666 ******* lbTP2s" at bounding box center [716, 477] width 420 height 16
click at [681, 481] on span "ID: 2666" at bounding box center [658, 477] width 47 height 16
drag, startPoint x: 659, startPoint y: 476, endPoint x: 707, endPoint y: 470, distance: 48.4
click at [707, 470] on div "Создан 02.10.2025, 13:50 ID: 2666 ******* lbTP2s" at bounding box center [716, 477] width 420 height 16
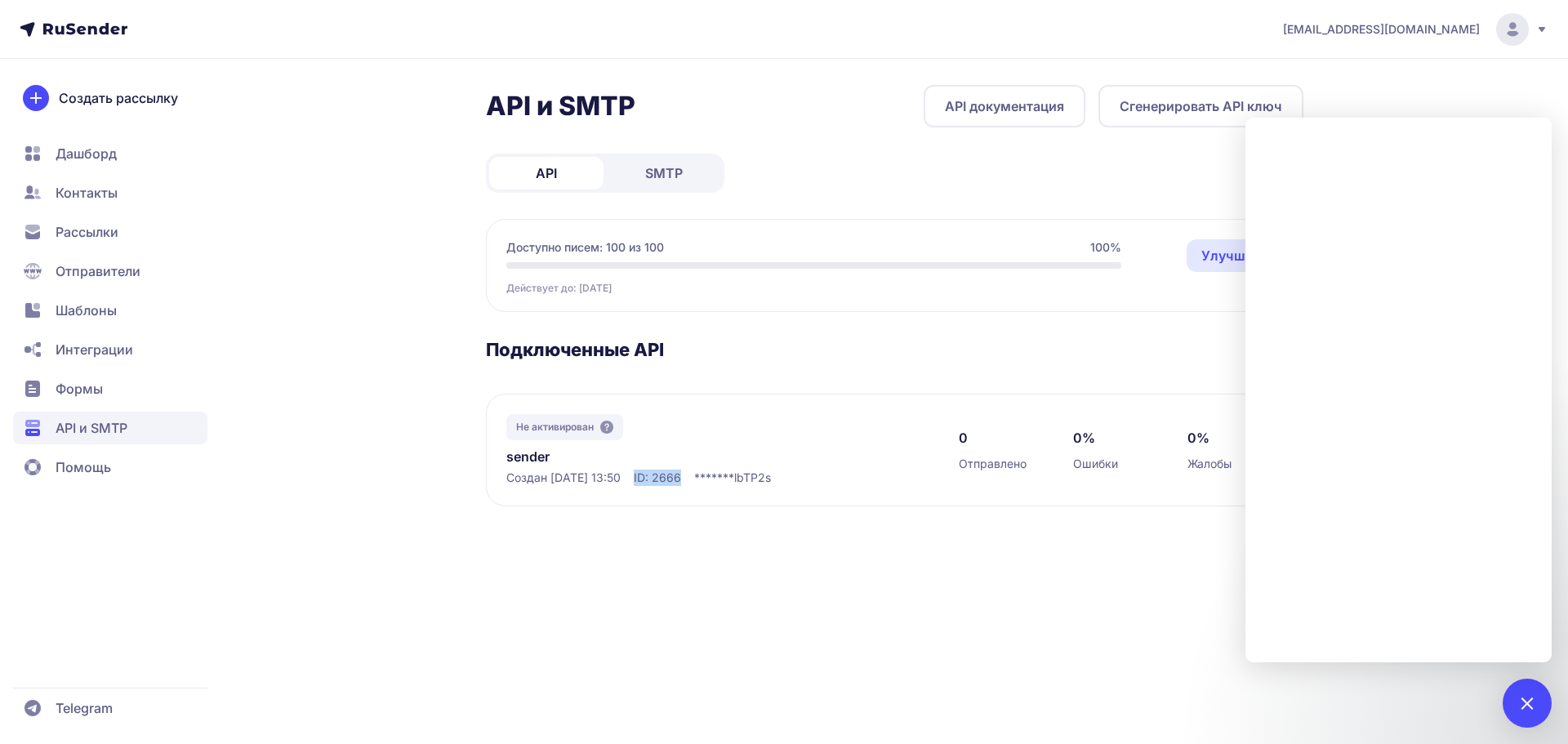
copy span "ID: 2666"
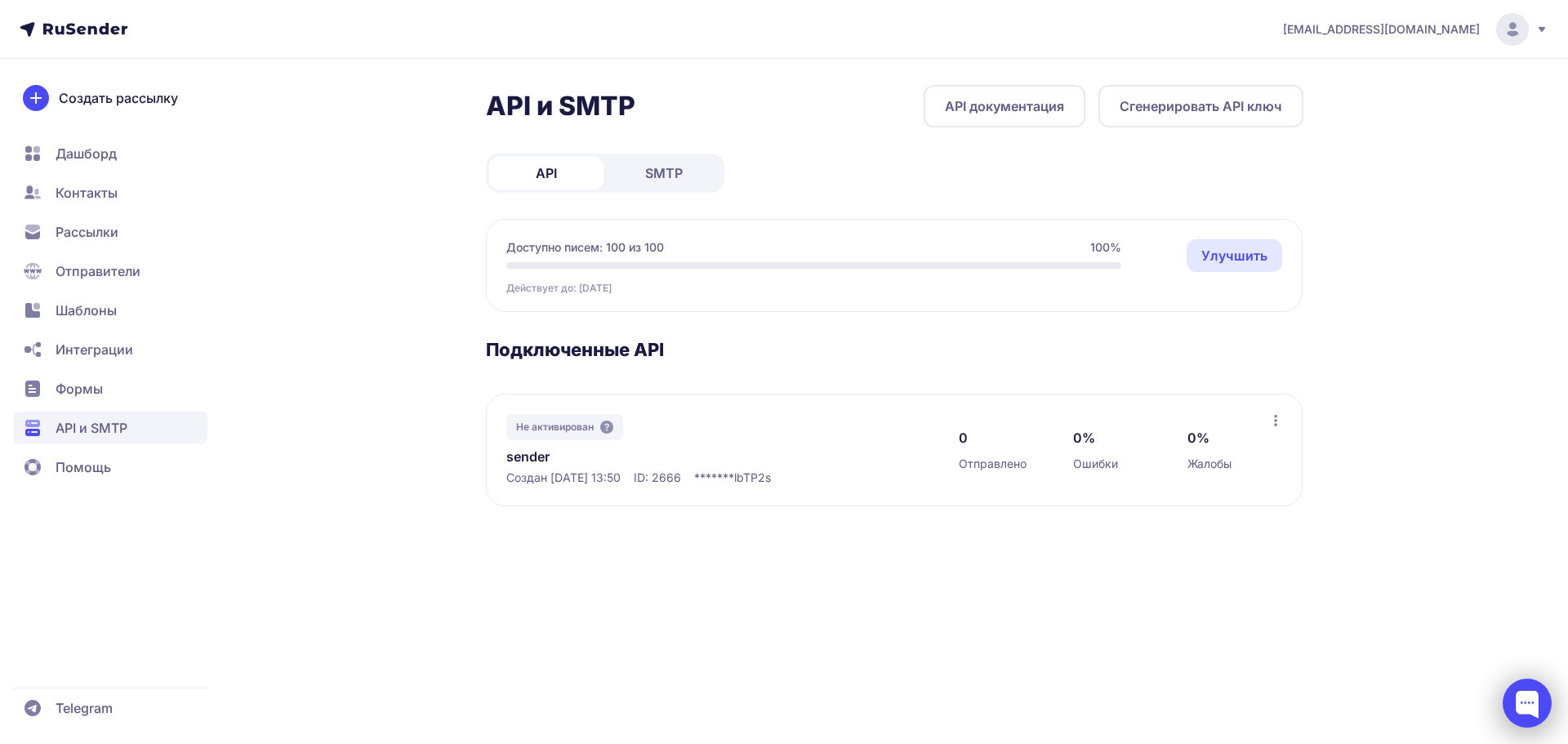
click at [1522, 693] on div at bounding box center [1527, 703] width 49 height 49
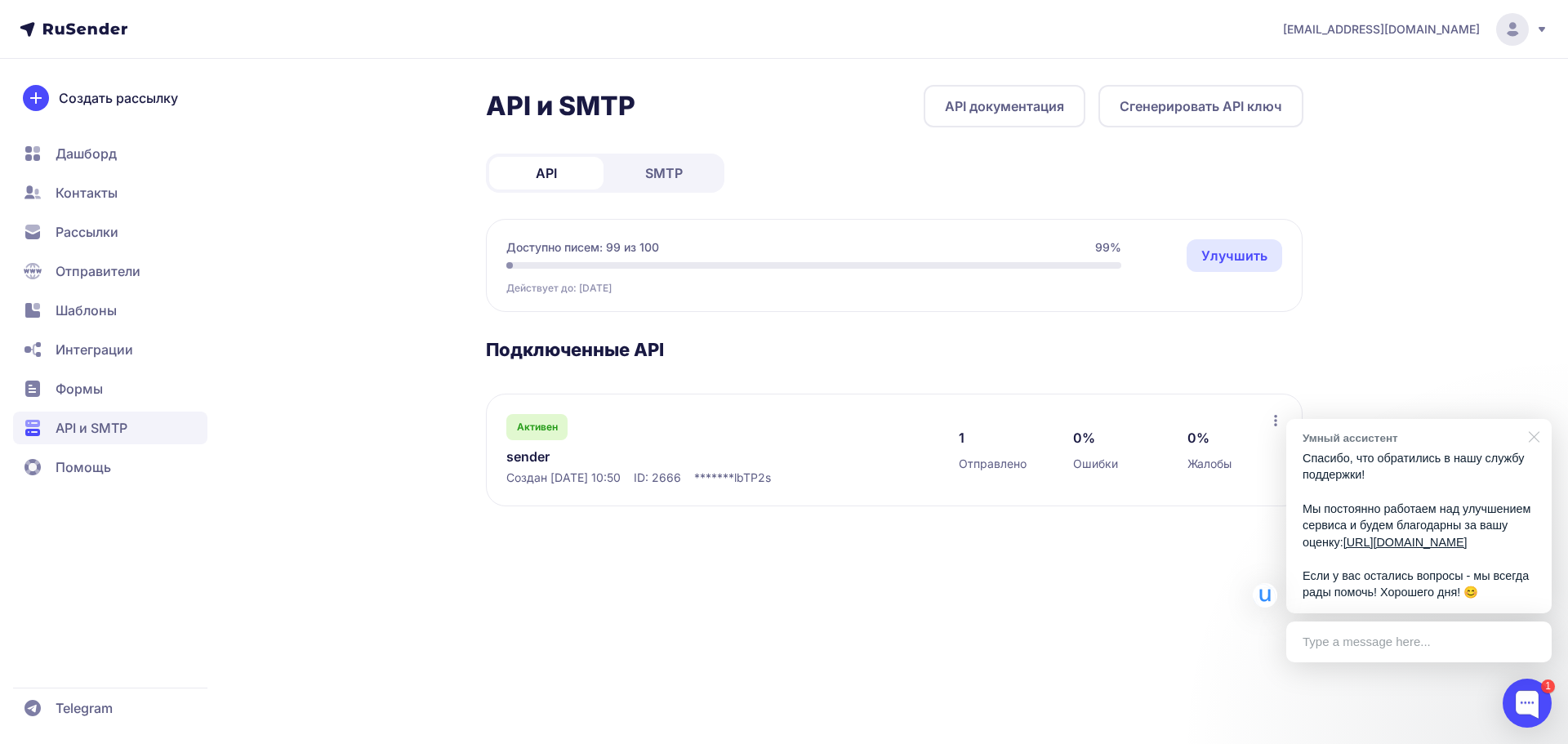
click at [1542, 419] on div at bounding box center [1531, 435] width 41 height 33
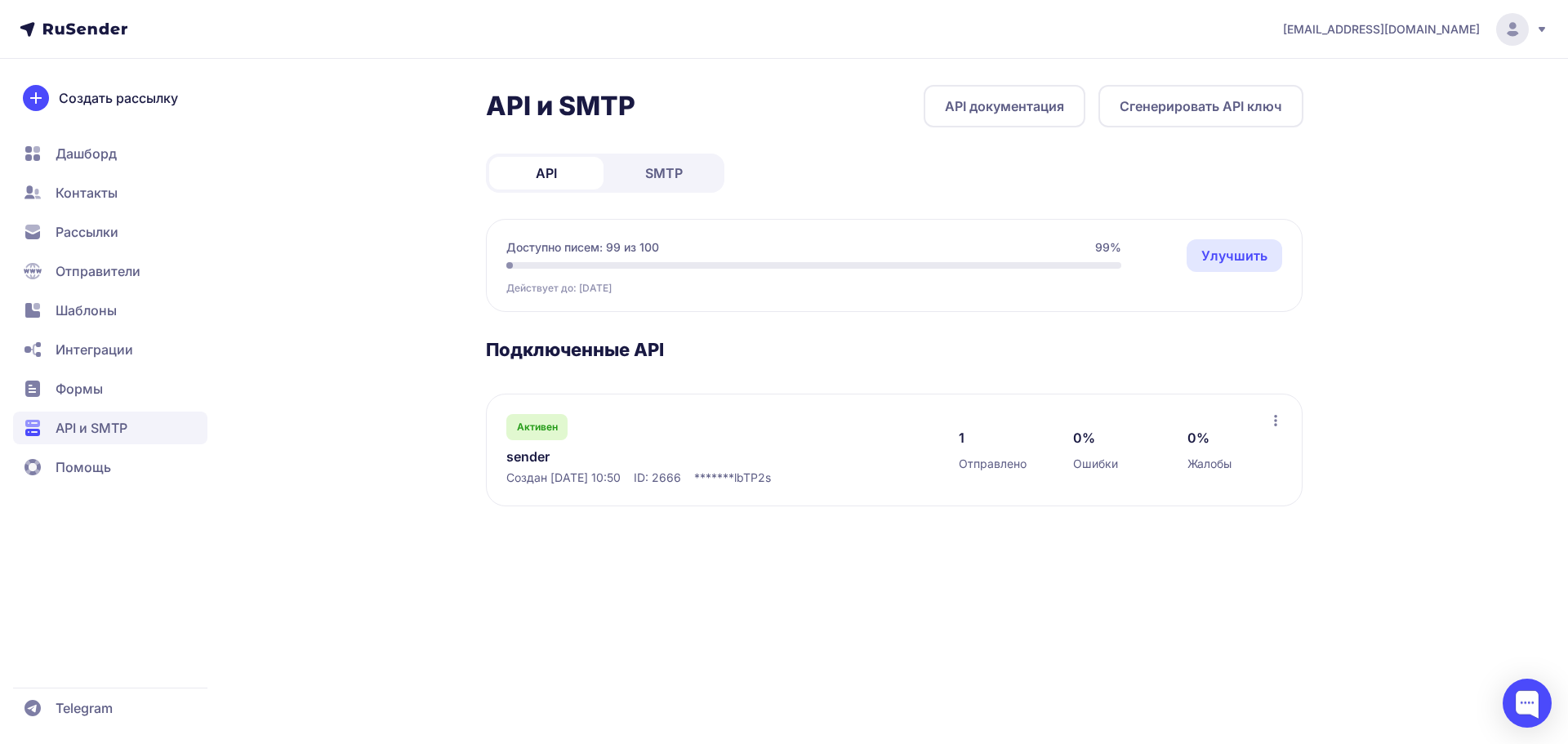
click at [521, 456] on link "sender" at bounding box center [674, 457] width 335 height 20
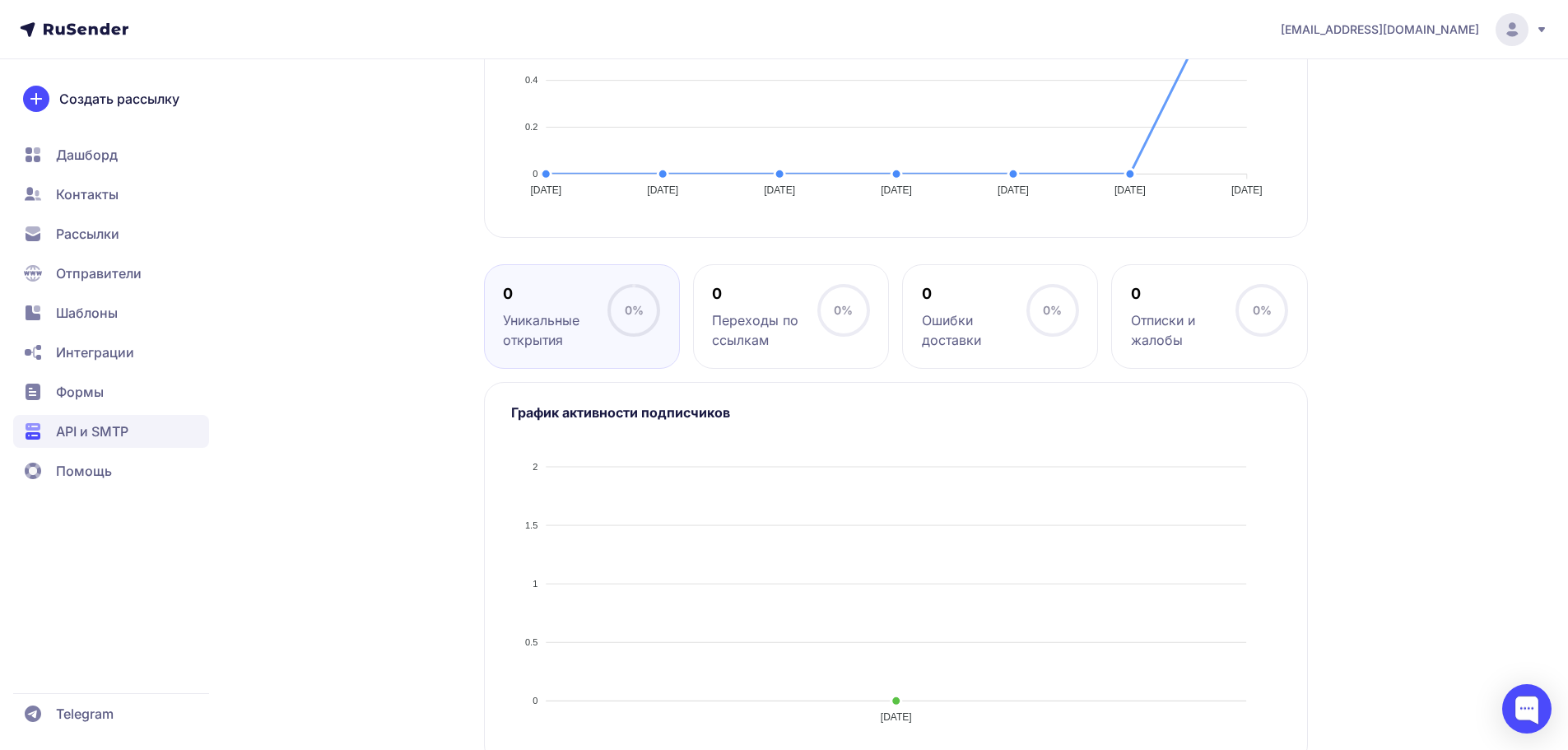
scroll to position [529, 0]
